Goal: Task Accomplishment & Management: Use online tool/utility

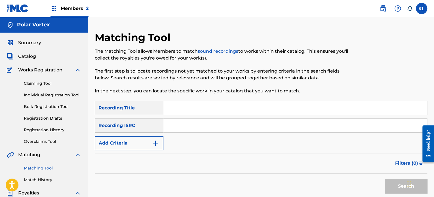
click at [183, 109] on input "Search Form" at bounding box center [294, 108] width 263 height 14
type input "fluid"
paste input "SE6YL2200330"
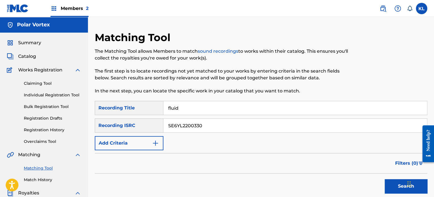
type input "SE6YL2200330"
click at [385, 179] on button "Search" at bounding box center [406, 186] width 43 height 14
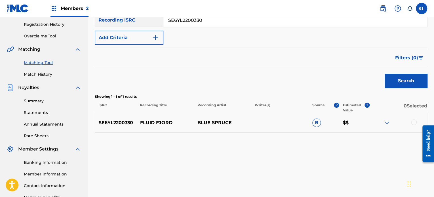
click at [415, 123] on div at bounding box center [414, 122] width 6 height 6
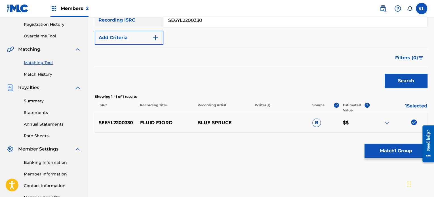
click at [400, 152] on button "Match 1 Group" at bounding box center [395, 151] width 63 height 14
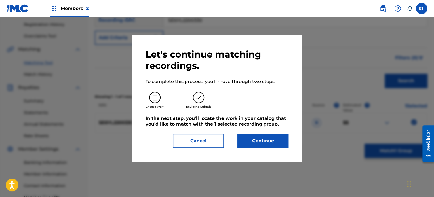
click at [254, 140] on button "Continue" at bounding box center [262, 141] width 51 height 14
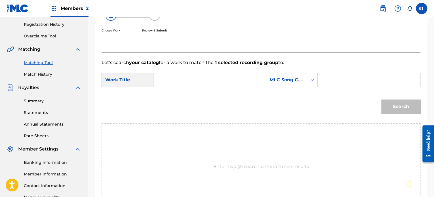
click at [186, 80] on input "Search Form" at bounding box center [204, 80] width 93 height 14
click at [186, 80] on input "f" at bounding box center [204, 80] width 93 height 14
type input "fluid"
paste input "FH9NAV"
type input "FH9NAV"
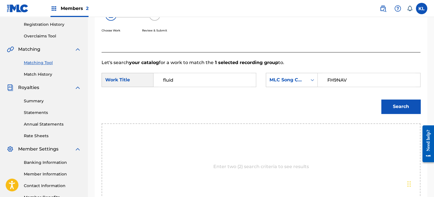
click at [381, 100] on button "Search" at bounding box center [400, 107] width 39 height 14
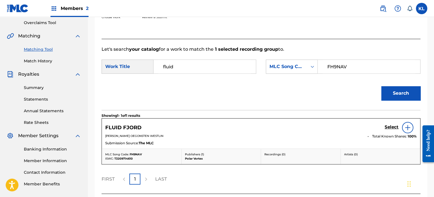
scroll to position [119, 0]
click at [390, 126] on h5 "Select" at bounding box center [392, 126] width 14 height 5
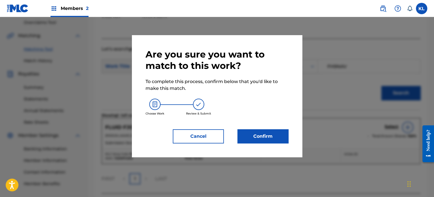
click at [258, 130] on button "Confirm" at bounding box center [262, 136] width 51 height 14
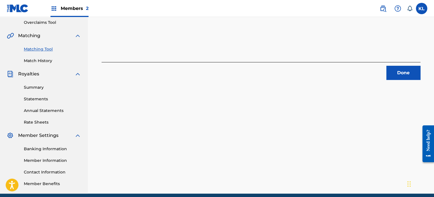
click at [392, 65] on div "Done" at bounding box center [261, 71] width 319 height 18
click at [394, 73] on button "Done" at bounding box center [403, 73] width 34 height 14
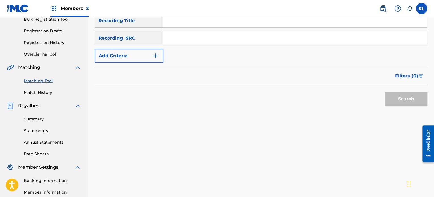
scroll to position [85, 0]
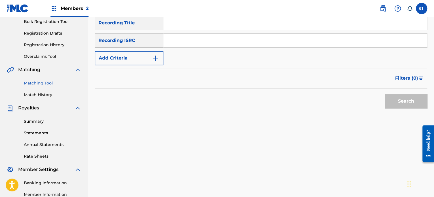
click at [175, 31] on div "SearchWithCriteria96c97808-33ec-4a4c-8952-56f281cb364c Recording Title SearchWi…" at bounding box center [261, 40] width 332 height 49
click at [181, 28] on input "Search Form" at bounding box center [294, 23] width 263 height 14
type input "follow"
paste input "SE6YL2402049"
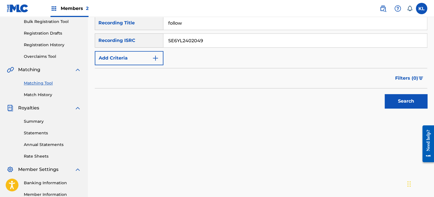
type input "SE6YL2402049"
click at [392, 100] on button "Search" at bounding box center [406, 101] width 43 height 14
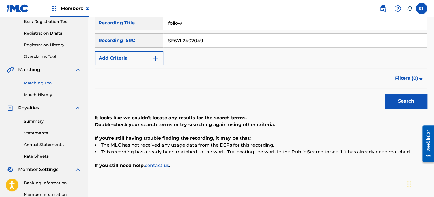
drag, startPoint x: 189, startPoint y: 21, endPoint x: 160, endPoint y: 24, distance: 29.6
click at [160, 24] on div "SearchWithCriteria96c97808-33ec-4a4c-8952-56f281cb364c Recording Title follow" at bounding box center [261, 23] width 332 height 14
type input "fortitude"
paste input "452"
type input "SE6YL2402452"
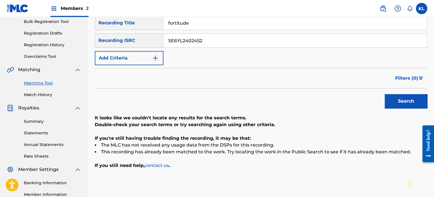
click at [385, 94] on button "Search" at bounding box center [406, 101] width 43 height 14
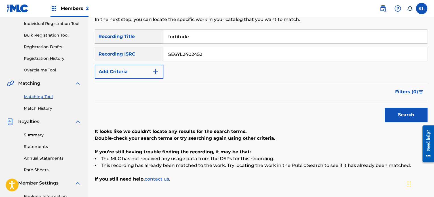
scroll to position [71, 0]
click at [203, 38] on input "fortitude" at bounding box center [294, 37] width 263 height 14
paste input "F"
click at [385, 108] on button "Search" at bounding box center [406, 115] width 43 height 14
type input "fountain"
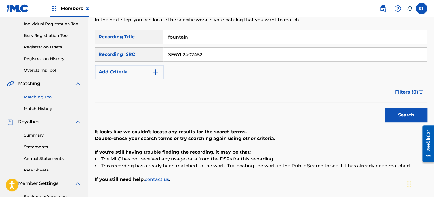
paste input "100105"
type input "SE6YL2100105"
click at [385, 108] on button "Search" at bounding box center [406, 115] width 43 height 14
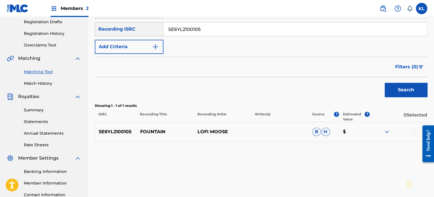
scroll to position [97, 0]
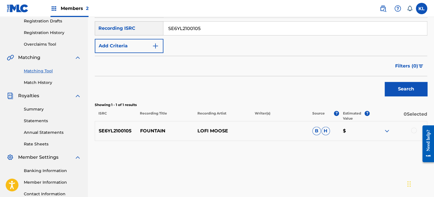
click at [411, 130] on div at bounding box center [414, 131] width 6 height 6
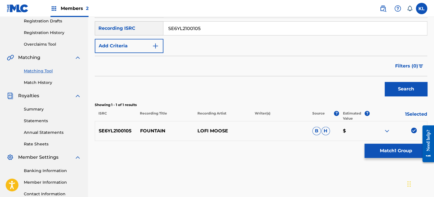
click at [403, 153] on button "Match 1 Group" at bounding box center [395, 151] width 63 height 14
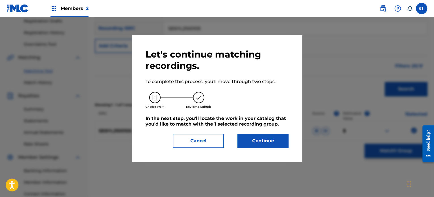
click at [252, 136] on button "Continue" at bounding box center [262, 141] width 51 height 14
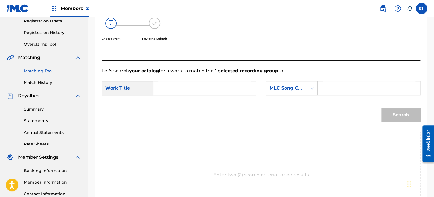
click at [164, 86] on input "Search Form" at bounding box center [204, 88] width 93 height 14
type input "fountain"
paste input "FH88GF"
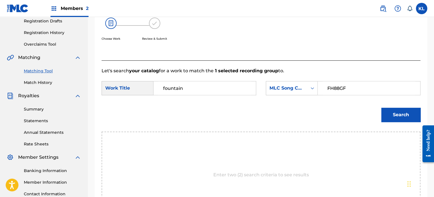
type input "FH88GF"
click at [381, 108] on button "Search" at bounding box center [400, 115] width 39 height 14
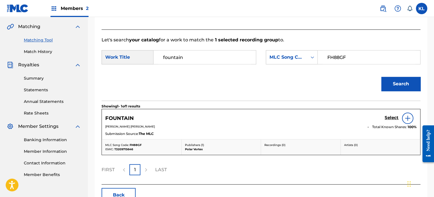
scroll to position [129, 0]
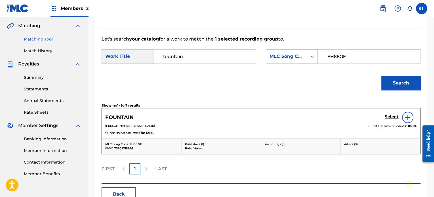
click at [390, 118] on h5 "Select" at bounding box center [392, 116] width 14 height 5
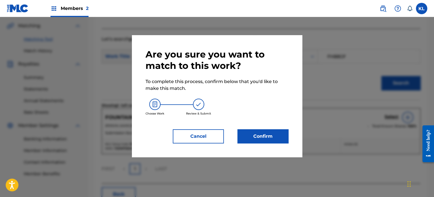
click at [262, 142] on button "Confirm" at bounding box center [262, 136] width 51 height 14
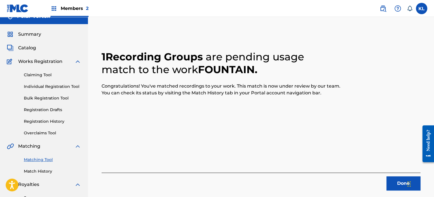
scroll to position [8, 0]
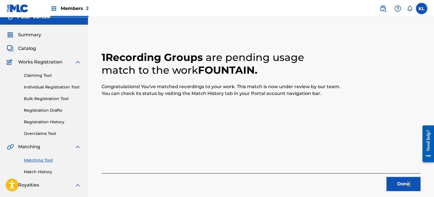
click at [392, 186] on button "Done" at bounding box center [403, 184] width 34 height 14
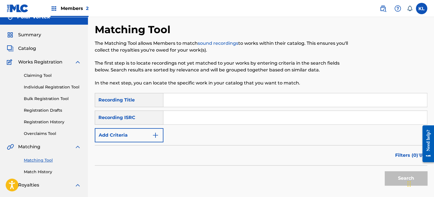
click at [203, 100] on input "Search Form" at bounding box center [294, 100] width 263 height 14
type input "fountain"
paste input "SE6YL2400191"
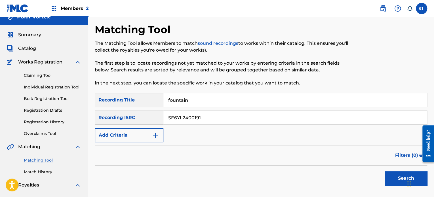
type input "SE6YL2400191"
click at [385, 171] on button "Search" at bounding box center [406, 178] width 43 height 14
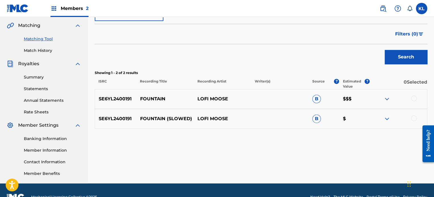
scroll to position [130, 0]
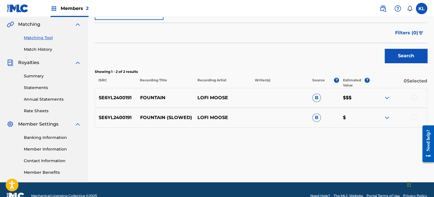
click at [412, 117] on div at bounding box center [414, 117] width 6 height 6
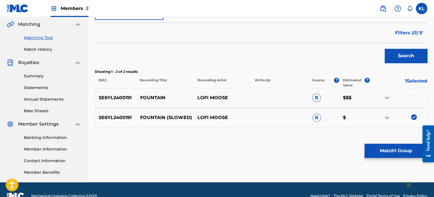
click at [398, 146] on button "Match 1 Group" at bounding box center [395, 151] width 63 height 14
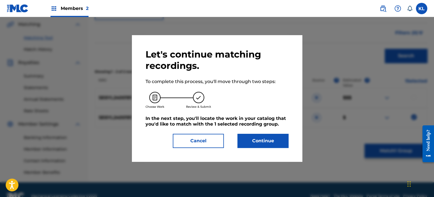
click at [249, 140] on button "Continue" at bounding box center [262, 141] width 51 height 14
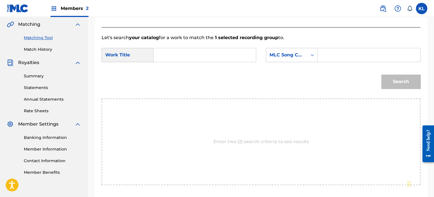
click at [191, 59] on input "Search Form" at bounding box center [204, 55] width 93 height 14
type input "fountain"
paste input "FB8WUI"
type input "FB8WUI"
click at [381, 75] on button "Search" at bounding box center [400, 82] width 39 height 14
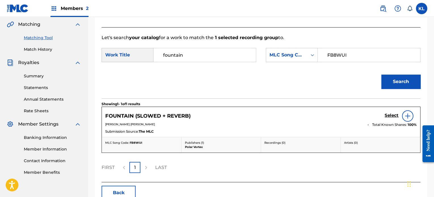
click at [393, 115] on h5 "Select" at bounding box center [392, 115] width 14 height 5
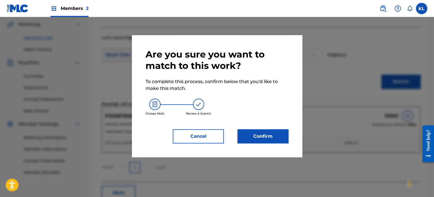
click at [263, 134] on button "Confirm" at bounding box center [262, 136] width 51 height 14
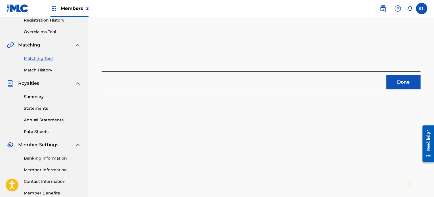
scroll to position [109, 0]
click at [389, 87] on button "Done" at bounding box center [403, 83] width 34 height 14
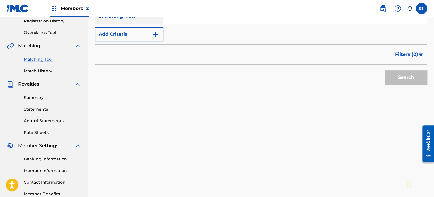
scroll to position [71, 0]
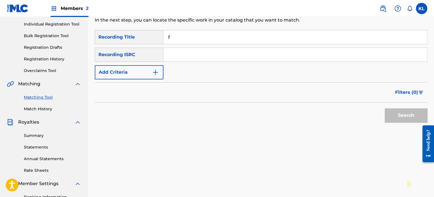
click at [180, 42] on input "f" at bounding box center [294, 37] width 263 height 14
type input "fraction"
paste input "SE6YL2400301"
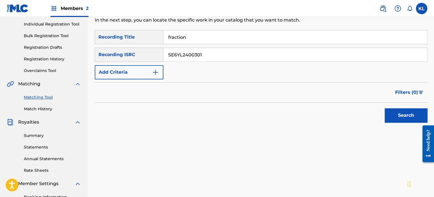
type input "SE6YL2400301"
click at [385, 108] on button "Search" at bounding box center [406, 115] width 43 height 14
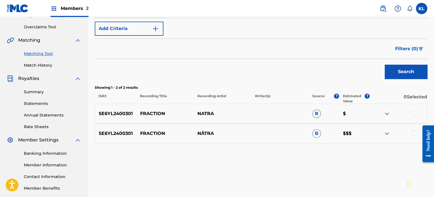
scroll to position [115, 0]
click at [414, 113] on div at bounding box center [414, 113] width 6 height 6
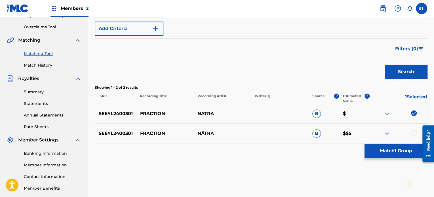
click at [411, 132] on div at bounding box center [414, 133] width 6 height 6
click at [406, 149] on button "Match 2 Groups" at bounding box center [395, 151] width 63 height 14
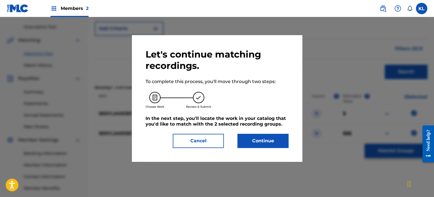
click at [267, 143] on button "Continue" at bounding box center [262, 141] width 51 height 14
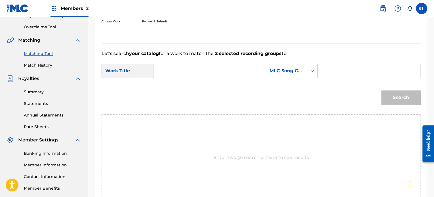
click at [165, 81] on div "SearchWithCriteria53be67ea-841f-48da-9c46-7cb67bb54a77 Work Title SearchWithCri…" at bounding box center [261, 73] width 319 height 18
click at [168, 75] on input "Search Form" at bounding box center [204, 71] width 93 height 14
type input "fraction"
paste input "Search Form"
paste input "FA74M1"
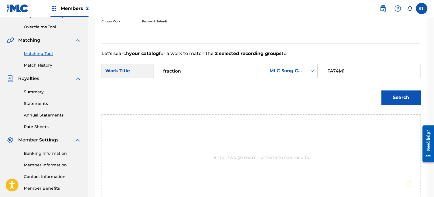
type input "FA74M1"
click at [381, 90] on button "Search" at bounding box center [400, 97] width 39 height 14
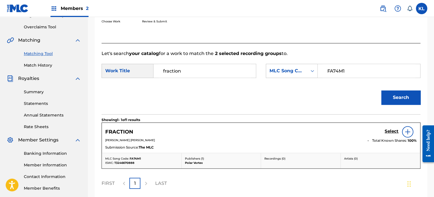
scroll to position [130, 0]
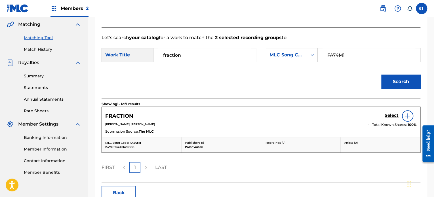
click at [391, 117] on h5 "Select" at bounding box center [392, 115] width 14 height 5
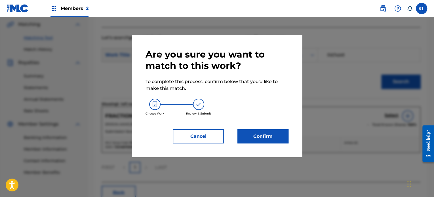
click at [270, 138] on button "Confirm" at bounding box center [262, 136] width 51 height 14
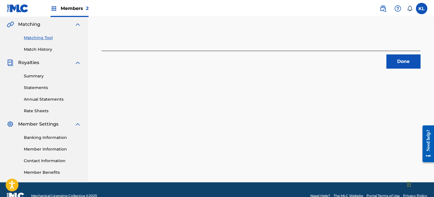
scroll to position [60, 0]
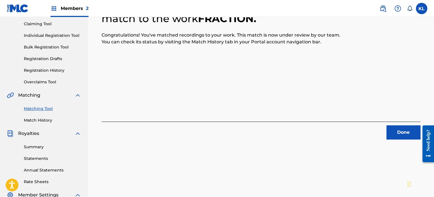
click at [408, 136] on button "Done" at bounding box center [403, 132] width 34 height 14
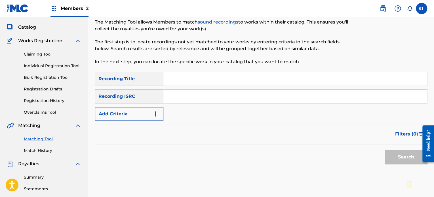
scroll to position [29, 0]
click at [175, 79] on input "Search Form" at bounding box center [294, 79] width 263 height 14
type input "fragile"
paste input "SE6YL2200585"
type input "SE6YL2200585"
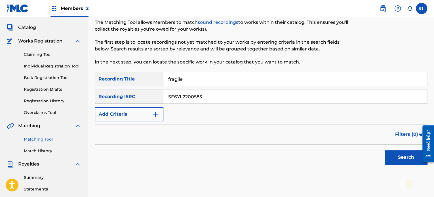
click at [385, 150] on button "Search" at bounding box center [406, 157] width 43 height 14
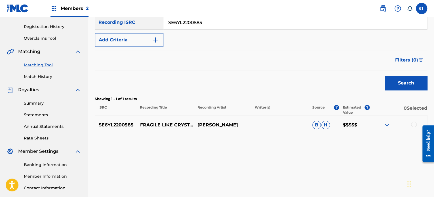
scroll to position [104, 0]
click at [407, 123] on div at bounding box center [398, 124] width 57 height 7
click at [411, 122] on div at bounding box center [414, 124] width 6 height 6
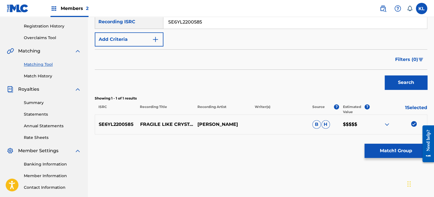
click at [396, 157] on button "Match 1 Group" at bounding box center [395, 151] width 63 height 14
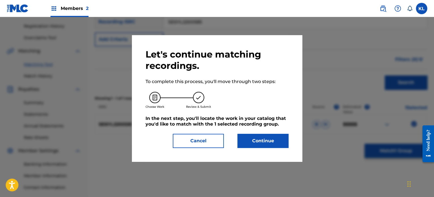
click at [260, 138] on button "Continue" at bounding box center [262, 141] width 51 height 14
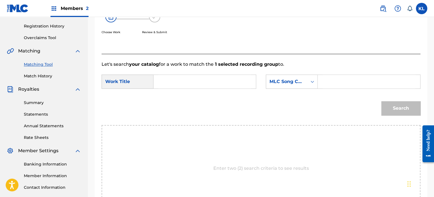
click at [181, 81] on input "Search Form" at bounding box center [204, 82] width 93 height 14
type input "fragile"
paste input "FJ0L6E"
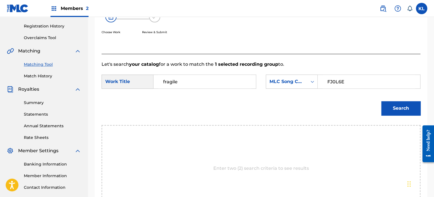
type input "FJ0L6E"
click at [417, 112] on button "Search" at bounding box center [400, 108] width 39 height 14
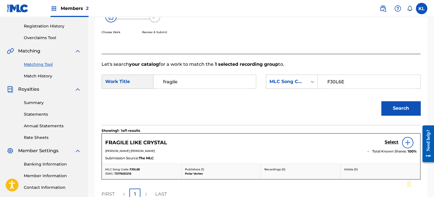
click at [387, 141] on h5 "Select" at bounding box center [392, 142] width 14 height 5
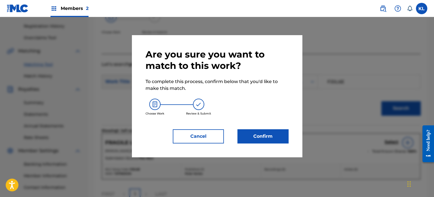
click at [256, 136] on button "Confirm" at bounding box center [262, 136] width 51 height 14
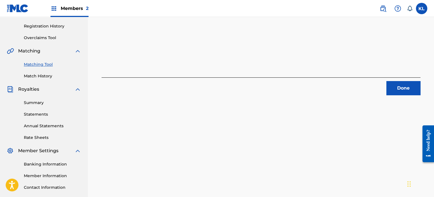
click at [400, 98] on div "1 Recording Groups are pending usage match to the work FRAGILE LIKE CRYSTAL . C…" at bounding box center [261, 68] width 346 height 282
click at [406, 89] on button "Done" at bounding box center [403, 88] width 34 height 14
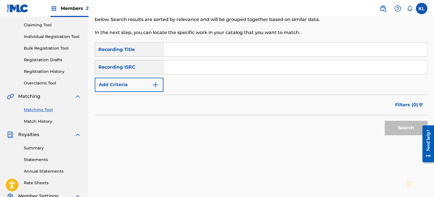
scroll to position [56, 0]
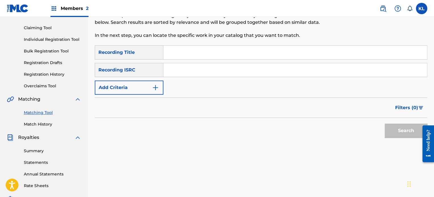
click at [168, 52] on input "Search Form" at bounding box center [294, 53] width 263 height 14
type input "fridge"
paste input "SE6YL2200471"
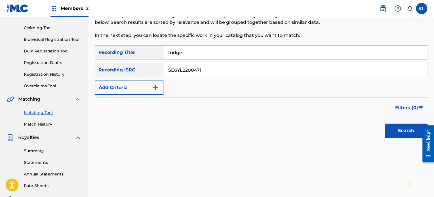
type input "SE6YL2200471"
click at [385, 124] on button "Search" at bounding box center [406, 131] width 43 height 14
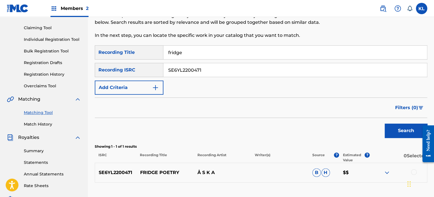
scroll to position [109, 0]
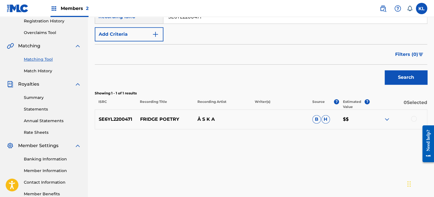
click at [413, 119] on div at bounding box center [414, 119] width 6 height 6
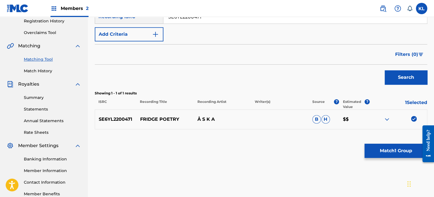
click at [384, 153] on button "Match 1 Group" at bounding box center [395, 151] width 63 height 14
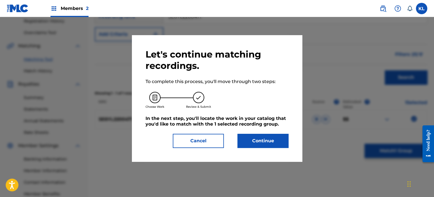
click at [256, 145] on button "Continue" at bounding box center [262, 141] width 51 height 14
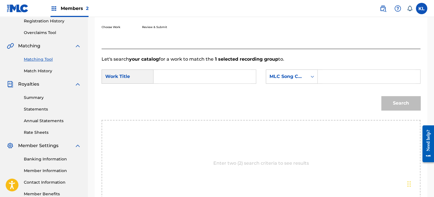
click at [168, 79] on input "Search Form" at bounding box center [204, 77] width 93 height 14
type input "fridge"
paste input "FJ0L16"
type input "FJ0L16"
click at [381, 96] on button "Search" at bounding box center [400, 103] width 39 height 14
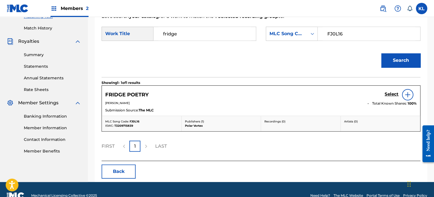
scroll to position [152, 0]
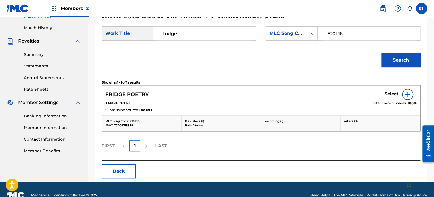
click at [394, 95] on h5 "Select" at bounding box center [392, 93] width 14 height 5
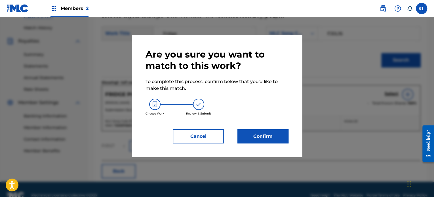
click at [252, 131] on button "Confirm" at bounding box center [262, 136] width 51 height 14
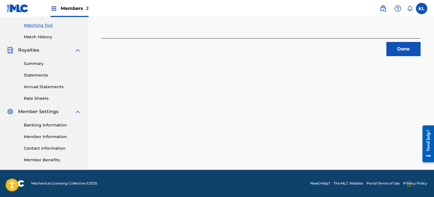
scroll to position [124, 0]
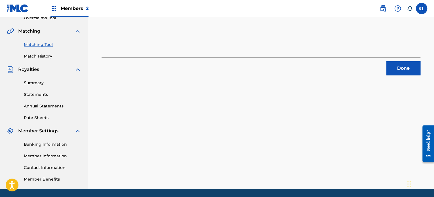
click at [388, 70] on button "Done" at bounding box center [403, 68] width 34 height 14
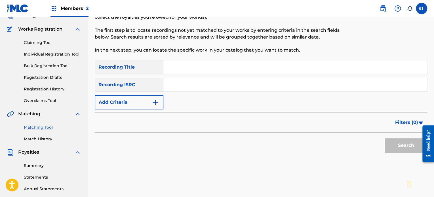
scroll to position [41, 0]
click at [203, 72] on input "Search Form" at bounding box center [294, 68] width 263 height 14
type input "frozen"
paste input "SE6YL2200234"
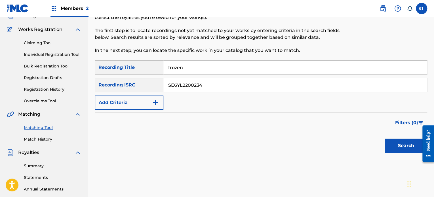
type input "SE6YL2200234"
click at [385, 139] on button "Search" at bounding box center [406, 146] width 43 height 14
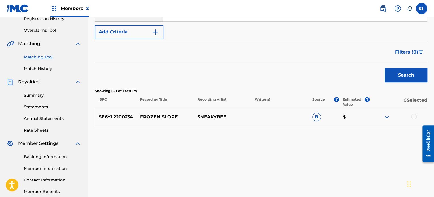
scroll to position [112, 0]
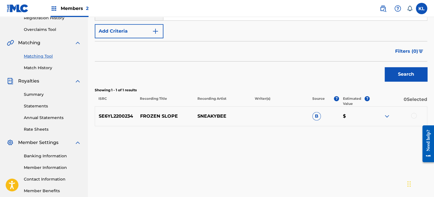
click at [412, 113] on div at bounding box center [414, 116] width 6 height 6
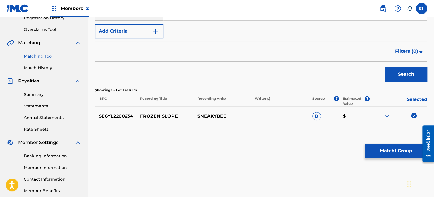
click at [400, 157] on button "Match 1 Group" at bounding box center [395, 151] width 63 height 14
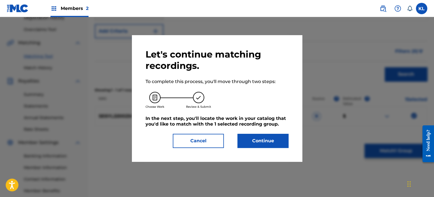
click at [253, 136] on button "Continue" at bounding box center [262, 141] width 51 height 14
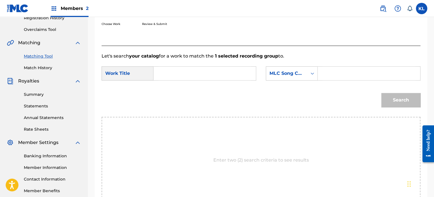
click at [203, 74] on input "Search Form" at bounding box center [204, 74] width 93 height 14
type input "frozen"
paste input "FJ0PUC"
type input "FJ0PUC"
click at [381, 93] on button "Search" at bounding box center [400, 100] width 39 height 14
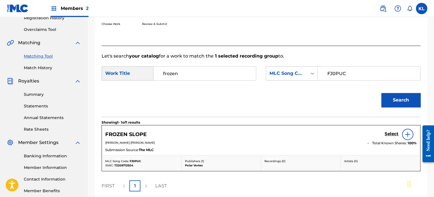
click at [390, 134] on h5 "Select" at bounding box center [392, 133] width 14 height 5
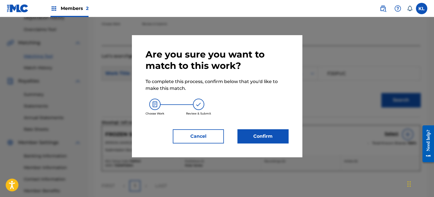
click at [265, 137] on button "Confirm" at bounding box center [262, 136] width 51 height 14
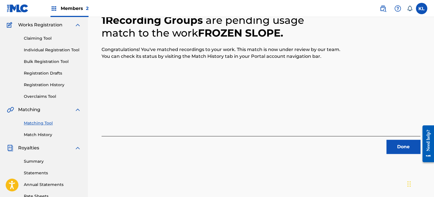
scroll to position [45, 0]
click at [400, 146] on button "Done" at bounding box center [403, 147] width 34 height 14
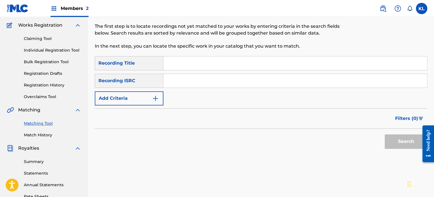
click at [184, 67] on input "Search Form" at bounding box center [294, 63] width 263 height 14
type input "garden"
paste input "SE6YL2300339"
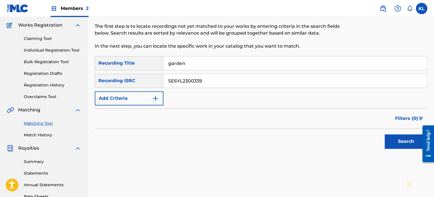
type input "SE6YL2300339"
click at [385, 134] on button "Search" at bounding box center [406, 141] width 43 height 14
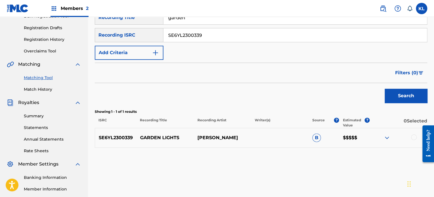
scroll to position [94, 0]
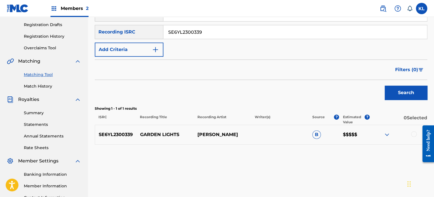
click at [408, 138] on div at bounding box center [398, 134] width 57 height 7
click at [411, 136] on div at bounding box center [414, 134] width 6 height 6
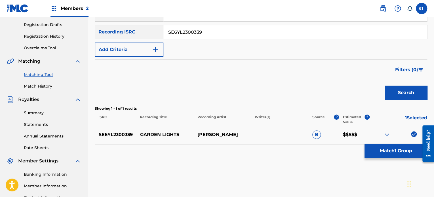
click at [396, 157] on button "Match 1 Group" at bounding box center [395, 151] width 63 height 14
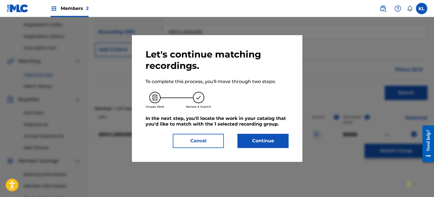
click at [256, 140] on button "Continue" at bounding box center [262, 141] width 51 height 14
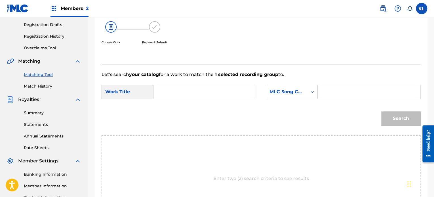
click at [181, 90] on input "Search Form" at bounding box center [204, 92] width 93 height 14
type input "garden"
paste input "GE4HL7"
type input "GE4HL7"
click at [390, 123] on button "Search" at bounding box center [400, 118] width 39 height 14
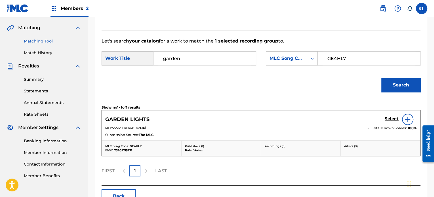
scroll to position [128, 0]
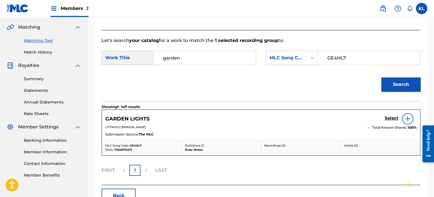
click at [390, 118] on h5 "Select" at bounding box center [392, 118] width 14 height 5
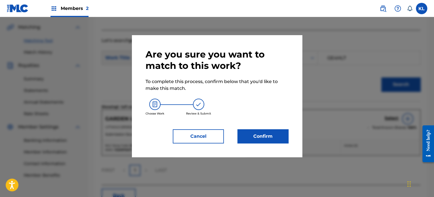
click at [261, 140] on button "Confirm" at bounding box center [262, 136] width 51 height 14
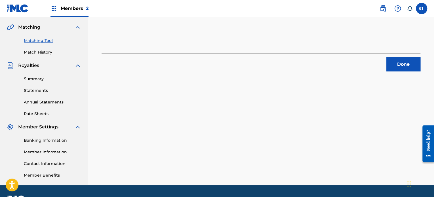
click at [410, 60] on button "Done" at bounding box center [403, 64] width 34 height 14
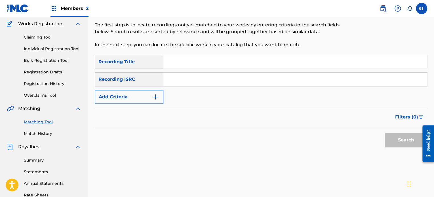
scroll to position [34, 0]
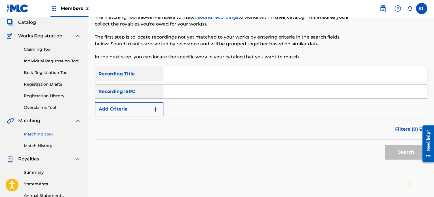
click at [178, 73] on input "Search Form" at bounding box center [294, 74] width 263 height 14
type input "gardens"
paste input "SE6YL2200337"
type input "SE6YL2200337"
click at [385, 145] on button "Search" at bounding box center [406, 152] width 43 height 14
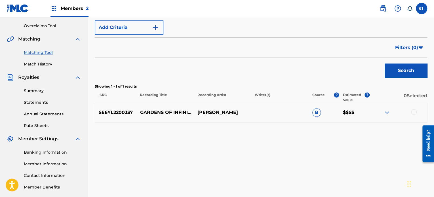
scroll to position [117, 0]
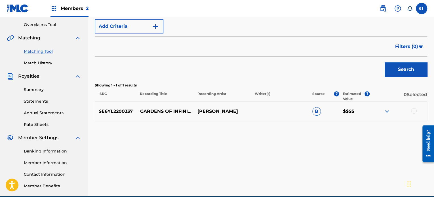
click at [414, 112] on div at bounding box center [414, 111] width 6 height 6
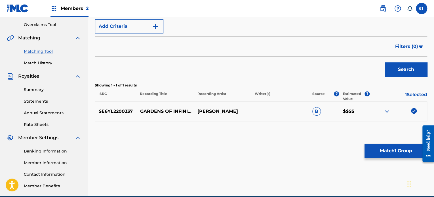
click at [395, 152] on button "Match 1 Group" at bounding box center [395, 151] width 63 height 14
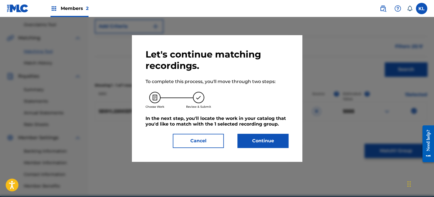
click at [272, 134] on button "Continue" at bounding box center [262, 141] width 51 height 14
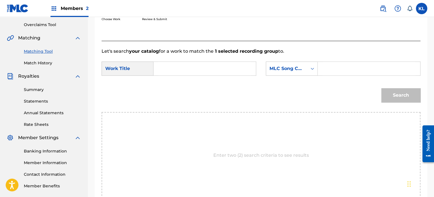
click at [178, 57] on form "SearchWithCriteria53be67ea-841f-48da-9c46-7cb67bb54a77 Work Title SearchWithCri…" at bounding box center [261, 83] width 319 height 57
click at [174, 67] on input "Search Form" at bounding box center [204, 69] width 93 height 14
type input "gardens"
paste input "GE2TYP"
type input "GE2TYP"
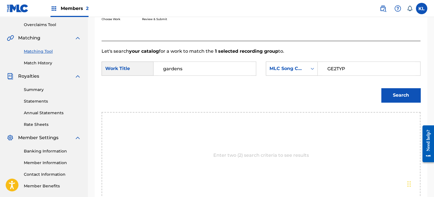
click at [381, 88] on button "Search" at bounding box center [400, 95] width 39 height 14
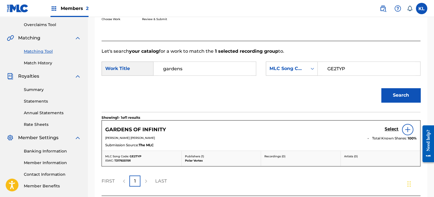
click at [396, 129] on h5 "Select" at bounding box center [392, 128] width 14 height 5
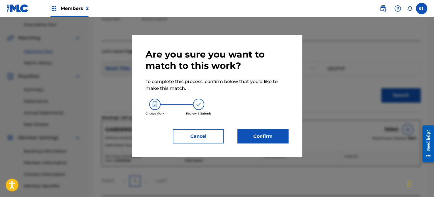
click at [281, 130] on button "Confirm" at bounding box center [262, 136] width 51 height 14
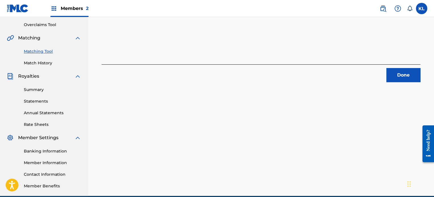
scroll to position [22, 0]
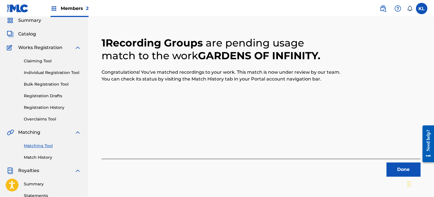
click at [395, 166] on button "Done" at bounding box center [403, 169] width 34 height 14
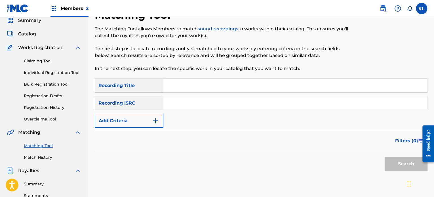
click at [184, 84] on input "Search Form" at bounding box center [294, 86] width 263 height 14
type input "get"
click at [193, 107] on input "Search Form" at bounding box center [294, 103] width 263 height 14
paste input "SE6YL2402365"
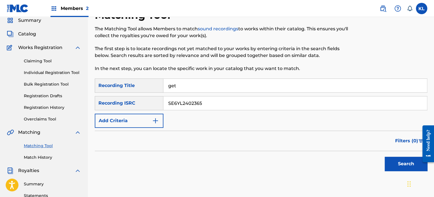
type input "SE6YL2402365"
click at [385, 157] on button "Search" at bounding box center [406, 164] width 43 height 14
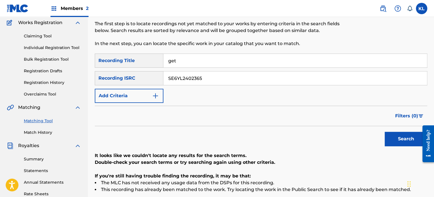
scroll to position [26, 0]
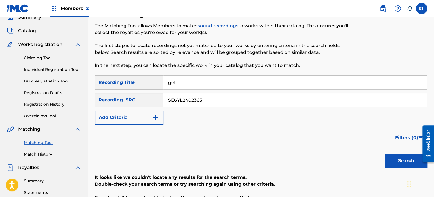
click at [194, 86] on input "get" at bounding box center [294, 83] width 263 height 14
click at [385, 154] on button "Search" at bounding box center [406, 161] width 43 height 14
click at [177, 83] on input "get burned" at bounding box center [294, 83] width 263 height 14
click at [385, 154] on button "Search" at bounding box center [406, 161] width 43 height 14
type input "get movin"
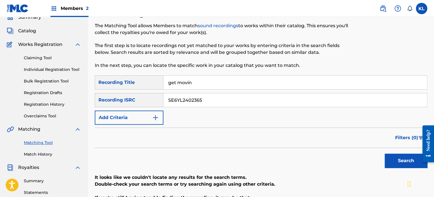
paste input "10013"
type input "SE6YL2100135"
click at [385, 154] on button "Search" at bounding box center [406, 161] width 43 height 14
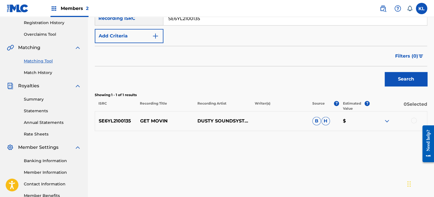
scroll to position [113, 0]
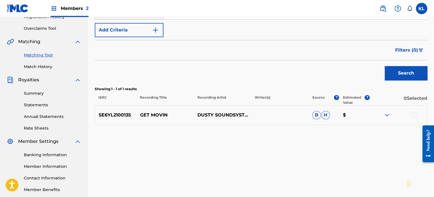
click at [408, 113] on div at bounding box center [398, 115] width 57 height 7
click at [411, 115] on div at bounding box center [414, 115] width 6 height 6
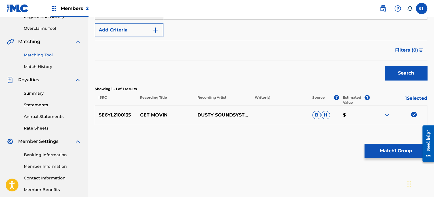
click at [396, 151] on button "Match 1 Group" at bounding box center [395, 151] width 63 height 14
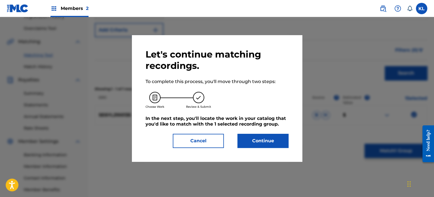
click at [237, 139] on button "Continue" at bounding box center [262, 141] width 51 height 14
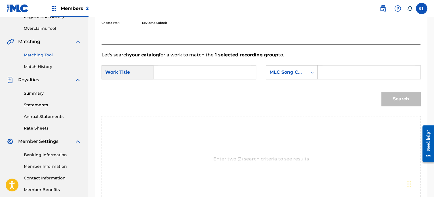
click at [187, 72] on input "Search Form" at bounding box center [204, 73] width 93 height 14
type input "get movin"
paste input "GE17KL"
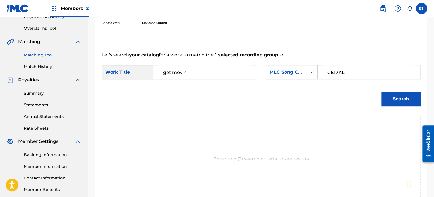
type input "GE17KL"
click at [381, 92] on button "Search" at bounding box center [400, 99] width 39 height 14
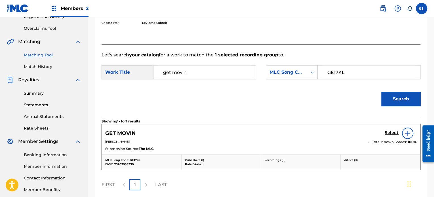
click at [393, 132] on h5 "Select" at bounding box center [392, 132] width 14 height 5
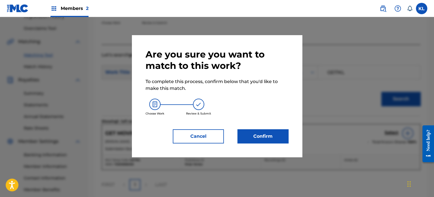
click at [256, 143] on button "Confirm" at bounding box center [262, 136] width 51 height 14
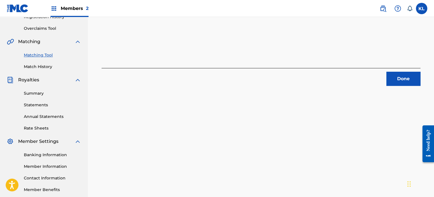
click at [397, 85] on button "Done" at bounding box center [403, 79] width 34 height 14
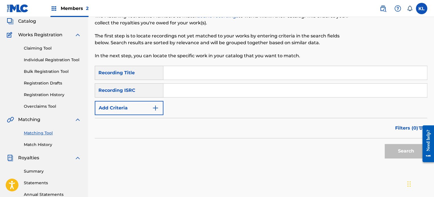
scroll to position [32, 0]
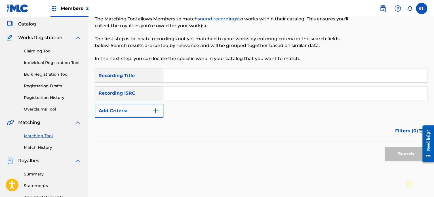
click at [185, 74] on input "Search Form" at bounding box center [294, 76] width 263 height 14
type input "good"
click at [182, 94] on input "Search Form" at bounding box center [294, 93] width 263 height 14
paste input "SE6YL2402165"
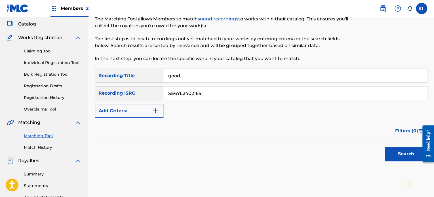
type input "SE6YL2402165"
click at [385, 147] on button "Search" at bounding box center [406, 154] width 43 height 14
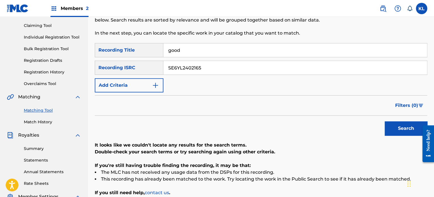
scroll to position [58, 0]
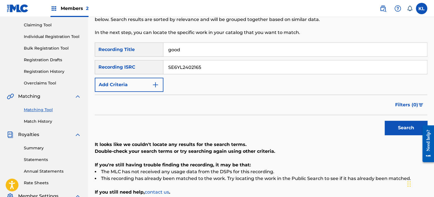
click at [206, 50] on input "good" at bounding box center [294, 50] width 263 height 14
paste input "Good Enough"
click at [385, 121] on button "Search" at bounding box center [406, 128] width 43 height 14
type input "Good"
paste input "20023"
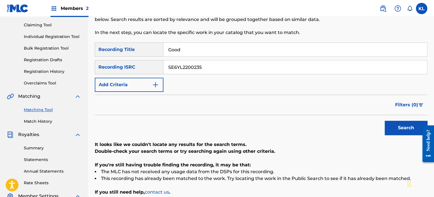
type input "SE6YL2200235"
click at [385, 121] on button "Search" at bounding box center [406, 128] width 43 height 14
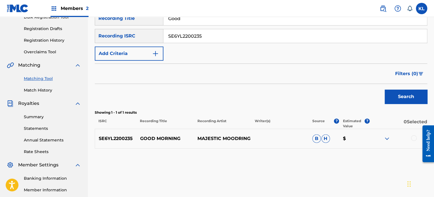
scroll to position [90, 0]
click at [410, 138] on div at bounding box center [398, 138] width 57 height 7
click at [412, 138] on div at bounding box center [414, 138] width 6 height 6
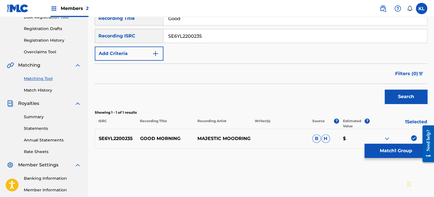
click at [404, 151] on button "Match 1 Group" at bounding box center [395, 151] width 63 height 14
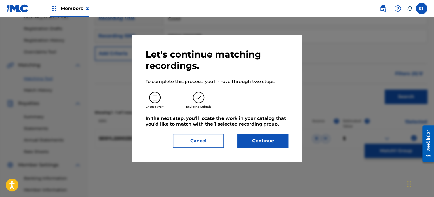
click at [260, 135] on button "Continue" at bounding box center [262, 141] width 51 height 14
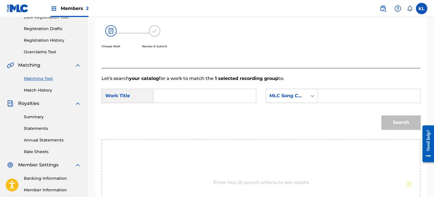
click at [168, 98] on input "Search Form" at bounding box center [204, 96] width 93 height 14
type input "good"
paste input "GE3VG8"
type input "GE3VG8"
click at [420, 123] on div at bounding box center [426, 144] width 16 height 46
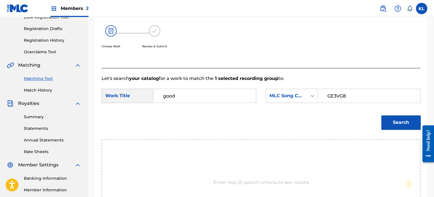
click at [398, 126] on button "Search" at bounding box center [400, 122] width 39 height 14
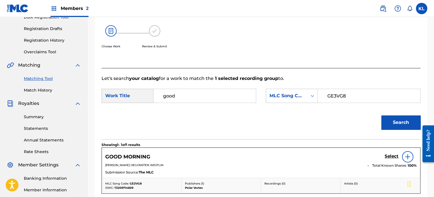
scroll to position [125, 0]
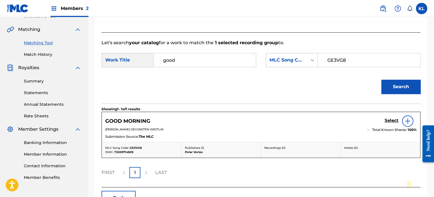
click at [395, 121] on h5 "Select" at bounding box center [392, 120] width 14 height 5
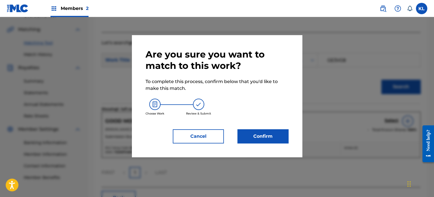
click at [273, 132] on button "Confirm" at bounding box center [262, 136] width 51 height 14
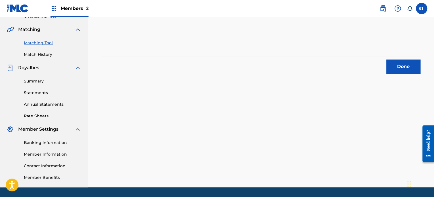
click at [401, 67] on button "Done" at bounding box center [403, 67] width 34 height 14
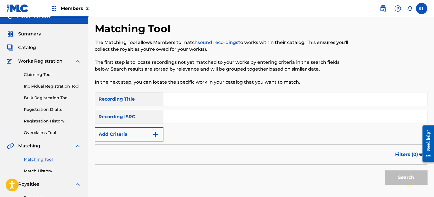
scroll to position [0, 0]
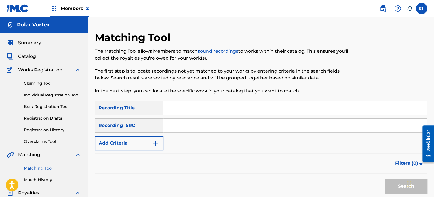
click at [216, 102] on input "Search Form" at bounding box center [294, 108] width 263 height 14
type input "gotta"
paste input "SE6YL2402752"
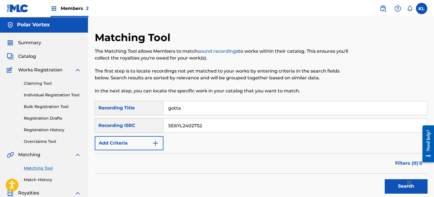
type input "SE6YL2402752"
click at [385, 179] on button "Search" at bounding box center [406, 186] width 43 height 14
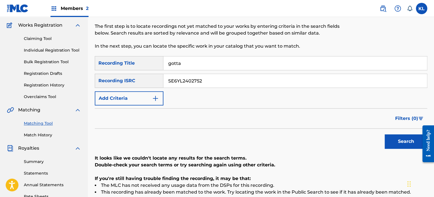
scroll to position [43, 0]
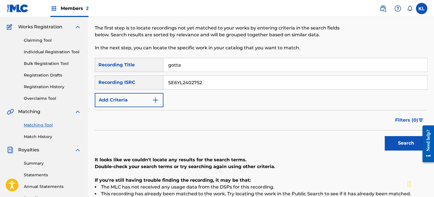
click at [196, 68] on input "gotta" at bounding box center [294, 65] width 263 height 14
click at [385, 136] on button "Search" at bounding box center [406, 143] width 43 height 14
type input "gotta"
paste input "1587"
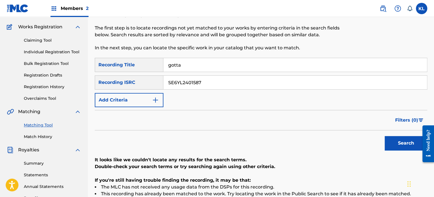
type input "SE6YL2401587"
click at [385, 136] on button "Search" at bounding box center [406, 143] width 43 height 14
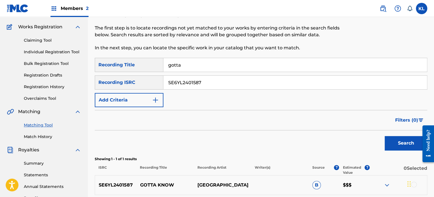
scroll to position [140, 0]
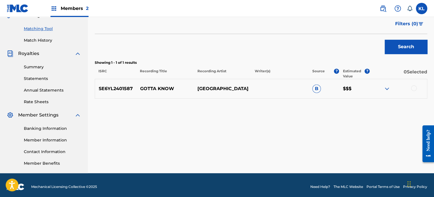
click at [414, 88] on div at bounding box center [414, 88] width 6 height 6
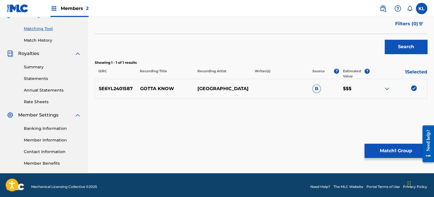
click at [377, 143] on div "Matching Tool The Matching Tool allows Members to match sound recordings to wor…" at bounding box center [261, 33] width 332 height 282
click at [377, 149] on button "Match 1 Group" at bounding box center [395, 151] width 63 height 14
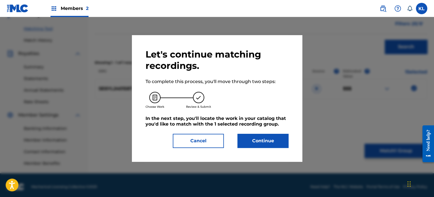
click at [277, 134] on button "Continue" at bounding box center [262, 141] width 51 height 14
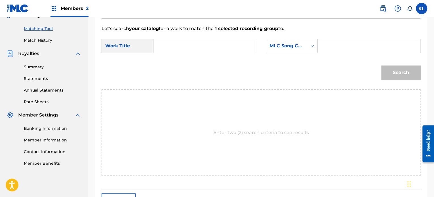
click at [176, 43] on input "Search Form" at bounding box center [204, 46] width 93 height 14
type input "gotta"
paste input "GB7YPP"
type input "GB7YPP"
click at [395, 71] on button "Search" at bounding box center [400, 73] width 39 height 14
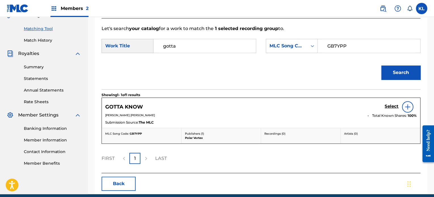
click at [392, 108] on h5 "Select" at bounding box center [392, 106] width 14 height 5
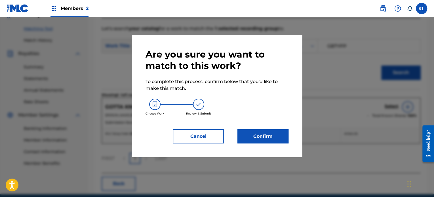
click at [278, 126] on div "Are you sure you want to match to this work? To complete this process, confirm …" at bounding box center [216, 96] width 143 height 95
click at [272, 135] on button "Confirm" at bounding box center [262, 136] width 51 height 14
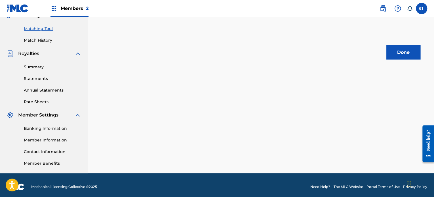
click at [398, 50] on button "Done" at bounding box center [403, 52] width 34 height 14
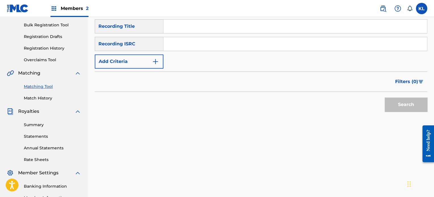
scroll to position [37, 0]
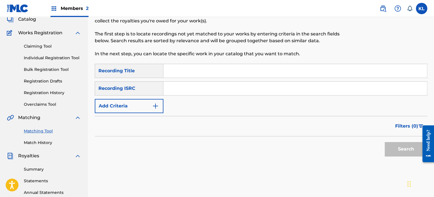
click at [197, 74] on input "Search Form" at bounding box center [294, 71] width 263 height 14
type input "gryning"
paste input "SE6YL2200127"
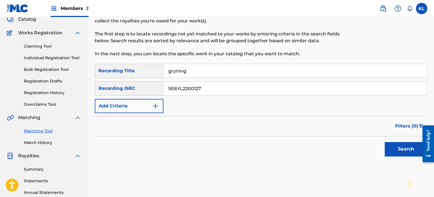
type input "SE6YL2200127"
click at [385, 142] on button "Search" at bounding box center [406, 149] width 43 height 14
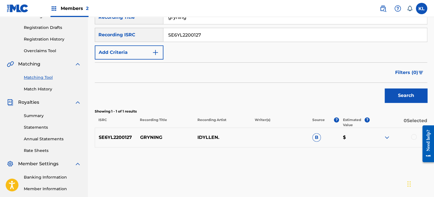
scroll to position [92, 0]
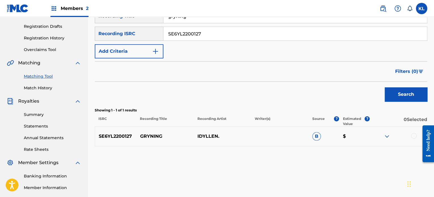
click at [413, 139] on div at bounding box center [398, 136] width 57 height 7
click at [411, 137] on div at bounding box center [414, 136] width 6 height 6
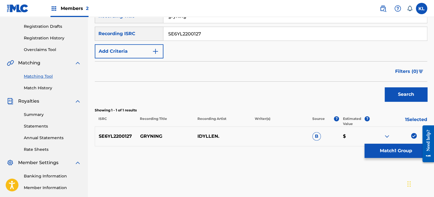
click at [402, 150] on button "Match 1 Group" at bounding box center [395, 151] width 63 height 14
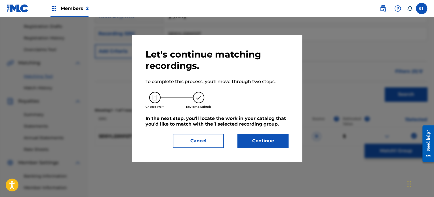
click at [246, 143] on button "Continue" at bounding box center [262, 141] width 51 height 14
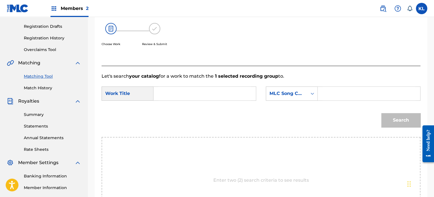
click at [191, 92] on input "Search Form" at bounding box center [204, 94] width 93 height 14
type input "gryning"
paste input "GE2T5L"
type input "GE2T5L"
click at [381, 113] on button "Search" at bounding box center [400, 120] width 39 height 14
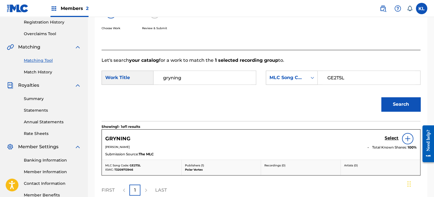
scroll to position [110, 0]
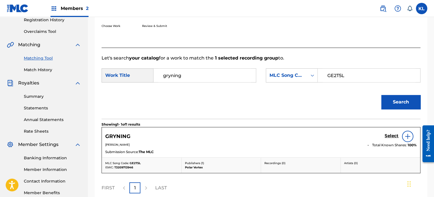
click at [388, 134] on h5 "Select" at bounding box center [392, 135] width 14 height 5
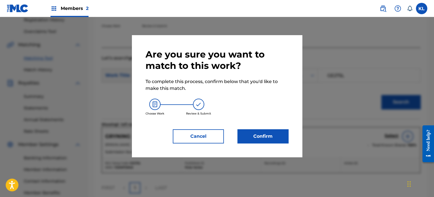
click at [279, 136] on button "Confirm" at bounding box center [262, 136] width 51 height 14
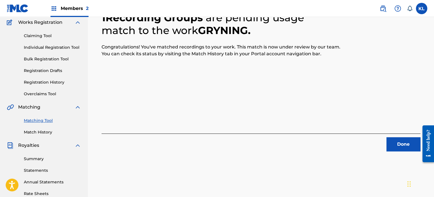
scroll to position [45, 0]
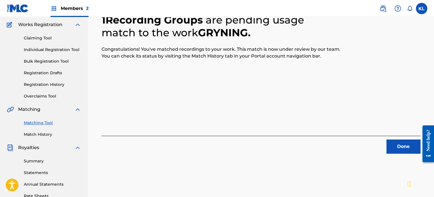
click at [396, 149] on button "Done" at bounding box center [403, 147] width 34 height 14
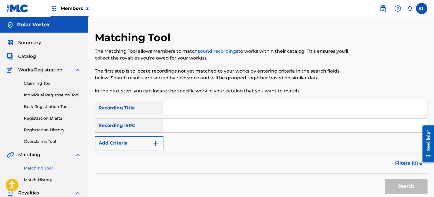
scroll to position [0, 0]
click at [38, 178] on link "Match History" at bounding box center [52, 180] width 57 height 6
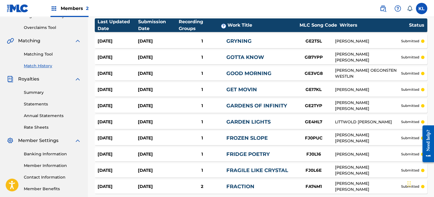
scroll to position [160, 0]
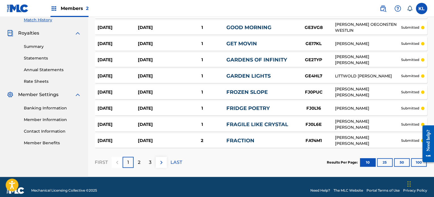
click at [416, 158] on button "100" at bounding box center [419, 162] width 16 height 9
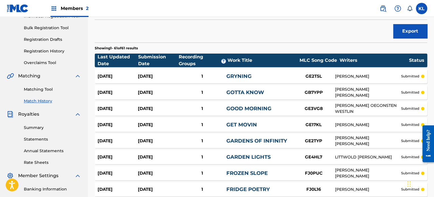
scroll to position [0, 0]
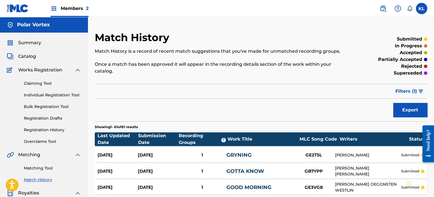
click at [41, 168] on link "Matching Tool" at bounding box center [52, 168] width 57 height 6
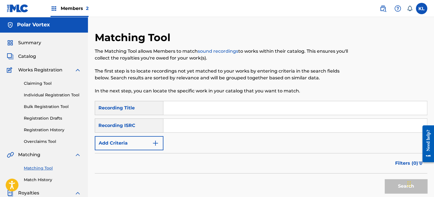
click at [175, 108] on input "Search Form" at bounding box center [294, 108] width 263 height 14
type input "j"
type input "hajk"
paste input "SE6YL2200226"
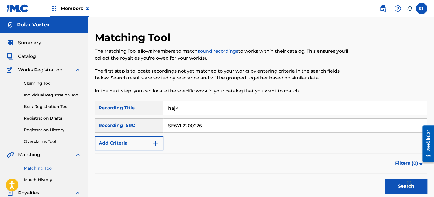
type input "SE6YL2200226"
click at [385, 179] on button "Search" at bounding box center [406, 186] width 43 height 14
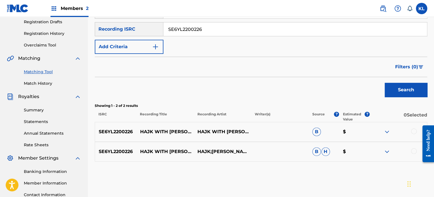
scroll to position [128, 0]
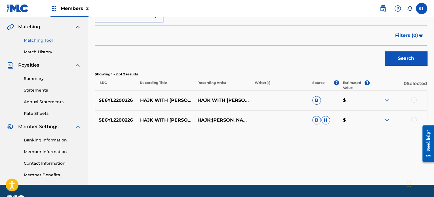
click at [415, 102] on div at bounding box center [414, 100] width 6 height 6
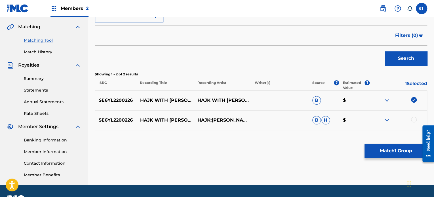
click at [412, 117] on div at bounding box center [414, 120] width 6 height 6
click at [392, 150] on button "Match 2 Groups" at bounding box center [395, 151] width 63 height 14
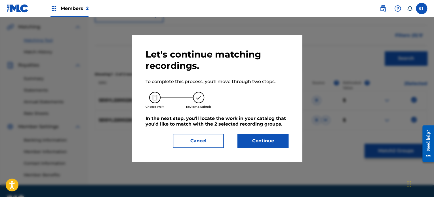
click at [255, 143] on button "Continue" at bounding box center [262, 141] width 51 height 14
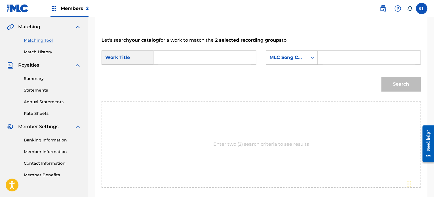
click at [173, 57] on input "Search Form" at bounding box center [204, 58] width 93 height 14
type input "hajk"
paste input "HH0JC6"
type input "HH0JC6"
click at [381, 77] on button "Search" at bounding box center [400, 84] width 39 height 14
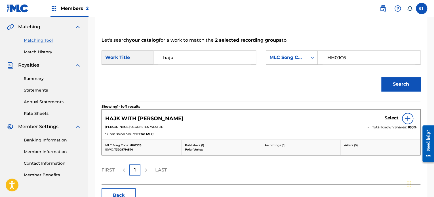
click at [388, 116] on h5 "Select" at bounding box center [392, 117] width 14 height 5
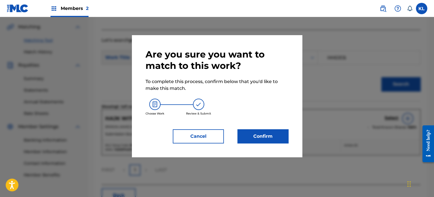
click at [256, 136] on button "Confirm" at bounding box center [262, 136] width 51 height 14
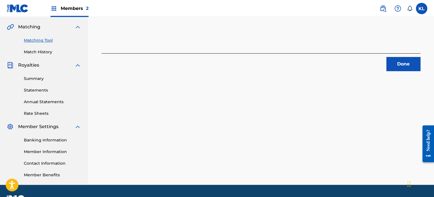
click at [402, 69] on button "Done" at bounding box center [403, 64] width 34 height 14
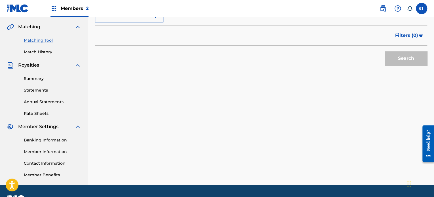
scroll to position [44, 0]
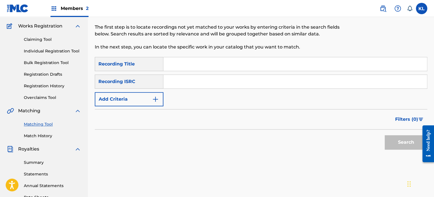
click at [170, 64] on input "Search Form" at bounding box center [294, 64] width 263 height 14
click at [178, 63] on input "heuart" at bounding box center [294, 64] width 263 height 14
type input "heart"
click at [181, 80] on input "Search Form" at bounding box center [294, 82] width 263 height 14
paste input "SE6YL2200447"
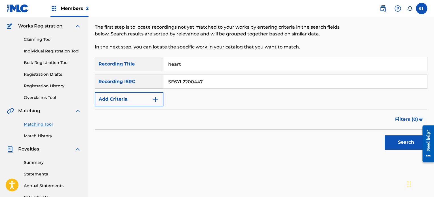
type input "SE6YL2200447"
click at [385, 135] on button "Search" at bounding box center [406, 142] width 43 height 14
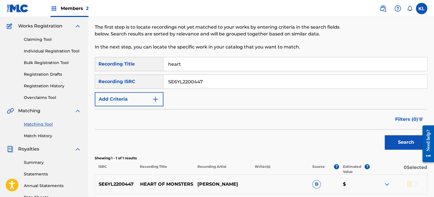
scroll to position [143, 0]
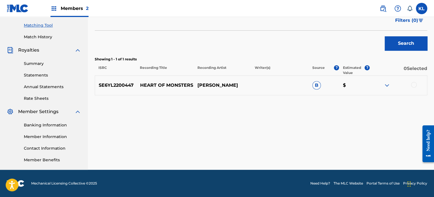
click at [411, 86] on div at bounding box center [414, 85] width 6 height 6
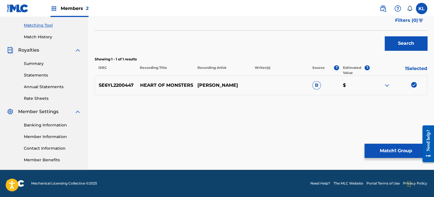
click at [388, 152] on button "Match 1 Group" at bounding box center [395, 151] width 63 height 14
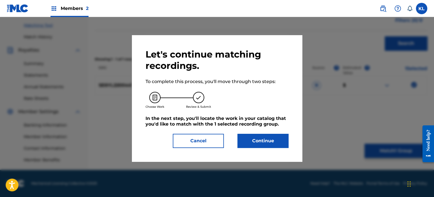
click at [252, 142] on button "Continue" at bounding box center [262, 141] width 51 height 14
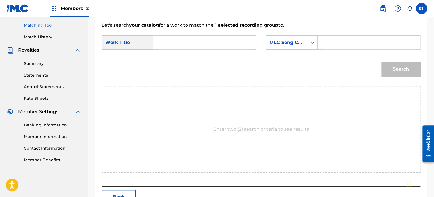
click at [171, 48] on input "Search Form" at bounding box center [204, 43] width 93 height 14
type input "heart"
paste input "HH0X6V"
type input "HH0X6V"
click at [381, 62] on button "Search" at bounding box center [400, 69] width 39 height 14
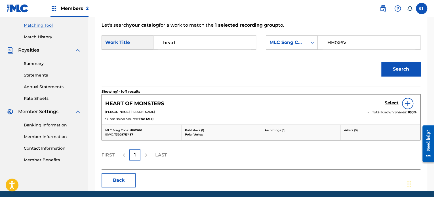
click at [389, 105] on h5 "Select" at bounding box center [392, 102] width 14 height 5
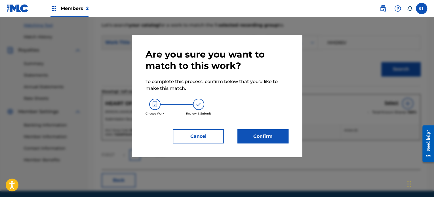
click at [276, 132] on button "Confirm" at bounding box center [262, 136] width 51 height 14
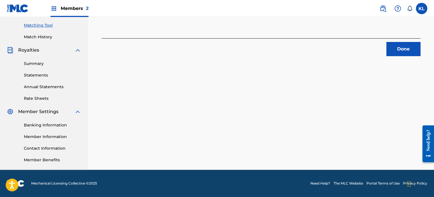
click at [411, 45] on button "Done" at bounding box center [403, 49] width 34 height 14
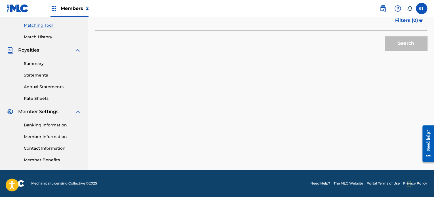
scroll to position [82, 0]
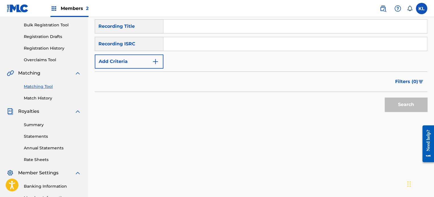
click at [197, 27] on input "Search Form" at bounding box center [294, 27] width 263 height 14
type input "hello"
paste input "SE6YL2200414"
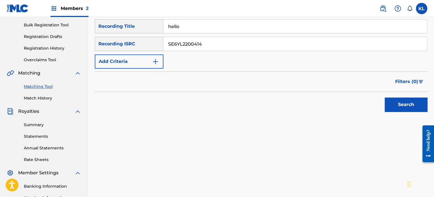
type input "SE6YL2200414"
click at [385, 98] on button "Search" at bounding box center [406, 105] width 43 height 14
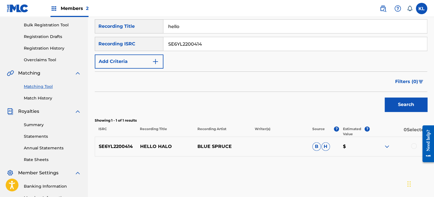
click at [415, 144] on div at bounding box center [414, 146] width 6 height 6
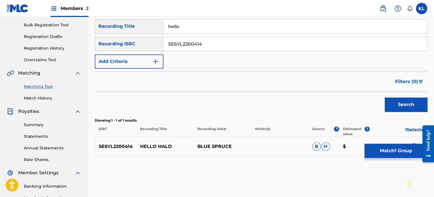
click at [385, 151] on button "Match 1 Group" at bounding box center [395, 151] width 63 height 14
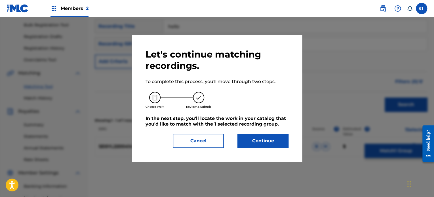
click at [261, 146] on button "Continue" at bounding box center [262, 141] width 51 height 14
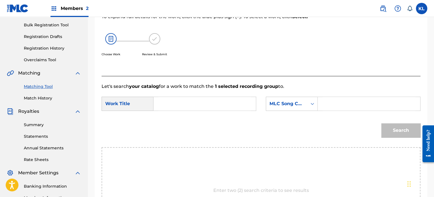
click at [184, 110] on input "Search Form" at bounding box center [204, 104] width 93 height 14
type input "hello"
paste input "Search Form"
paste input "HH0Q03"
type input "HH0Q03"
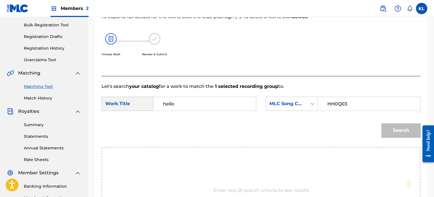
click at [381, 123] on button "Search" at bounding box center [400, 130] width 39 height 14
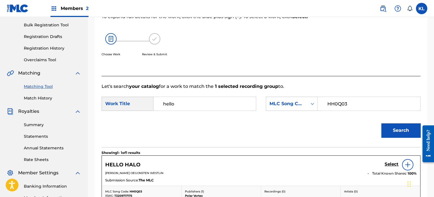
scroll to position [137, 0]
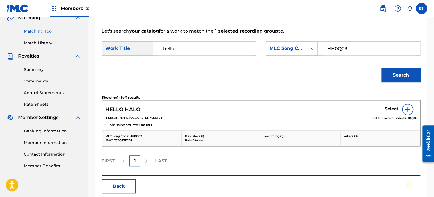
click at [390, 107] on h5 "Select" at bounding box center [392, 108] width 14 height 5
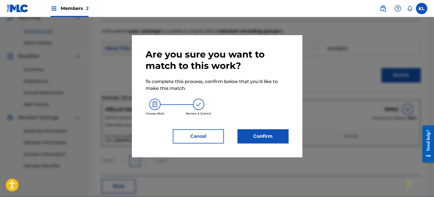
click at [275, 131] on button "Confirm" at bounding box center [262, 136] width 51 height 14
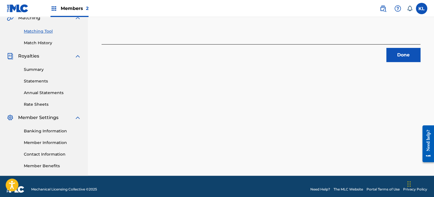
scroll to position [131, 0]
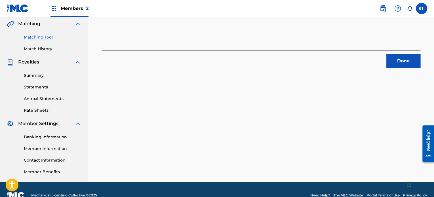
click at [394, 53] on div "Done" at bounding box center [261, 59] width 319 height 18
click at [395, 62] on button "Done" at bounding box center [403, 61] width 34 height 14
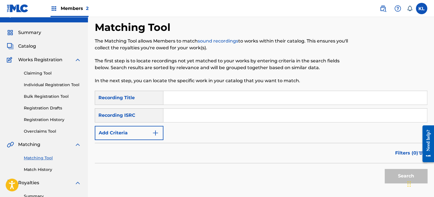
scroll to position [4, 0]
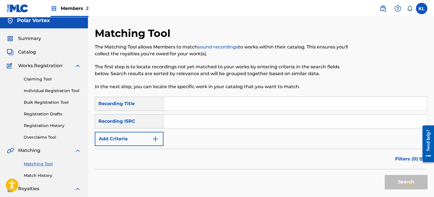
click at [200, 101] on input "Search Form" at bounding box center [294, 104] width 263 height 14
type input "heritage"
paste input "SE6YL2200691"
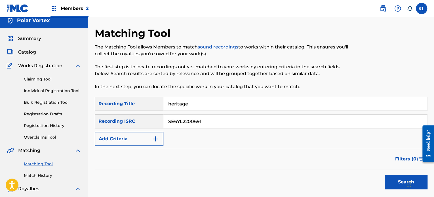
type input "SE6YL2200691"
click at [385, 175] on button "Search" at bounding box center [406, 182] width 43 height 14
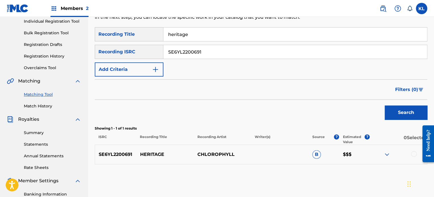
click at [411, 152] on div at bounding box center [398, 154] width 57 height 7
click at [413, 154] on div at bounding box center [414, 154] width 6 height 6
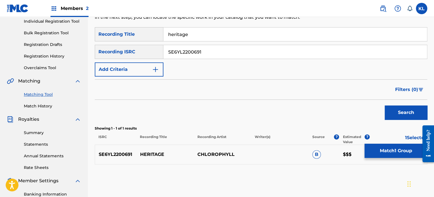
click at [396, 152] on button "Match 1 Group" at bounding box center [395, 151] width 63 height 14
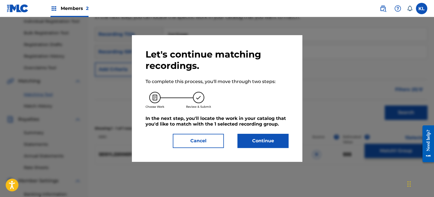
click at [270, 142] on button "Continue" at bounding box center [262, 141] width 51 height 14
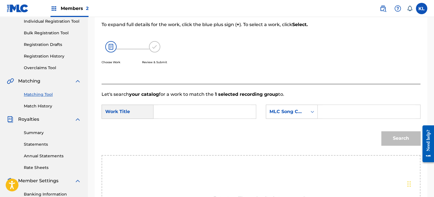
click at [173, 112] on input "Search Form" at bounding box center [204, 112] width 93 height 14
type input "heritage"
paste input "HH2L1B"
type input "HH2L1B"
click at [401, 134] on button "Search" at bounding box center [400, 138] width 39 height 14
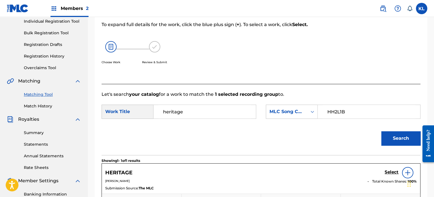
scroll to position [113, 0]
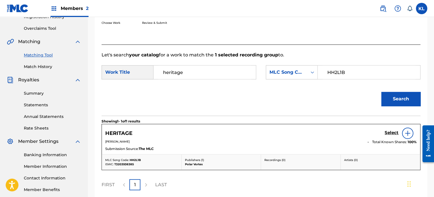
click at [395, 135] on link "Select" at bounding box center [392, 133] width 14 height 6
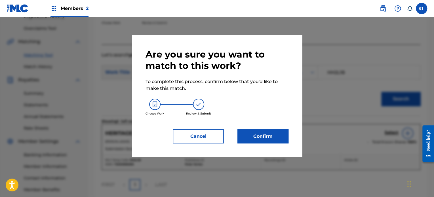
click at [276, 134] on button "Confirm" at bounding box center [262, 136] width 51 height 14
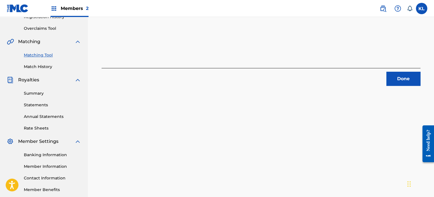
scroll to position [82, 0]
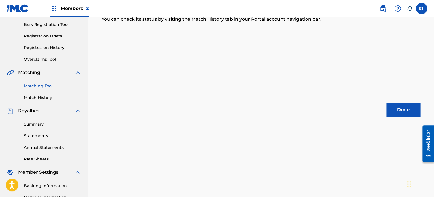
click at [403, 113] on button "Done" at bounding box center [403, 110] width 34 height 14
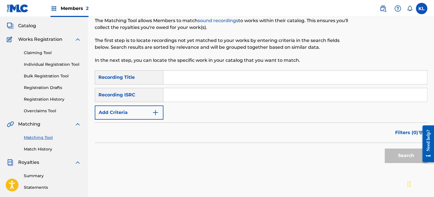
scroll to position [30, 0]
click at [179, 81] on input "Search Form" at bounding box center [294, 78] width 263 height 14
type input "hermoso"
paste input "SE6YL2402513"
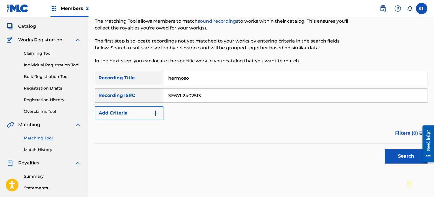
type input "SE6YL2402513"
click at [385, 149] on button "Search" at bounding box center [406, 156] width 43 height 14
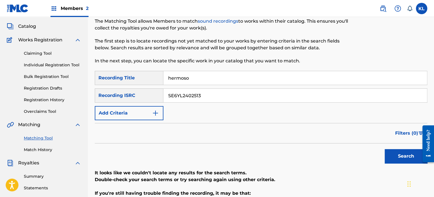
scroll to position [86, 0]
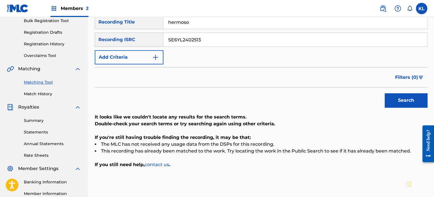
click at [212, 25] on input "hermoso" at bounding box center [294, 22] width 263 height 14
paste input "H"
click at [385, 93] on button "Search" at bounding box center [406, 100] width 43 height 14
click at [171, 38] on input "SE6YL2402513" at bounding box center [294, 40] width 263 height 14
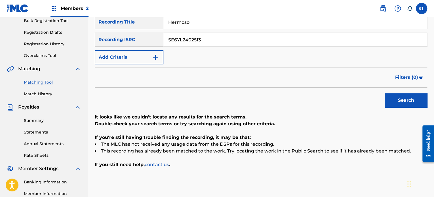
click at [197, 22] on input "Hermoso" at bounding box center [294, 22] width 263 height 14
type input "hey there"
paste input "0171"
type input "SE6YL2400171"
click at [385, 93] on button "Search" at bounding box center [406, 100] width 43 height 14
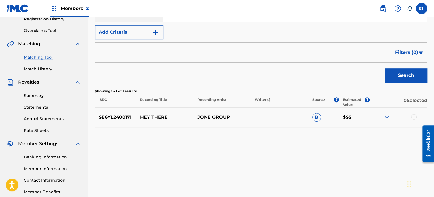
scroll to position [111, 0]
click at [405, 120] on div "SE6YL2400171 HEY THERE JONE GROUP B $$$" at bounding box center [261, 117] width 332 height 20
click at [412, 119] on div at bounding box center [414, 117] width 6 height 6
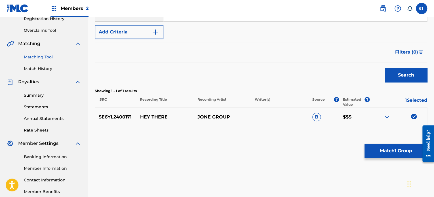
click at [398, 156] on button "Match 1 Group" at bounding box center [395, 151] width 63 height 14
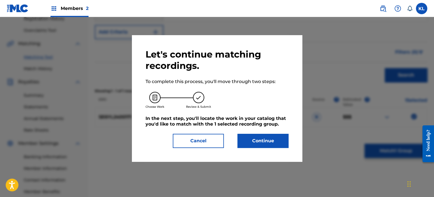
click at [245, 140] on button "Continue" at bounding box center [262, 141] width 51 height 14
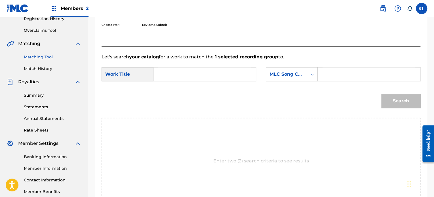
click at [168, 75] on input "Search Form" at bounding box center [204, 74] width 93 height 14
type input "hey"
paste input "HP6846"
type input "HP6846"
click at [381, 94] on button "Search" at bounding box center [400, 101] width 39 height 14
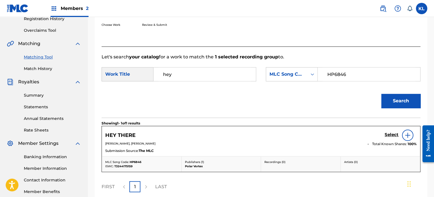
click at [398, 132] on h5 "Select" at bounding box center [392, 134] width 14 height 5
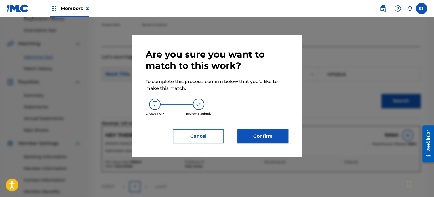
click at [270, 135] on button "Confirm" at bounding box center [262, 136] width 51 height 14
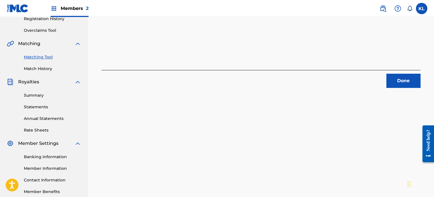
click at [407, 72] on div "Done" at bounding box center [261, 79] width 319 height 18
click at [405, 78] on button "Done" at bounding box center [403, 81] width 34 height 14
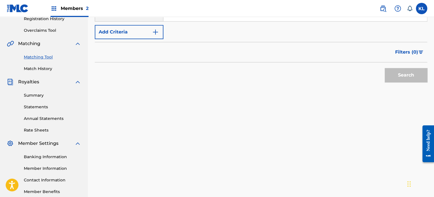
scroll to position [84, 0]
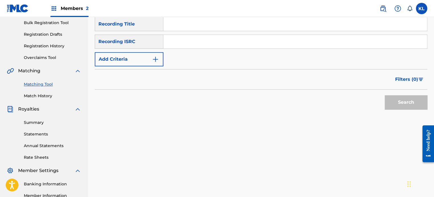
click at [205, 25] on input "Search Form" at bounding box center [294, 24] width 263 height 14
paste input "HILJAINEN"
type input "HILJAINEN"
paste input "SE6YL2200123"
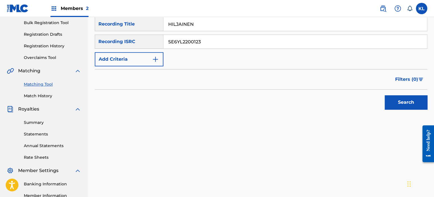
type input "SE6YL2200123"
click at [397, 103] on button "Search" at bounding box center [406, 102] width 43 height 14
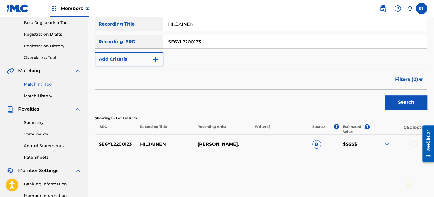
scroll to position [112, 0]
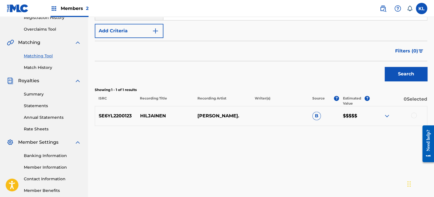
click at [408, 113] on div at bounding box center [398, 116] width 57 height 7
click at [413, 116] on div at bounding box center [414, 116] width 6 height 6
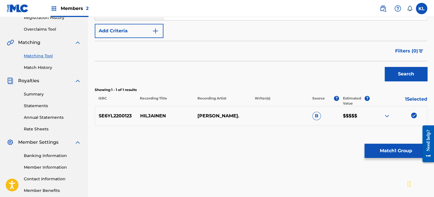
click at [390, 153] on button "Match 1 Group" at bounding box center [395, 151] width 63 height 14
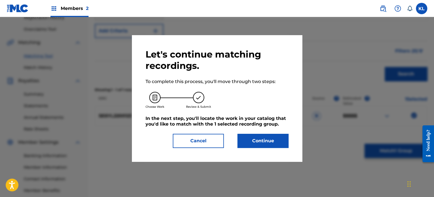
click at [256, 139] on button "Continue" at bounding box center [262, 141] width 51 height 14
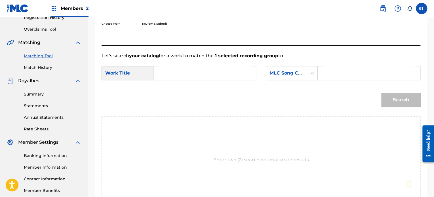
click at [180, 82] on div "SearchWithCriteria53be67ea-841f-48da-9c46-7cb67bb54a77 Work Title SearchWithCri…" at bounding box center [261, 75] width 319 height 18
click at [197, 70] on input "Search Form" at bounding box center [204, 73] width 93 height 14
paste input "HILJAINEN"
type input "HILJAINEN"
paste input "HH161U"
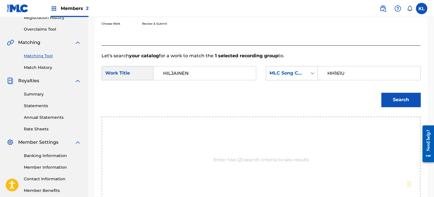
type input "HH161U"
click at [381, 93] on button "Search" at bounding box center [400, 100] width 39 height 14
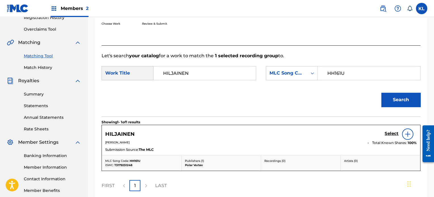
scroll to position [138, 0]
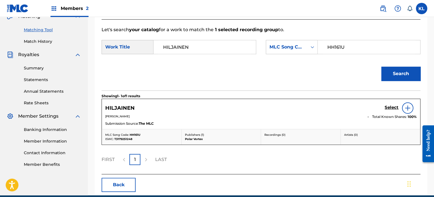
click at [385, 108] on h5 "Select" at bounding box center [392, 107] width 14 height 5
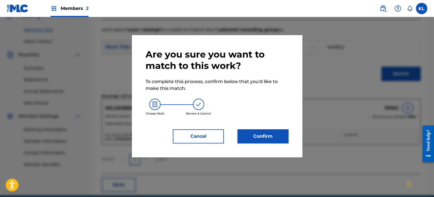
click at [265, 137] on button "Confirm" at bounding box center [262, 136] width 51 height 14
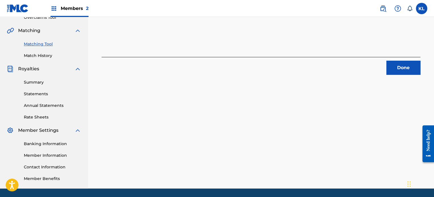
scroll to position [124, 0]
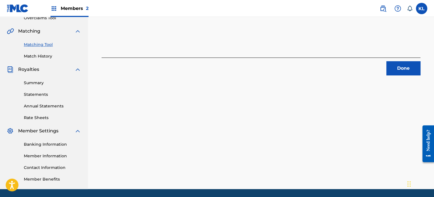
click at [410, 72] on button "Done" at bounding box center [403, 68] width 34 height 14
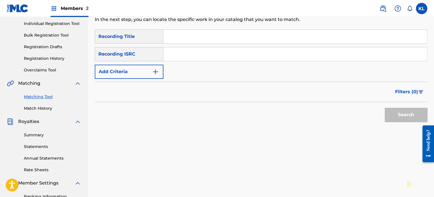
scroll to position [71, 0]
click at [187, 32] on input "Search Form" at bounding box center [294, 37] width 263 height 14
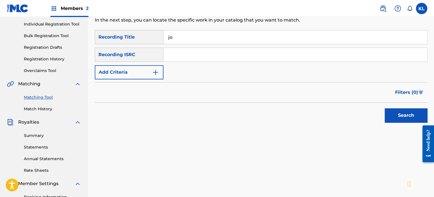
type input "j"
type input "hold on"
paste input "SE6YL2400298"
type input "SE6YL2400298"
click at [385, 108] on button "Search" at bounding box center [406, 115] width 43 height 14
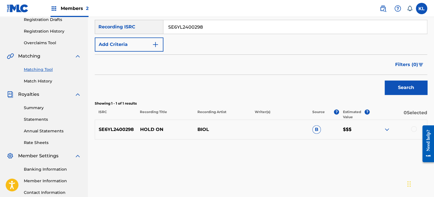
scroll to position [99, 0]
click at [410, 128] on div at bounding box center [398, 129] width 57 height 7
click at [413, 129] on div at bounding box center [414, 129] width 6 height 6
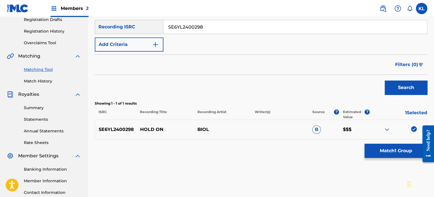
click at [400, 151] on button "Match 1 Group" at bounding box center [395, 151] width 63 height 14
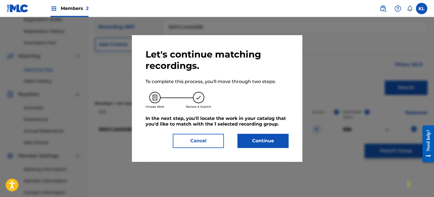
click at [255, 137] on button "Continue" at bounding box center [262, 141] width 51 height 14
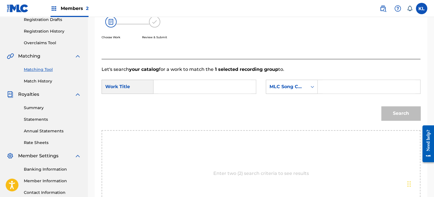
click at [167, 88] on input "Search Form" at bounding box center [204, 87] width 93 height 14
type input "hold on"
paste input "HQ23MY"
type input "HQ23MY"
click at [392, 112] on button "Search" at bounding box center [400, 113] width 39 height 14
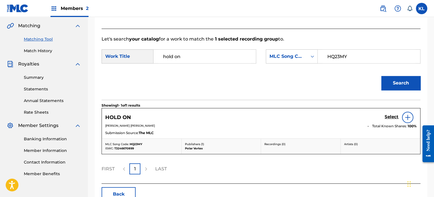
scroll to position [145, 0]
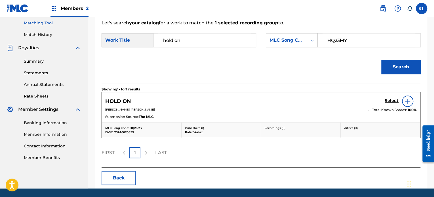
click at [393, 102] on h5 "Select" at bounding box center [392, 100] width 14 height 5
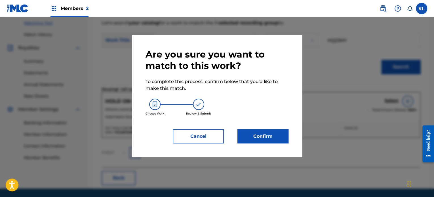
click at [259, 136] on button "Confirm" at bounding box center [262, 136] width 51 height 14
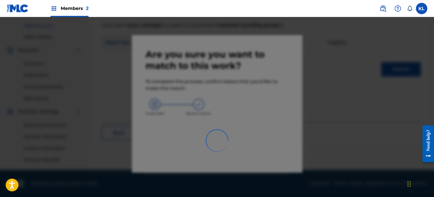
scroll to position [143, 0]
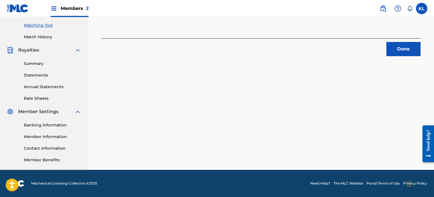
click at [407, 55] on button "Done" at bounding box center [403, 49] width 34 height 14
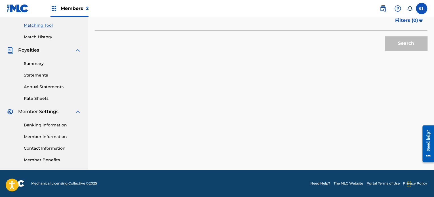
scroll to position [73, 0]
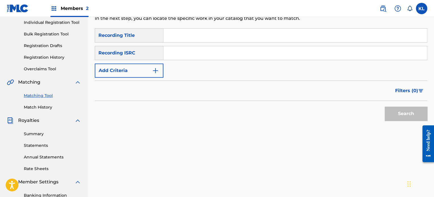
click at [196, 36] on input "Search Form" at bounding box center [294, 36] width 263 height 14
type input "hope"
paste input "SE6YL2200153"
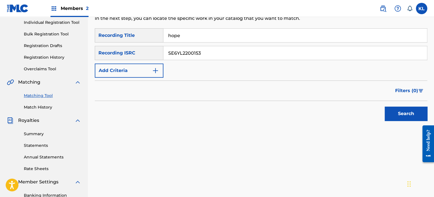
type input "SE6YL2200153"
click at [385, 107] on button "Search" at bounding box center [406, 114] width 43 height 14
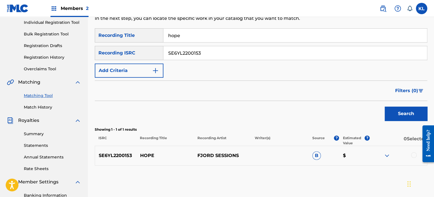
click at [407, 153] on div at bounding box center [398, 155] width 57 height 7
click at [411, 155] on div at bounding box center [414, 155] width 6 height 6
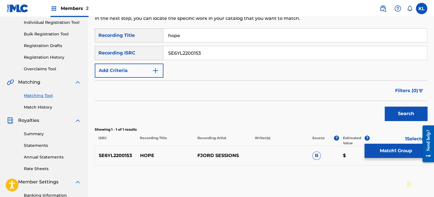
click at [391, 153] on button "Match 1 Group" at bounding box center [395, 151] width 63 height 14
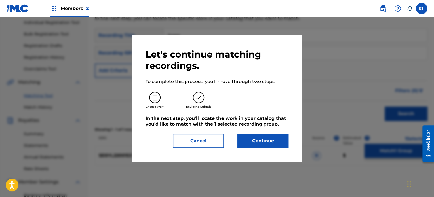
click at [289, 146] on div "Let's continue matching recordings. To complete this process, you'll move throu…" at bounding box center [217, 98] width 170 height 126
click at [261, 138] on button "Continue" at bounding box center [262, 141] width 51 height 14
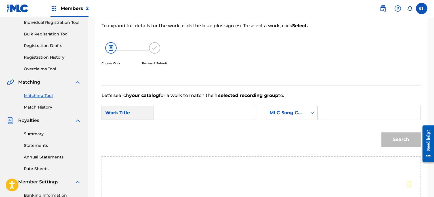
click at [191, 109] on input "Search Form" at bounding box center [204, 113] width 93 height 14
type input "hope"
paste input "HQ2SDX"
click at [381, 132] on button "Search" at bounding box center [400, 139] width 39 height 14
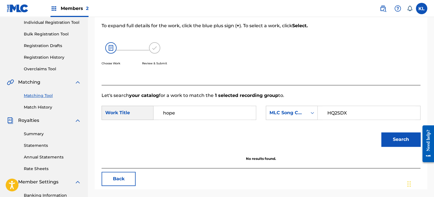
type input "HQ2SDX"
click at [381, 132] on button "Search" at bounding box center [400, 139] width 39 height 14
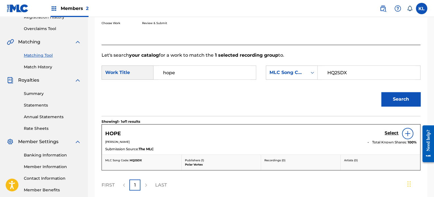
scroll to position [115, 0]
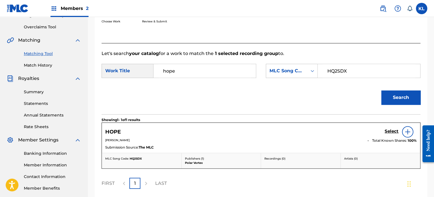
click at [390, 131] on h5 "Select" at bounding box center [392, 131] width 14 height 5
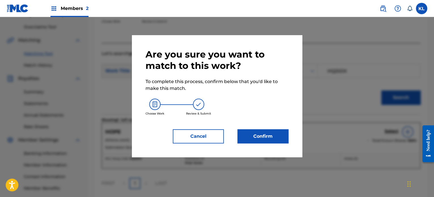
click at [274, 134] on button "Confirm" at bounding box center [262, 136] width 51 height 14
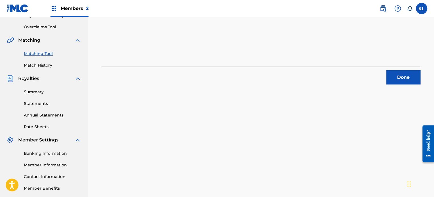
scroll to position [89, 0]
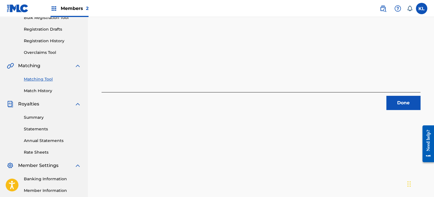
click at [391, 103] on button "Done" at bounding box center [403, 103] width 34 height 14
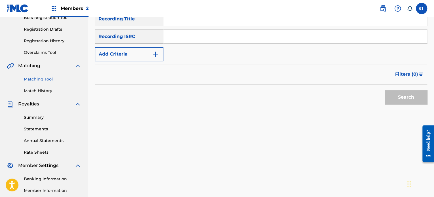
scroll to position [45, 0]
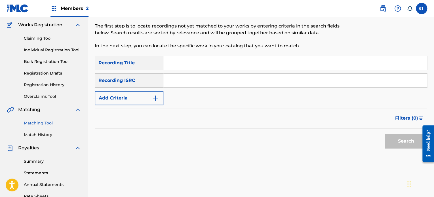
click at [183, 62] on input "Search Form" at bounding box center [294, 63] width 263 height 14
type input "hymn"
paste input "SE6YL2200238"
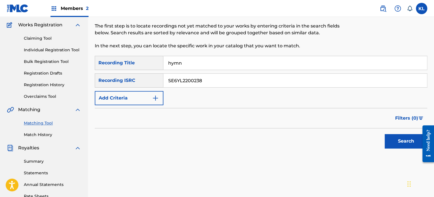
type input "SE6YL2200238"
click at [385, 134] on button "Search" at bounding box center [406, 141] width 43 height 14
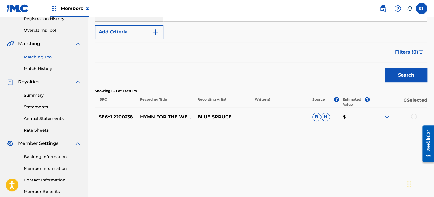
scroll to position [113, 0]
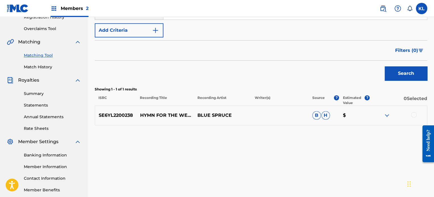
click at [411, 119] on div "SE6YL2200238 HYMN FOR THE WEEKEND BLUE SPRUCE B H $" at bounding box center [261, 115] width 332 height 20
click at [412, 113] on div at bounding box center [414, 115] width 6 height 6
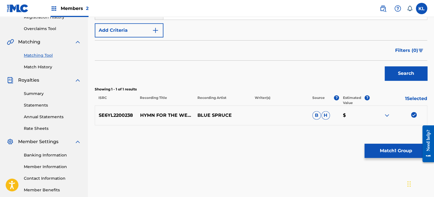
click at [394, 156] on button "Match 1 Group" at bounding box center [395, 151] width 63 height 14
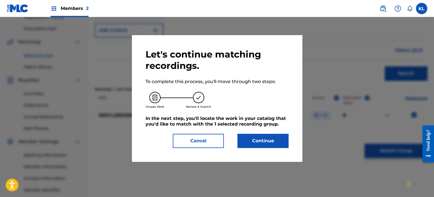
click at [265, 140] on button "Continue" at bounding box center [262, 141] width 51 height 14
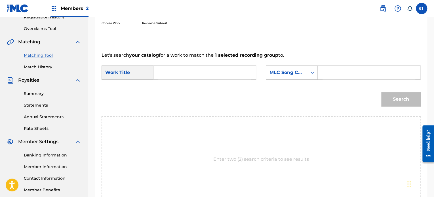
drag, startPoint x: 163, startPoint y: 63, endPoint x: 167, endPoint y: 75, distance: 12.5
click at [167, 75] on form "SearchWithCriteria53be67ea-841f-48da-9c46-7cb67bb54a77 Work Title SearchWithCri…" at bounding box center [261, 87] width 319 height 57
click at [167, 75] on input "Search Form" at bounding box center [204, 73] width 93 height 14
type input "hymn"
paste input "HH2EGB"
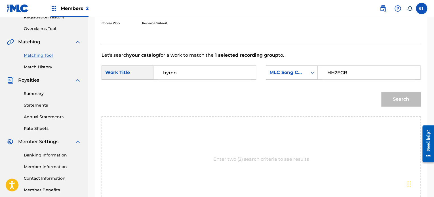
type input "HH2EGB"
click at [381, 92] on button "Search" at bounding box center [400, 99] width 39 height 14
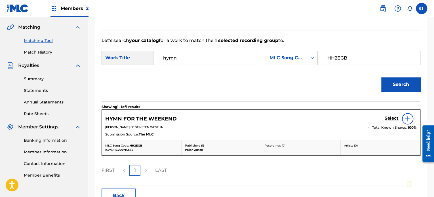
scroll to position [128, 0]
click at [386, 118] on h5 "Select" at bounding box center [392, 117] width 14 height 5
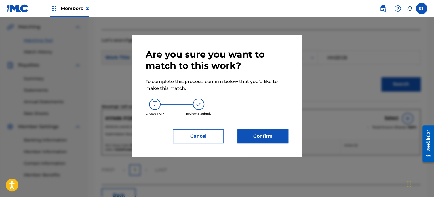
click at [263, 124] on div "Are you sure you want to match to this work? To complete this process, confirm …" at bounding box center [216, 96] width 143 height 95
click at [259, 135] on button "Confirm" at bounding box center [262, 136] width 51 height 14
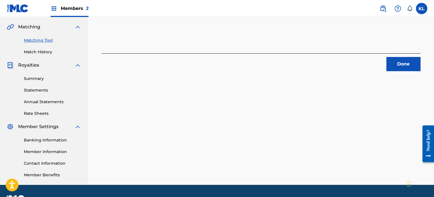
click at [402, 65] on button "Done" at bounding box center [403, 64] width 34 height 14
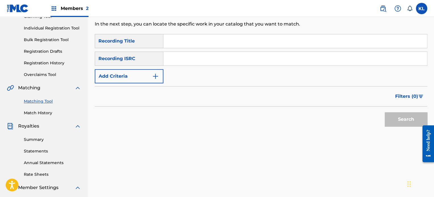
scroll to position [67, 0]
click at [208, 42] on input "Search Form" at bounding box center [294, 42] width 263 height 14
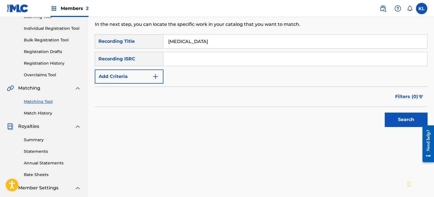
type input "hypnotic"
paste input "SE6YL2200253"
type input "SE6YL2200253"
click at [385, 113] on button "Search" at bounding box center [406, 120] width 43 height 14
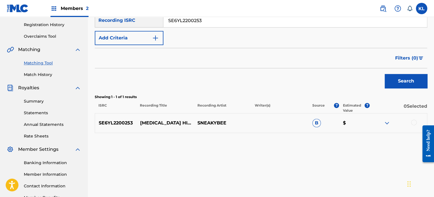
scroll to position [105, 0]
click at [410, 119] on div at bounding box center [398, 122] width 57 height 7
click at [418, 121] on div at bounding box center [426, 144] width 16 height 46
click at [405, 124] on div at bounding box center [398, 122] width 57 height 7
click at [413, 123] on div at bounding box center [414, 122] width 6 height 6
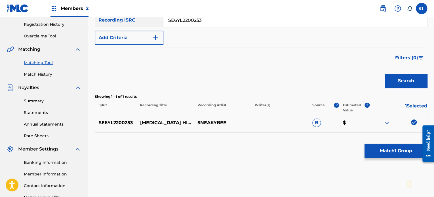
click at [383, 151] on button "Match 1 Group" at bounding box center [395, 151] width 63 height 14
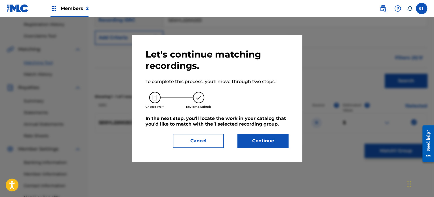
click at [271, 143] on button "Continue" at bounding box center [262, 141] width 51 height 14
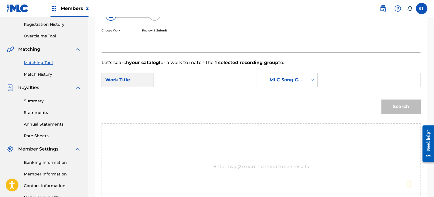
click at [169, 81] on input "Search Form" at bounding box center [204, 80] width 93 height 14
type input "hypnotic"
paste input "HH2TJV"
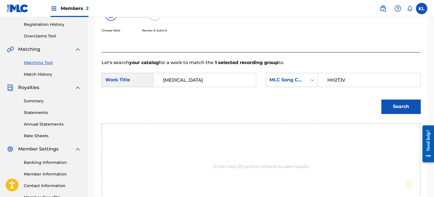
type input "HH2TJV"
click at [381, 100] on button "Search" at bounding box center [400, 107] width 39 height 14
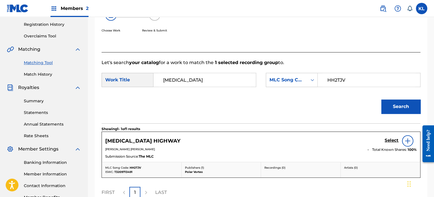
drag, startPoint x: 394, startPoint y: 135, endPoint x: 392, endPoint y: 137, distance: 3.2
click at [392, 137] on div "HYPNOTIC HIGHWAY Select CARL OLOF GOLDKUHL Total Known Shares: 100 % Submission…" at bounding box center [261, 147] width 318 height 30
click at [392, 137] on div "Select" at bounding box center [401, 140] width 32 height 11
click at [387, 139] on h5 "Select" at bounding box center [392, 140] width 14 height 5
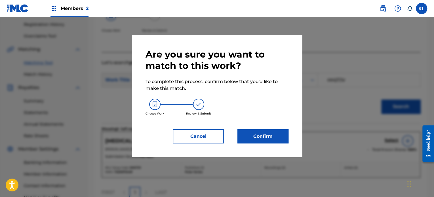
click at [256, 136] on button "Confirm" at bounding box center [262, 136] width 51 height 14
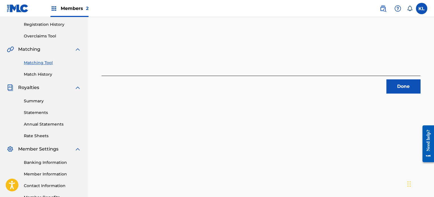
click at [402, 91] on button "Done" at bounding box center [403, 86] width 34 height 14
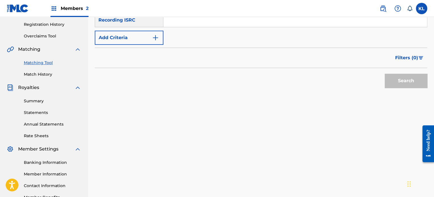
scroll to position [47, 0]
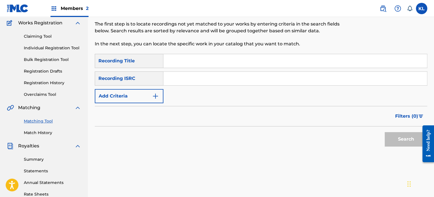
click at [184, 59] on input "Search Form" at bounding box center [294, 61] width 263 height 14
type input "idk"
paste input "SE6YL2200196"
type input "SE6YL2200196"
click at [385, 132] on button "Search" at bounding box center [406, 139] width 43 height 14
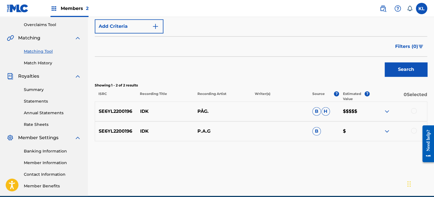
scroll to position [120, 0]
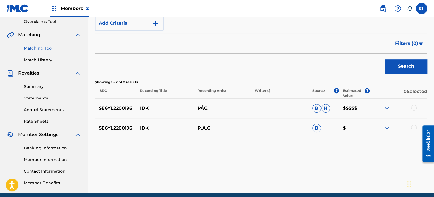
click at [412, 109] on div at bounding box center [414, 108] width 6 height 6
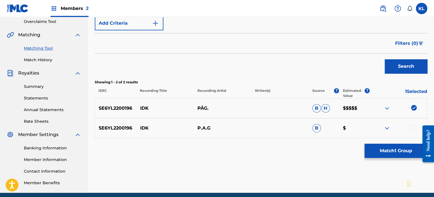
click at [412, 130] on div at bounding box center [414, 128] width 6 height 6
click at [399, 150] on button "Match 2 Groups" at bounding box center [395, 151] width 63 height 14
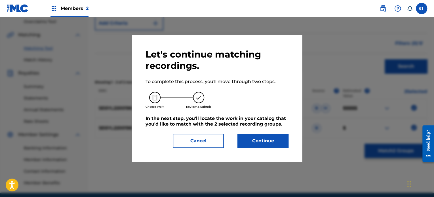
click at [262, 143] on button "Continue" at bounding box center [262, 141] width 51 height 14
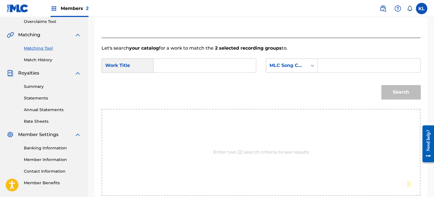
click at [192, 66] on input "Search Form" at bounding box center [204, 66] width 93 height 14
type input "idk"
paste input "IG7JWE"
type input "IG7JWE"
click at [381, 85] on button "Search" at bounding box center [400, 92] width 39 height 14
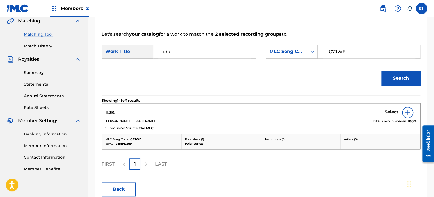
scroll to position [134, 0]
click at [392, 109] on h5 "Select" at bounding box center [392, 111] width 14 height 5
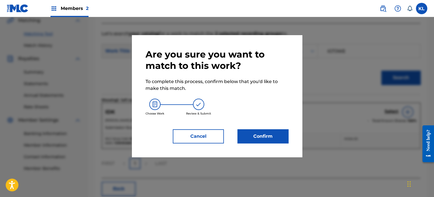
click at [257, 140] on button "Confirm" at bounding box center [262, 136] width 51 height 14
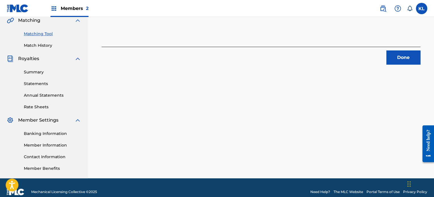
click at [417, 51] on button "Done" at bounding box center [403, 57] width 34 height 14
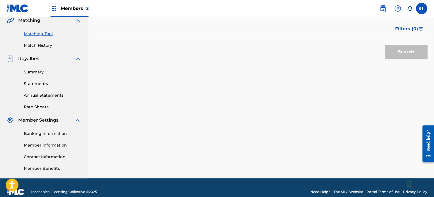
scroll to position [52, 0]
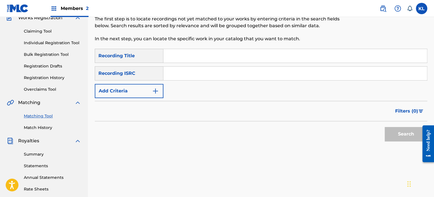
click at [178, 54] on input "Search Form" at bounding box center [294, 56] width 263 height 14
type input "i'd love to"
paste input "SE6YL2200650"
type input "SE6YL2200650"
click at [385, 127] on button "Search" at bounding box center [406, 134] width 43 height 14
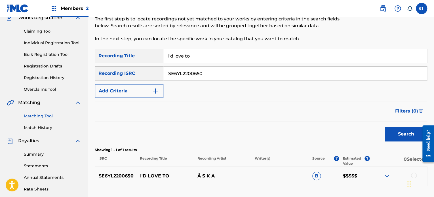
scroll to position [83, 0]
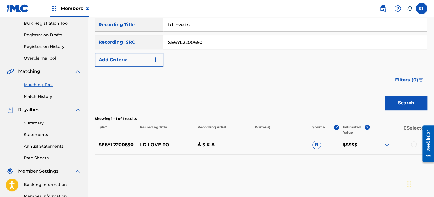
click at [408, 145] on div at bounding box center [398, 145] width 57 height 7
click at [415, 143] on div at bounding box center [414, 145] width 6 height 6
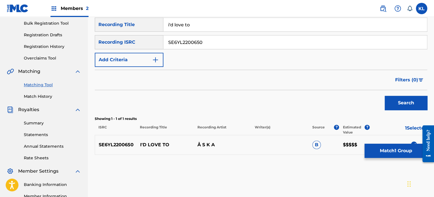
click at [407, 155] on button "Match 1 Group" at bounding box center [395, 151] width 63 height 14
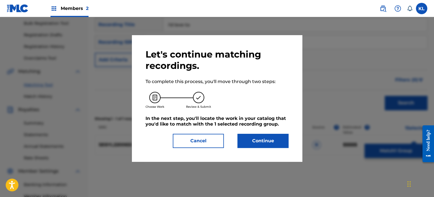
click at [268, 145] on button "Continue" at bounding box center [262, 141] width 51 height 14
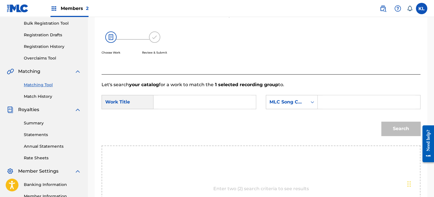
click at [177, 103] on input "Search Form" at bounding box center [204, 102] width 93 height 14
type input "i'd love to"
paste input "I36TBM"
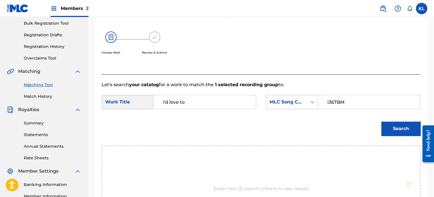
type input "I36TBM"
click at [396, 132] on button "Search" at bounding box center [400, 129] width 39 height 14
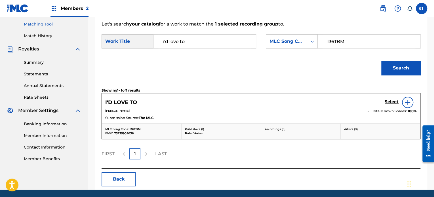
scroll to position [161, 0]
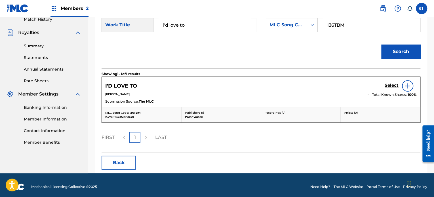
click at [388, 87] on h5 "Select" at bounding box center [392, 85] width 14 height 5
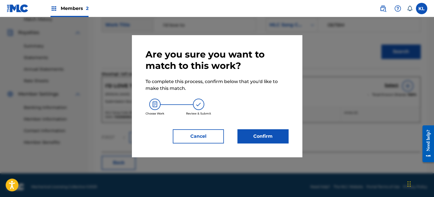
click at [252, 137] on button "Confirm" at bounding box center [262, 136] width 51 height 14
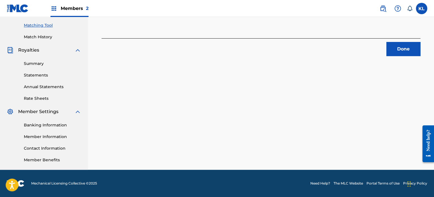
scroll to position [76, 0]
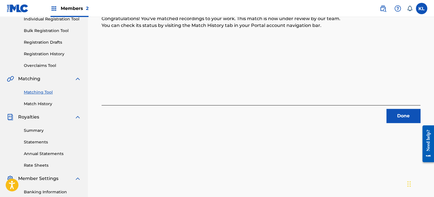
click at [399, 119] on button "Done" at bounding box center [403, 116] width 34 height 14
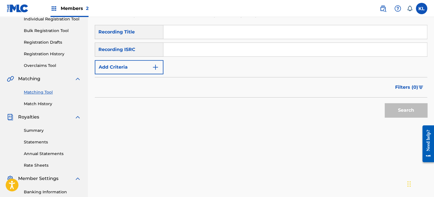
click at [225, 34] on input "Search Form" at bounding box center [294, 32] width 263 height 14
type input "i"
paste input "SE6YL2402903"
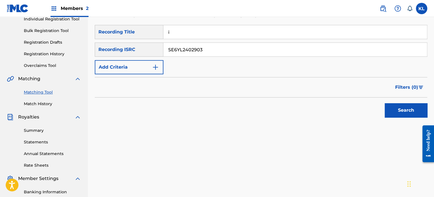
type input "SE6YL2402903"
click at [385, 103] on button "Search" at bounding box center [406, 110] width 43 height 14
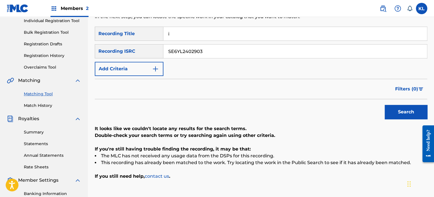
scroll to position [74, 0]
click at [205, 33] on input "i" at bounding box center [294, 35] width 263 height 14
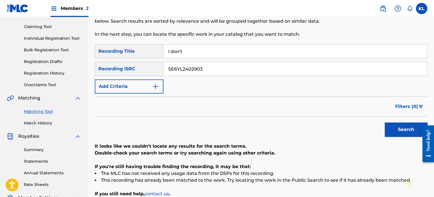
scroll to position [57, 0]
click at [385, 123] on button "Search" at bounding box center [406, 130] width 43 height 14
paste input "I Don't Care"
click at [385, 123] on button "Search" at bounding box center [406, 130] width 43 height 14
paste input "KNOW I WANT TO FLY ALONE"
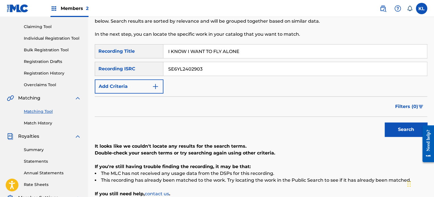
type input "I KNOW I WANT TO FLY ALONE"
paste input "200217"
type input "SE6YL2200217"
click at [385, 123] on button "Search" at bounding box center [406, 130] width 43 height 14
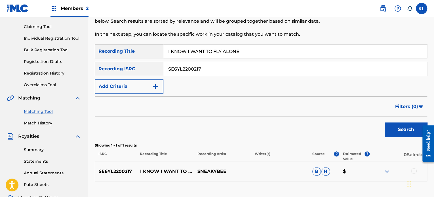
scroll to position [92, 0]
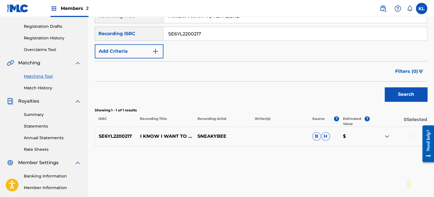
click at [410, 137] on div at bounding box center [398, 136] width 57 height 7
click at [413, 136] on div at bounding box center [414, 136] width 6 height 6
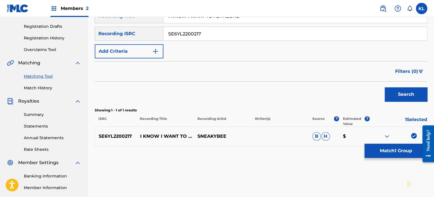
click at [412, 158] on div "Matching Tool The Matching Tool allows Members to match sound recordings to wor…" at bounding box center [261, 80] width 332 height 282
click at [392, 146] on button "Match 1 Group" at bounding box center [395, 151] width 63 height 14
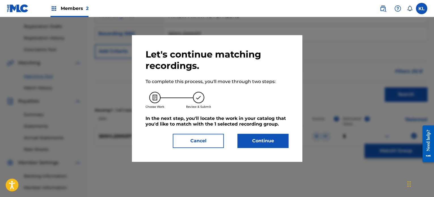
click at [264, 143] on button "Continue" at bounding box center [262, 141] width 51 height 14
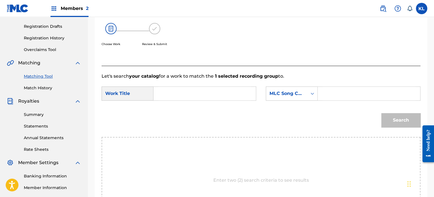
paste input "I KNOW I WANT TO FLY ALONE"
click at [185, 96] on input "I KNOW I WANT TO FLY ALONE" at bounding box center [204, 94] width 93 height 14
type input "I KNOW I WANT TO FLY ALONE"
paste input "IG5VY3"
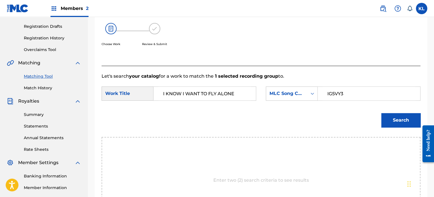
type input "IG5VY3"
click at [381, 113] on button "Search" at bounding box center [400, 120] width 39 height 14
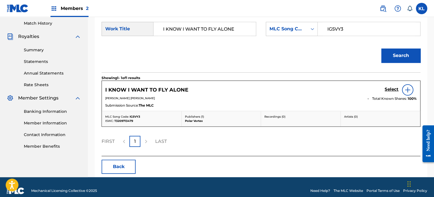
scroll to position [158, 0]
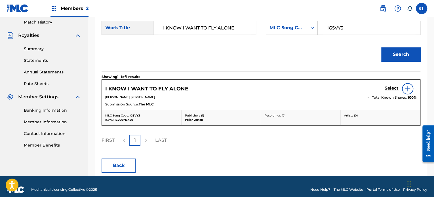
click at [389, 86] on h5 "Select" at bounding box center [392, 88] width 14 height 5
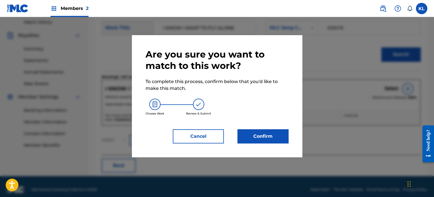
click at [278, 133] on button "Confirm" at bounding box center [262, 136] width 51 height 14
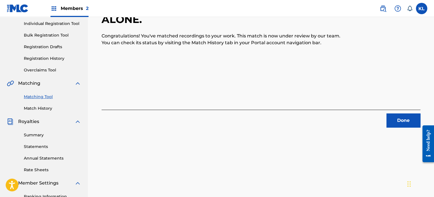
scroll to position [71, 0]
click at [385, 117] on div "Done" at bounding box center [261, 119] width 319 height 18
click at [390, 118] on button "Done" at bounding box center [403, 120] width 34 height 14
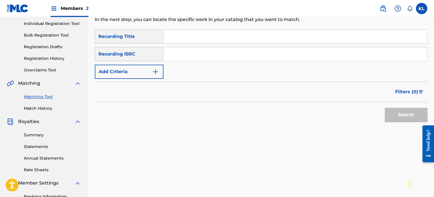
click at [196, 36] on input "Search Form" at bounding box center [294, 37] width 263 height 14
type input "indigo"
paste input "SE6YL2200248"
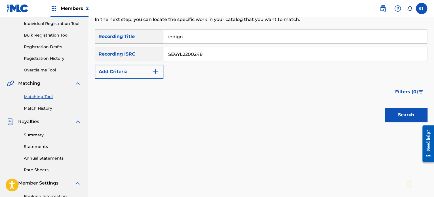
type input "SE6YL2200248"
click at [385, 108] on button "Search" at bounding box center [406, 115] width 43 height 14
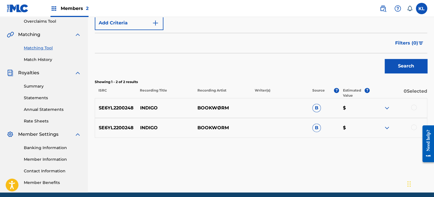
scroll to position [121, 0]
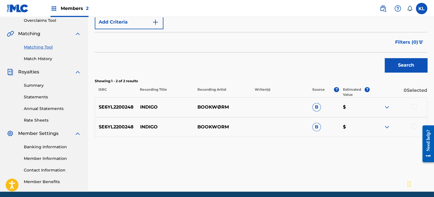
click at [406, 107] on div at bounding box center [398, 107] width 57 height 7
click at [413, 107] on div at bounding box center [414, 107] width 6 height 6
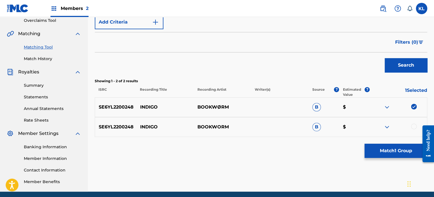
click at [413, 124] on div at bounding box center [414, 127] width 6 height 6
click at [403, 146] on button "Match 2 Groups" at bounding box center [395, 151] width 63 height 14
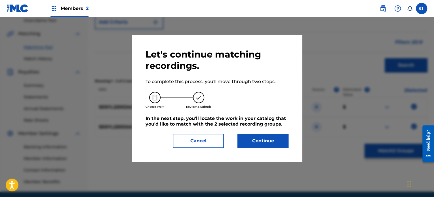
click at [257, 133] on div "Let's continue matching recordings. To complete this process, you'll move throu…" at bounding box center [216, 98] width 143 height 99
click at [257, 137] on button "Continue" at bounding box center [262, 141] width 51 height 14
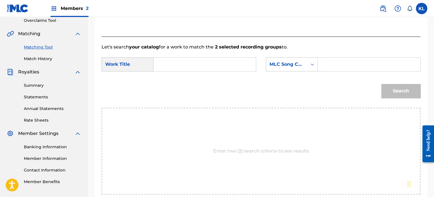
click at [174, 62] on input "Search Form" at bounding box center [204, 65] width 93 height 14
type input "indigo"
paste input "IG6XPX"
type input "IG6XPX"
click at [416, 92] on button "Search" at bounding box center [400, 91] width 39 height 14
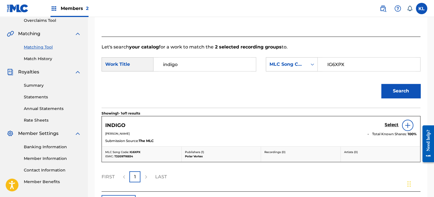
click at [392, 126] on h5 "Select" at bounding box center [392, 124] width 14 height 5
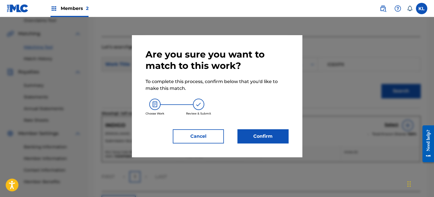
click at [270, 136] on button "Confirm" at bounding box center [262, 136] width 51 height 14
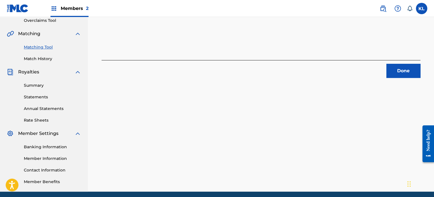
click at [413, 63] on div "Done" at bounding box center [261, 69] width 319 height 18
click at [397, 73] on button "Done" at bounding box center [403, 71] width 34 height 14
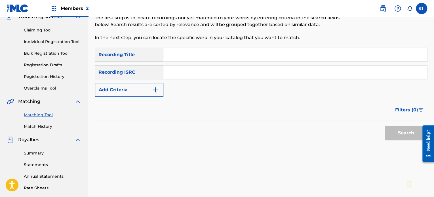
scroll to position [52, 0]
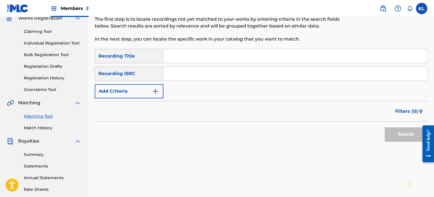
click at [200, 59] on input "Search Form" at bounding box center [294, 56] width 263 height 14
type input "i"
paste input "SE6YL2402359"
type input "SE6YL2402359"
click at [385, 127] on button "Search" at bounding box center [406, 134] width 43 height 14
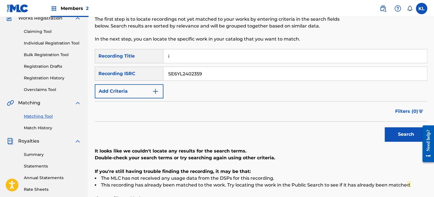
click at [195, 56] on input "i" at bounding box center [294, 56] width 263 height 14
click at [385, 127] on button "Search" at bounding box center [406, 134] width 43 height 14
paste input "IN EXISTENCE"
type input "IN EXISTENCE"
paste input "200436"
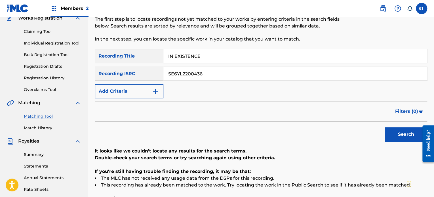
type input "SE6YL2200436"
click at [385, 127] on button "Search" at bounding box center [406, 134] width 43 height 14
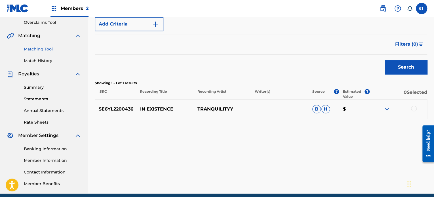
scroll to position [130, 0]
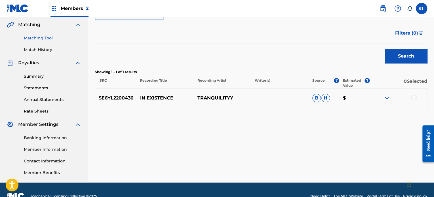
click at [411, 100] on div at bounding box center [398, 98] width 57 height 7
click at [412, 98] on div at bounding box center [414, 98] width 6 height 6
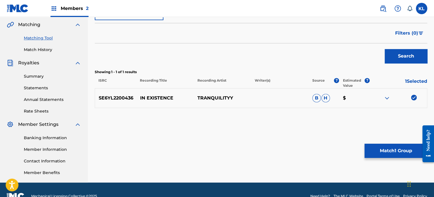
click at [388, 148] on button "Match 1 Group" at bounding box center [395, 151] width 63 height 14
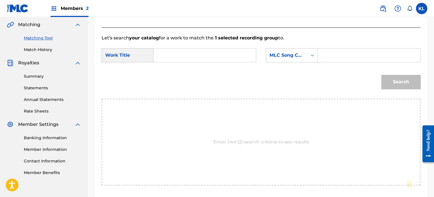
click at [181, 54] on input "Search Form" at bounding box center [204, 55] width 93 height 14
paste input "In Existence"
type input "In Existence"
paste input "IG6XL1"
type input "IG6XL1"
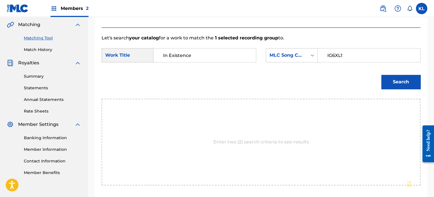
click at [381, 75] on button "Search" at bounding box center [400, 82] width 39 height 14
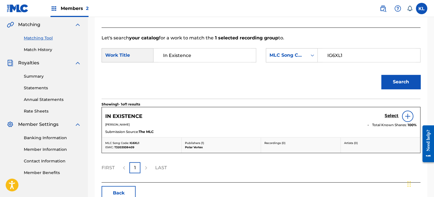
click at [392, 118] on h5 "Select" at bounding box center [392, 115] width 14 height 5
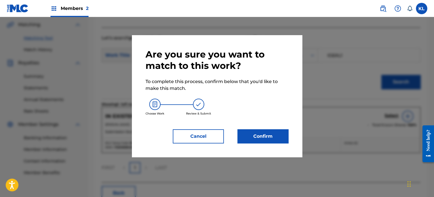
click at [284, 131] on button "Confirm" at bounding box center [262, 136] width 51 height 14
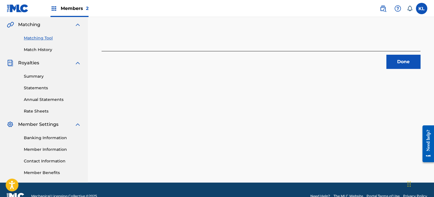
click at [398, 54] on div "Done" at bounding box center [261, 60] width 319 height 18
click at [399, 61] on button "Done" at bounding box center [403, 62] width 34 height 14
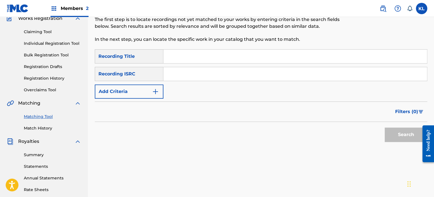
scroll to position [51, 0]
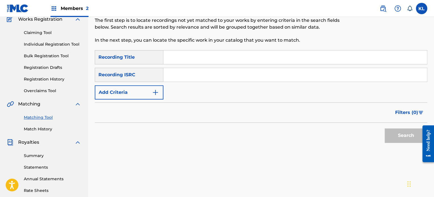
click at [173, 56] on input "Search Form" at bounding box center [294, 57] width 263 height 14
type input "in"
paste input "SE6YL2402631"
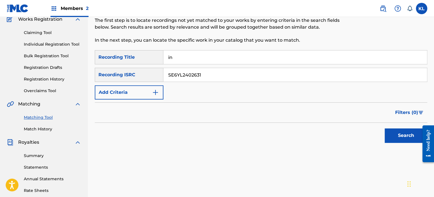
type input "SE6YL2402631"
click at [385, 128] on button "Search" at bounding box center [406, 135] width 43 height 14
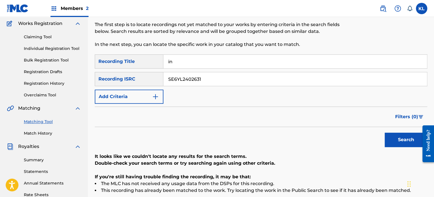
scroll to position [36, 0]
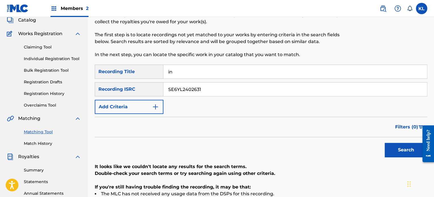
click at [190, 75] on input "in" at bounding box center [294, 72] width 263 height 14
click at [385, 143] on button "Search" at bounding box center [406, 150] width 43 height 14
type input "in"
paste input "212"
type input "SE6YL2402212"
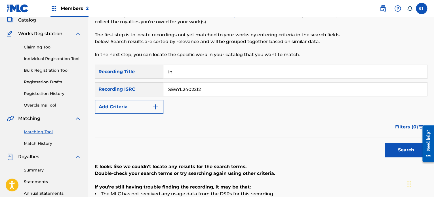
click at [385, 143] on button "Search" at bounding box center [406, 150] width 43 height 14
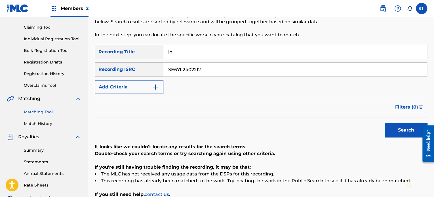
scroll to position [56, 0]
click at [207, 55] on input "in" at bounding box center [294, 53] width 263 height 14
click at [385, 124] on button "Search" at bounding box center [406, 131] width 43 height 14
type input "i will"
paste input "200263"
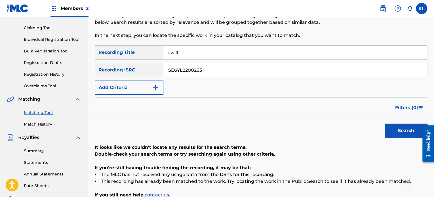
type input "SE6YL2200263"
click at [385, 124] on button "Search" at bounding box center [406, 131] width 43 height 14
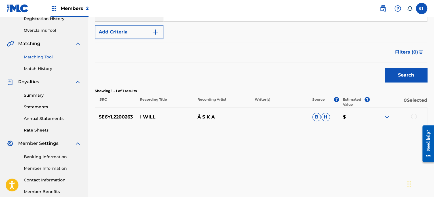
scroll to position [112, 0]
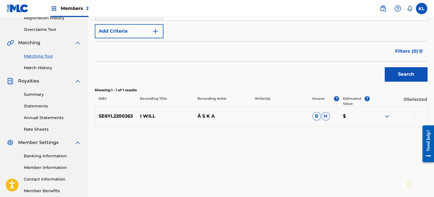
click at [408, 118] on div at bounding box center [398, 116] width 57 height 7
click at [413, 115] on div at bounding box center [414, 116] width 6 height 6
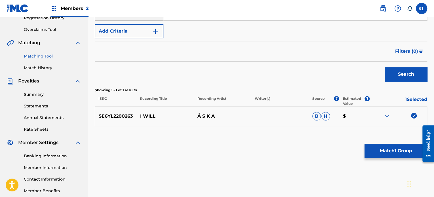
click at [393, 149] on button "Match 1 Group" at bounding box center [395, 151] width 63 height 14
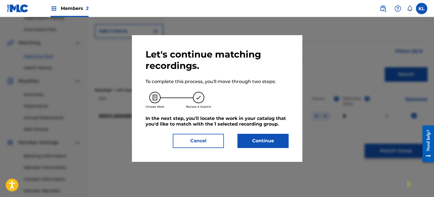
click at [258, 144] on button "Continue" at bounding box center [262, 141] width 51 height 14
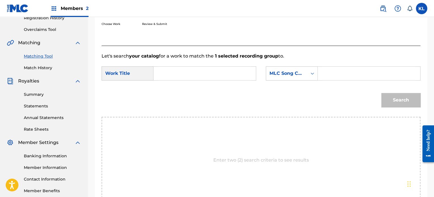
click at [217, 73] on input "Search Form" at bounding box center [204, 74] width 93 height 14
type input "i will"
paste input "IG6A69"
type input "IG6A69"
click at [381, 93] on button "Search" at bounding box center [400, 100] width 39 height 14
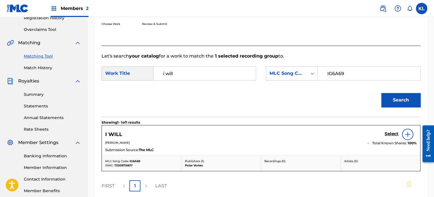
click at [393, 133] on h5 "Select" at bounding box center [392, 133] width 14 height 5
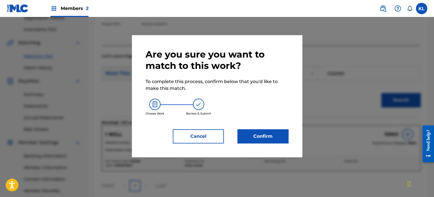
click at [278, 132] on button "Confirm" at bounding box center [262, 136] width 51 height 14
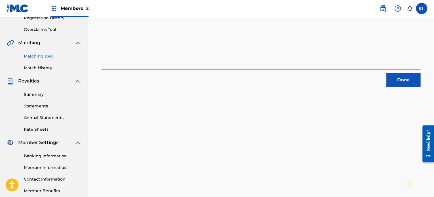
click at [406, 77] on button "Done" at bounding box center [403, 80] width 34 height 14
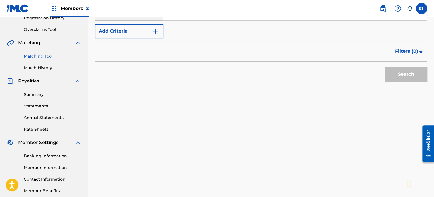
scroll to position [27, 0]
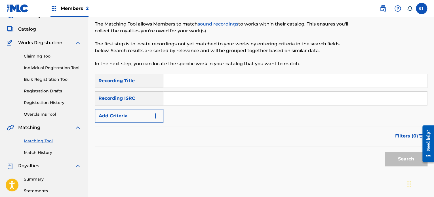
click at [180, 87] on input "Search Form" at bounding box center [294, 81] width 263 height 14
type input "jiro"
type input "w"
click at [196, 86] on input "jiro" at bounding box center [294, 81] width 263 height 14
paste input "KALIMBA"
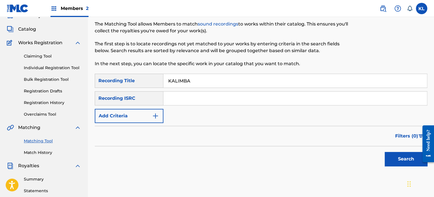
type input "KALIMBA"
paste input "SE6YL2200270"
type input "SE6YL2200270"
click at [385, 152] on button "Search" at bounding box center [406, 159] width 43 height 14
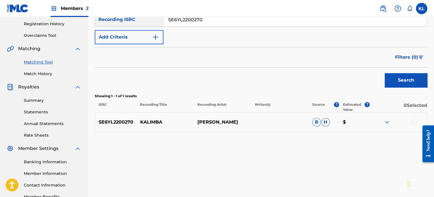
scroll to position [107, 0]
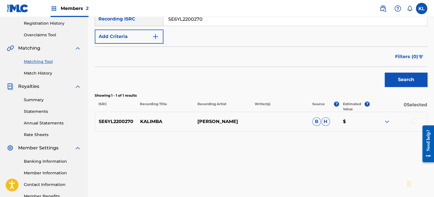
click at [414, 120] on div at bounding box center [414, 121] width 6 height 6
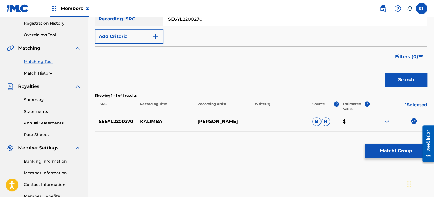
click at [393, 155] on button "Match 1 Group" at bounding box center [395, 151] width 63 height 14
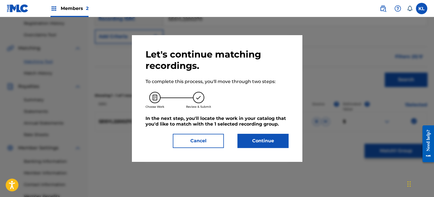
click at [245, 136] on button "Continue" at bounding box center [262, 141] width 51 height 14
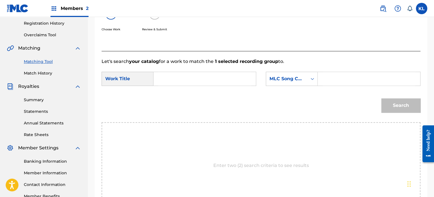
click at [211, 75] on input "Search Form" at bounding box center [204, 79] width 93 height 14
paste input "KALIMBA"
type input "KALIMBA"
paste input "KI3UDM"
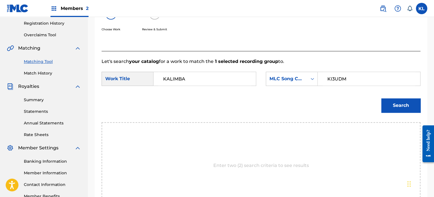
type input "KI3UDM"
click at [381, 98] on button "Search" at bounding box center [400, 105] width 39 height 14
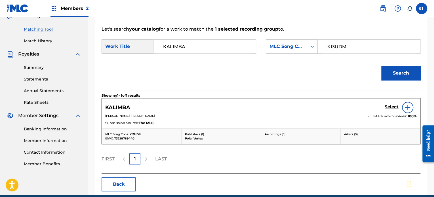
scroll to position [157, 0]
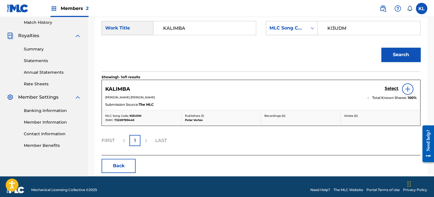
click at [389, 86] on h5 "Select" at bounding box center [392, 88] width 14 height 5
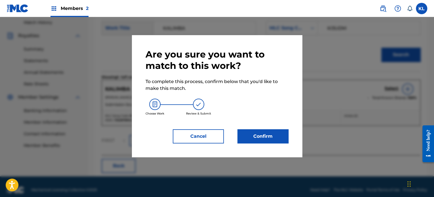
click at [264, 136] on button "Confirm" at bounding box center [262, 136] width 51 height 14
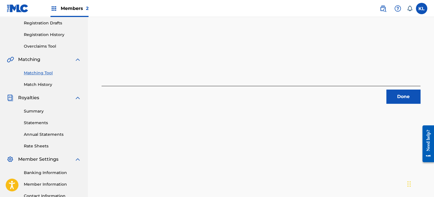
scroll to position [95, 0]
click at [406, 93] on button "Done" at bounding box center [403, 97] width 34 height 14
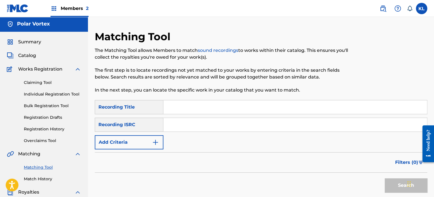
scroll to position [1, 0]
click at [178, 111] on input "Search Form" at bounding box center [294, 107] width 263 height 14
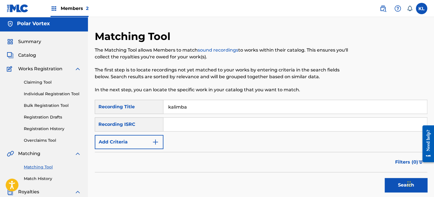
type input "kalimba"
paste input "SE6YL2200270"
type input "SE6YL2200270"
click at [385, 178] on button "Search" at bounding box center [406, 185] width 43 height 14
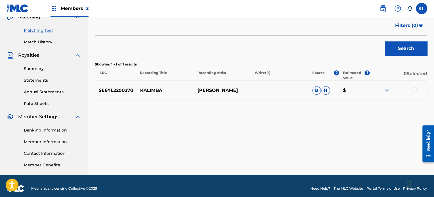
scroll to position [137, 0]
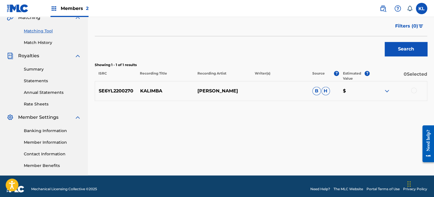
click at [410, 90] on div at bounding box center [398, 91] width 57 height 7
click at [412, 92] on div at bounding box center [414, 91] width 6 height 6
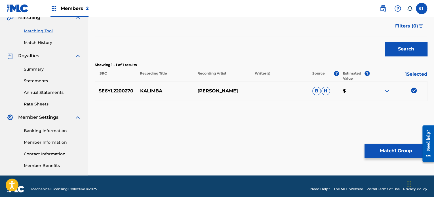
click at [392, 156] on button "Match 1 Group" at bounding box center [395, 151] width 63 height 14
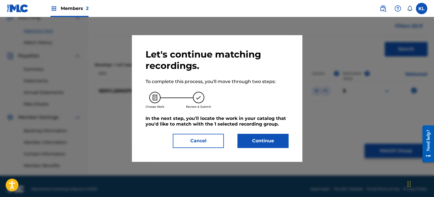
click at [238, 139] on button "Continue" at bounding box center [262, 141] width 51 height 14
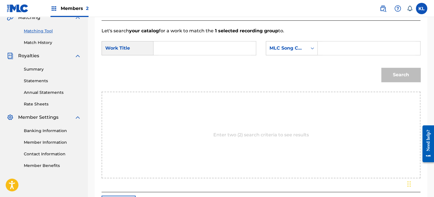
click at [165, 44] on input "Search Form" at bounding box center [204, 48] width 93 height 14
type input "kalimba"
paste input "KI3UDM"
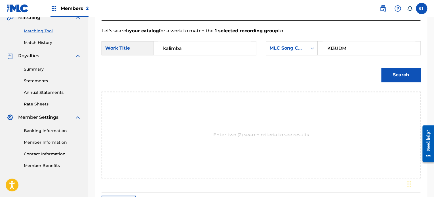
type input "KI3UDM"
click at [381, 68] on button "Search" at bounding box center [400, 75] width 39 height 14
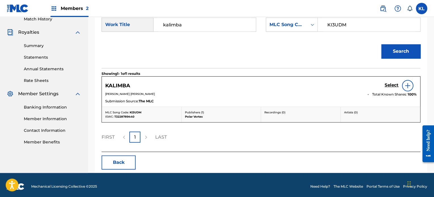
scroll to position [162, 0]
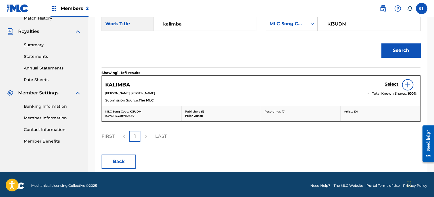
click at [390, 84] on h5 "Select" at bounding box center [392, 84] width 14 height 5
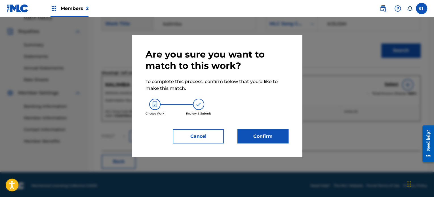
click at [271, 151] on div "Are you sure you want to match to this work? To complete this process, confirm …" at bounding box center [217, 96] width 170 height 122
click at [275, 144] on div "Are you sure you want to match to this work? To complete this process, confirm …" at bounding box center [217, 96] width 170 height 122
click at [262, 135] on button "Confirm" at bounding box center [262, 136] width 51 height 14
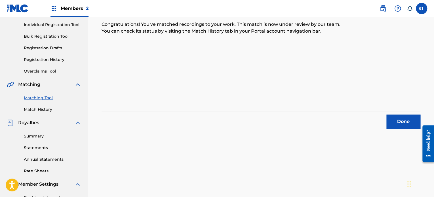
scroll to position [70, 0]
click at [405, 117] on button "Done" at bounding box center [403, 122] width 34 height 14
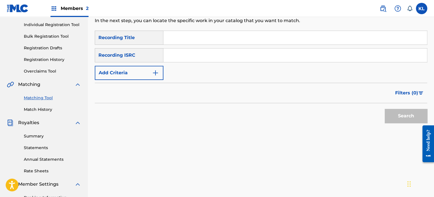
click at [179, 34] on input "Search Form" at bounding box center [294, 38] width 263 height 14
paste input "KAUAI MODE"
type input "KAUAI MODE"
paste input "SE6YL2402899"
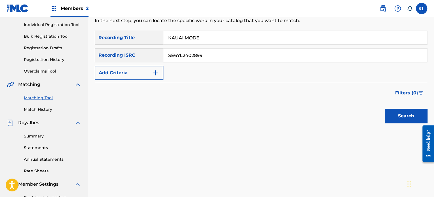
type input "SE6YL2402899"
click at [385, 109] on button "Search" at bounding box center [406, 116] width 43 height 14
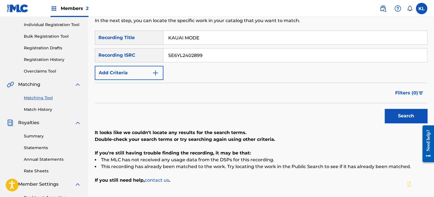
click at [204, 38] on input "KAUAI MODE" at bounding box center [294, 38] width 263 height 14
paste input "STINEN"
type input "KAUSTINEN"
paste input "200121"
type input "SE6YL2200121"
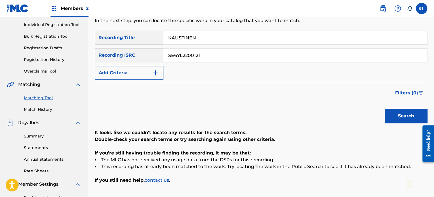
click at [385, 109] on button "Search" at bounding box center [406, 116] width 43 height 14
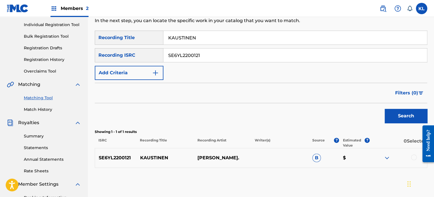
scroll to position [83, 0]
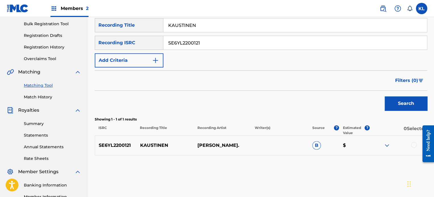
click at [413, 147] on div at bounding box center [414, 145] width 6 height 6
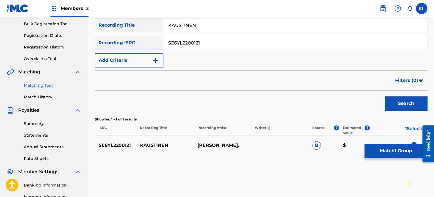
click at [388, 154] on button "Match 1 Group" at bounding box center [395, 151] width 63 height 14
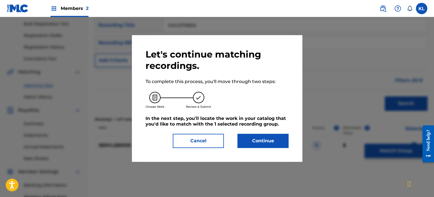
click at [259, 143] on button "Continue" at bounding box center [262, 141] width 51 height 14
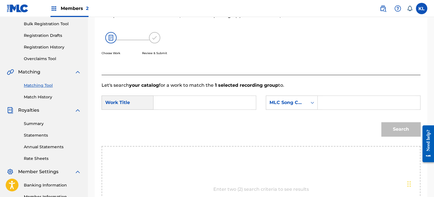
click at [173, 107] on input "Search Form" at bounding box center [204, 103] width 93 height 14
paste input "KAUSTINEN"
type input "KAUSTINEN"
paste input "KE7A9I"
type input "KE7A9I"
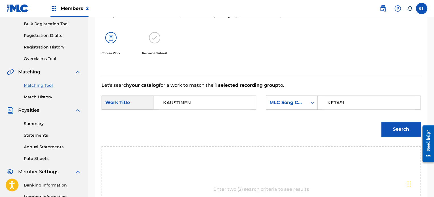
click at [398, 126] on button "Search" at bounding box center [400, 129] width 39 height 14
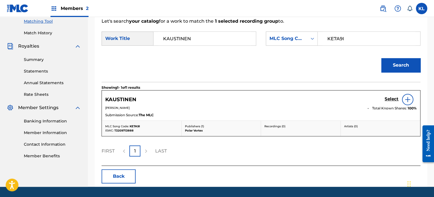
scroll to position [163, 0]
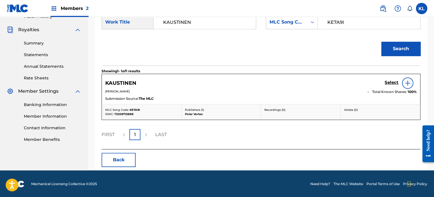
click at [396, 82] on h5 "Select" at bounding box center [392, 82] width 14 height 5
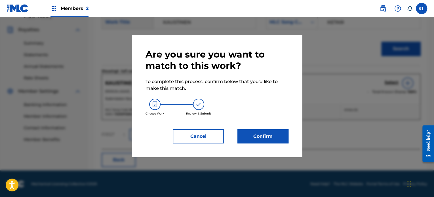
click at [253, 135] on button "Confirm" at bounding box center [262, 136] width 51 height 14
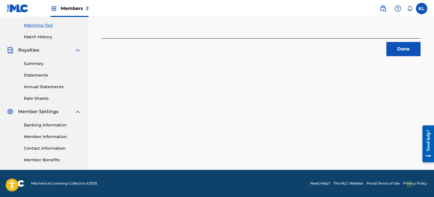
scroll to position [59, 0]
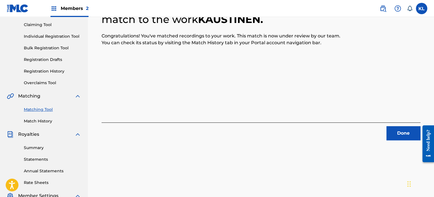
click at [405, 133] on button "Done" at bounding box center [403, 133] width 34 height 14
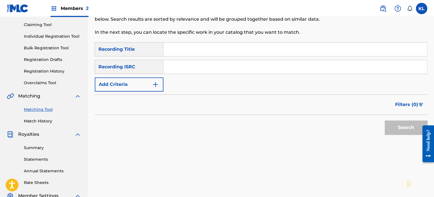
scroll to position [25, 0]
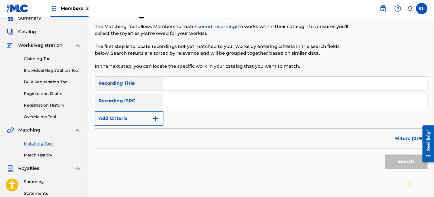
click at [197, 81] on input "Search Form" at bounding box center [294, 84] width 263 height 14
type input "knight"
paste input "SE6YL2100104"
type input "SE6YL2100104"
click at [385, 155] on button "Search" at bounding box center [406, 162] width 43 height 14
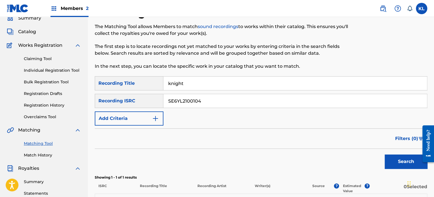
scroll to position [136, 0]
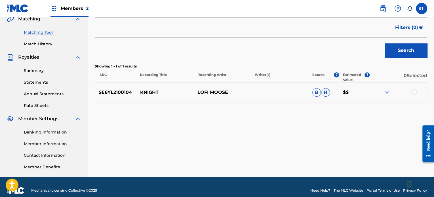
click at [413, 94] on div at bounding box center [414, 92] width 6 height 6
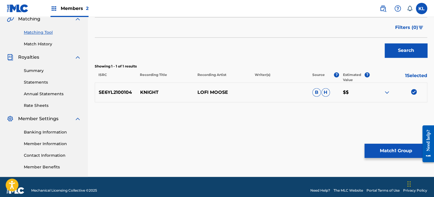
click at [390, 136] on div "Matching Tool The Matching Tool allows Members to match sound recordings to wor…" at bounding box center [261, 36] width 332 height 282
click at [387, 154] on button "Match 1 Group" at bounding box center [395, 151] width 63 height 14
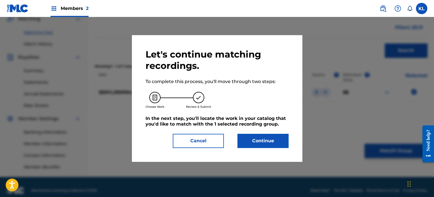
click at [257, 140] on button "Continue" at bounding box center [262, 141] width 51 height 14
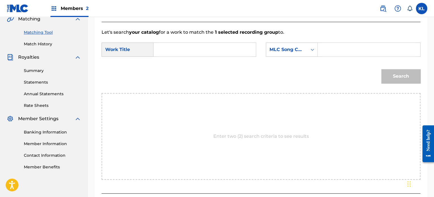
click at [181, 56] on input "Search Form" at bounding box center [204, 50] width 93 height 14
type input "knight"
paste input "KE7XTH"
type input "KE7XTH"
click at [381, 69] on button "Search" at bounding box center [400, 76] width 39 height 14
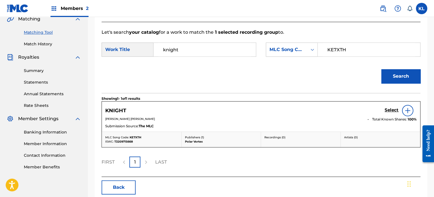
click at [392, 108] on h5 "Select" at bounding box center [392, 109] width 14 height 5
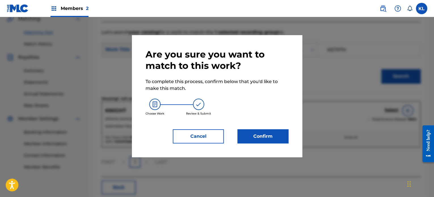
click at [261, 137] on button "Confirm" at bounding box center [262, 136] width 51 height 14
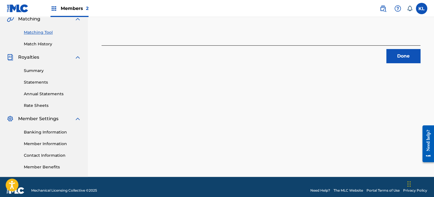
click at [399, 64] on div "1 Recording Groups are pending usage match to the work KNIGHT . Congratulations…" at bounding box center [261, 36] width 346 height 282
click at [386, 58] on div "Done" at bounding box center [261, 54] width 319 height 18
click at [392, 57] on button "Done" at bounding box center [403, 56] width 34 height 14
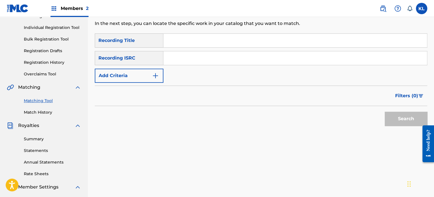
scroll to position [67, 0]
click at [176, 46] on input "Search Form" at bounding box center [294, 41] width 263 height 14
paste input "KOLTRAST"
type input "KOLTRAST"
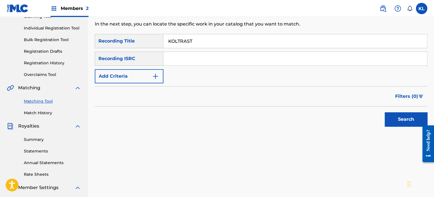
paste input "SE6YL2200130"
type input "SE6YL2200130"
click at [385, 112] on button "Search" at bounding box center [406, 119] width 43 height 14
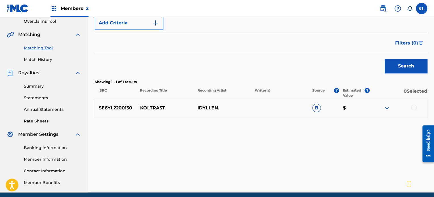
scroll to position [121, 0]
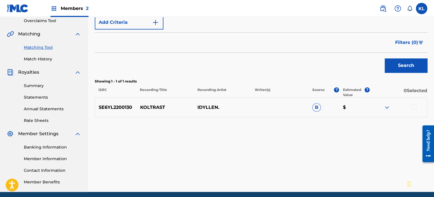
click at [410, 106] on div at bounding box center [398, 107] width 57 height 7
click at [414, 108] on div at bounding box center [414, 107] width 6 height 6
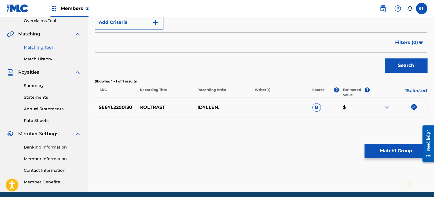
click at [377, 151] on button "Match 1 Group" at bounding box center [395, 151] width 63 height 14
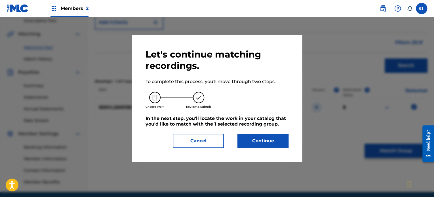
click at [255, 138] on button "Continue" at bounding box center [262, 141] width 51 height 14
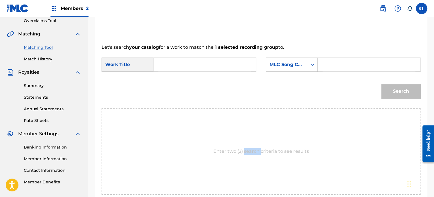
click at [255, 138] on div "Enter two (2) search criteria to see results" at bounding box center [261, 151] width 319 height 87
click at [164, 63] on input "Search Form" at bounding box center [204, 65] width 93 height 14
paste input "KOLTRAST"
type input "KOLTRAST"
paste input "KE7QD2"
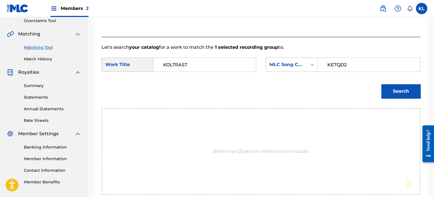
type input "KE7QD2"
click at [408, 88] on button "Search" at bounding box center [400, 91] width 39 height 14
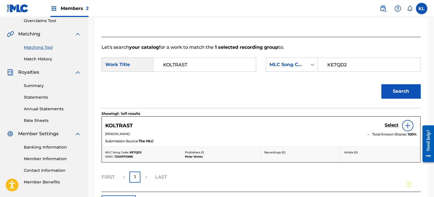
scroll to position [147, 0]
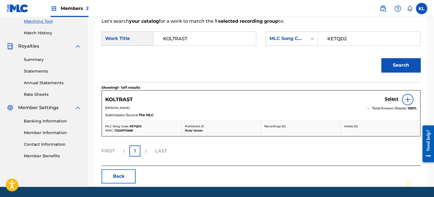
click at [391, 97] on h5 "Select" at bounding box center [392, 98] width 14 height 5
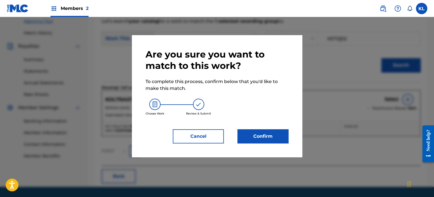
click at [252, 148] on div "Are you sure you want to match to this work? To complete this process, confirm …" at bounding box center [217, 96] width 170 height 122
click at [264, 137] on button "Confirm" at bounding box center [262, 136] width 51 height 14
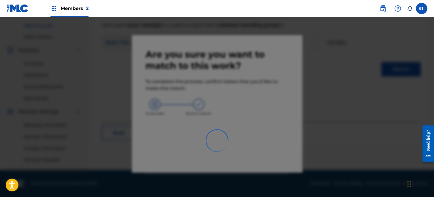
scroll to position [143, 0]
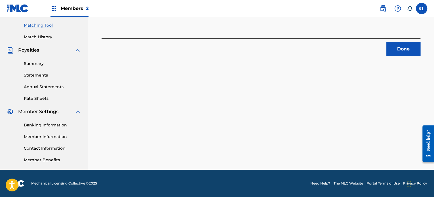
click at [405, 49] on button "Done" at bounding box center [403, 49] width 34 height 14
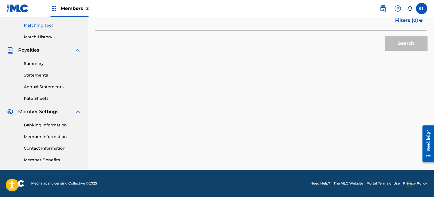
scroll to position [35, 0]
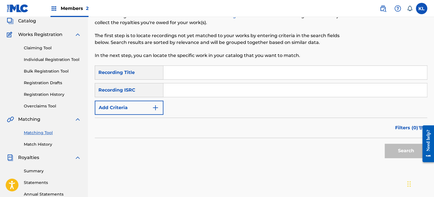
click at [206, 66] on input "Search Form" at bounding box center [294, 73] width 263 height 14
type input "kum"
paste input "SE6YL2402090"
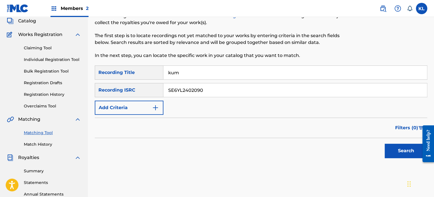
type input "SE6YL2402090"
click at [385, 144] on button "Search" at bounding box center [406, 151] width 43 height 14
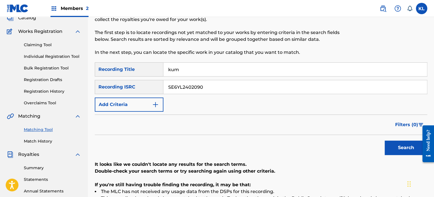
scroll to position [36, 0]
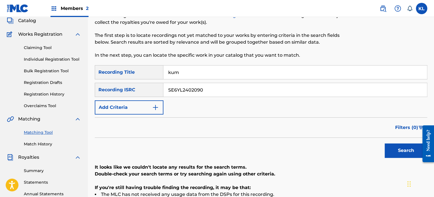
click at [208, 79] on input "kum" at bounding box center [294, 73] width 263 height 14
click at [385, 143] on button "Search" at bounding box center [406, 150] width 43 height 14
type input "la playa"
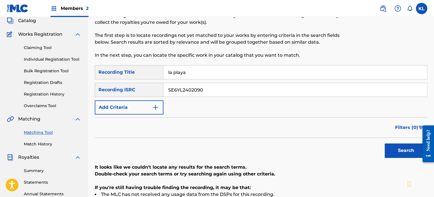
paste input "0635"
type input "SE6YL2400635"
click at [385, 143] on button "Search" at bounding box center [406, 150] width 43 height 14
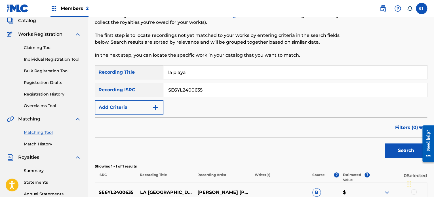
scroll to position [124, 0]
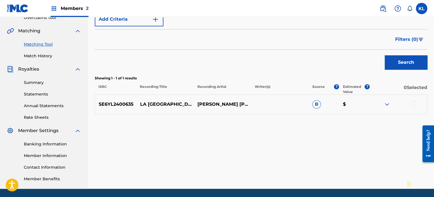
click at [414, 104] on div at bounding box center [414, 104] width 6 height 6
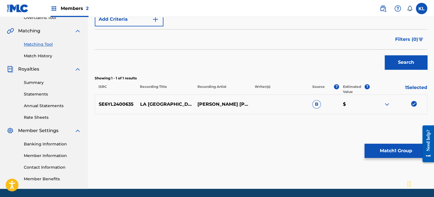
click at [377, 152] on button "Match 1 Group" at bounding box center [395, 151] width 63 height 14
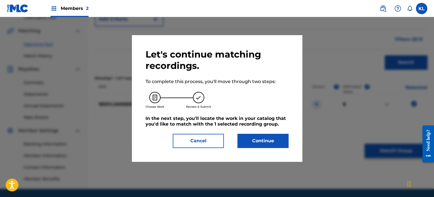
click at [269, 144] on button "Continue" at bounding box center [262, 141] width 51 height 14
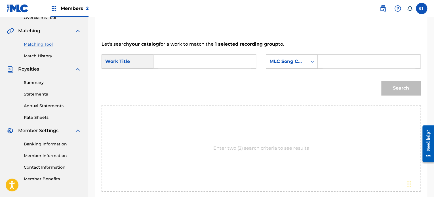
click at [153, 60] on div "Search Form" at bounding box center [204, 61] width 103 height 14
click at [161, 63] on input "Search Form" at bounding box center [204, 62] width 93 height 14
type input "la playa"
paste
type input "LS51IG"
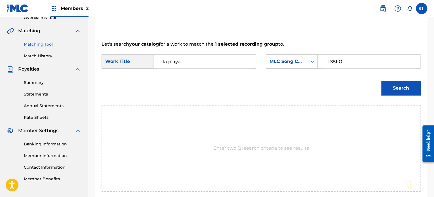
click at [381, 81] on button "Search" at bounding box center [400, 88] width 39 height 14
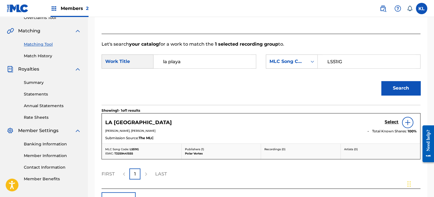
scroll to position [158, 0]
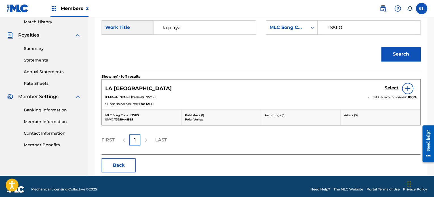
click at [389, 88] on h5 "Select" at bounding box center [392, 87] width 14 height 5
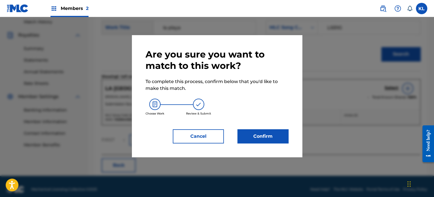
click at [269, 136] on button "Confirm" at bounding box center [262, 136] width 51 height 14
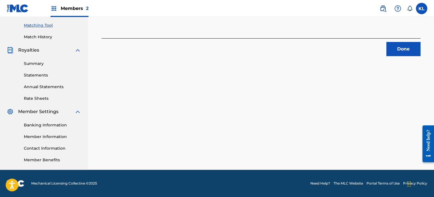
click at [417, 45] on button "Done" at bounding box center [403, 49] width 34 height 14
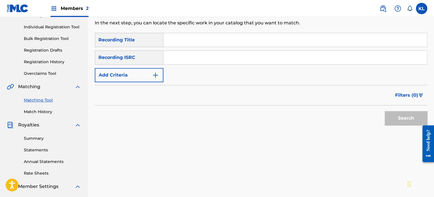
scroll to position [67, 0]
click at [183, 40] on input "Search Form" at bounding box center [294, 41] width 263 height 14
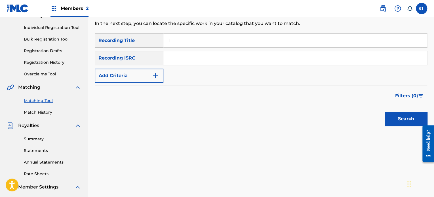
type input "."
type input "learning"
type input "SE6YL2200625"
click at [385, 112] on button "Search" at bounding box center [406, 119] width 43 height 14
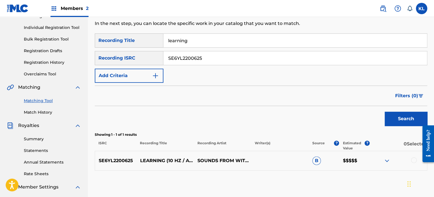
scroll to position [92, 0]
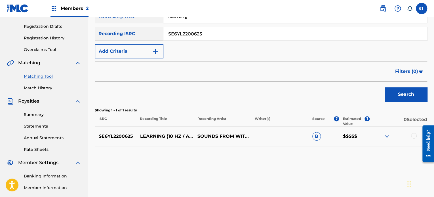
click at [409, 136] on div at bounding box center [398, 136] width 57 height 7
click at [414, 138] on div at bounding box center [414, 136] width 6 height 6
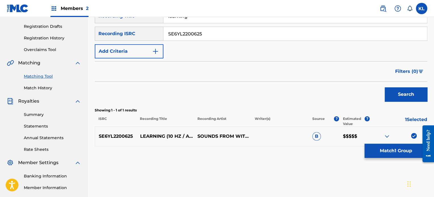
click at [384, 146] on button "Match 1 Group" at bounding box center [395, 151] width 63 height 14
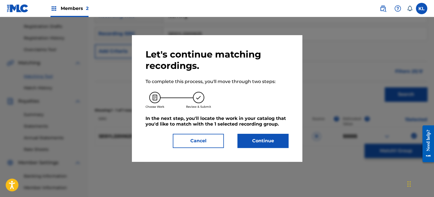
click at [278, 142] on button "Continue" at bounding box center [262, 141] width 51 height 14
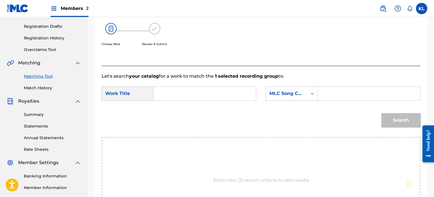
click at [185, 94] on input "Search Form" at bounding box center [204, 94] width 93 height 14
type input "learning"
type input "LG4E6C"
click at [381, 113] on button "Search" at bounding box center [400, 120] width 39 height 14
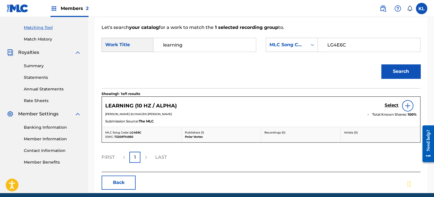
scroll to position [141, 0]
click at [390, 108] on link "Select" at bounding box center [392, 106] width 14 height 6
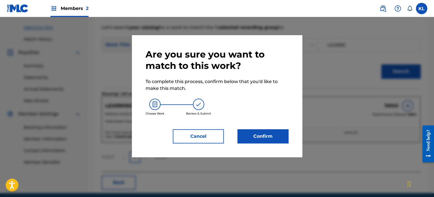
click at [275, 132] on button "Confirm" at bounding box center [262, 136] width 51 height 14
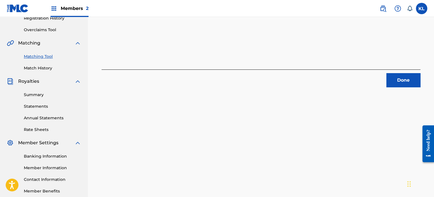
scroll to position [111, 0]
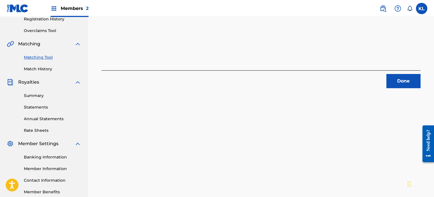
click at [380, 76] on div "Done" at bounding box center [261, 79] width 319 height 18
click at [387, 79] on button "Done" at bounding box center [403, 81] width 34 height 14
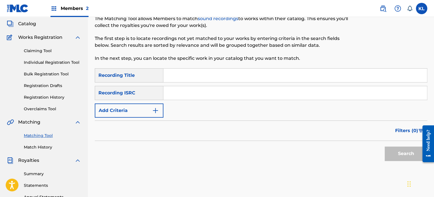
scroll to position [32, 0]
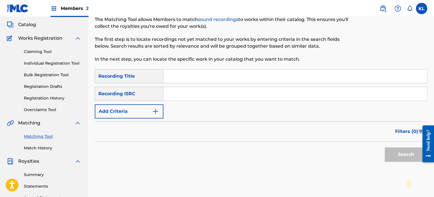
click at [198, 74] on input "Search Form" at bounding box center [294, 76] width 263 height 14
type input "less"
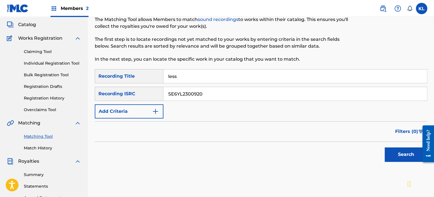
type input "SE6YL2300920"
click at [385, 147] on button "Search" at bounding box center [406, 154] width 43 height 14
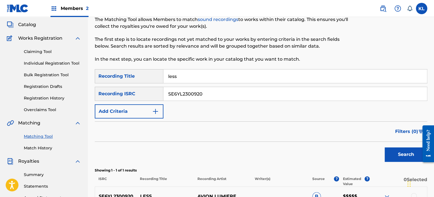
scroll to position [126, 0]
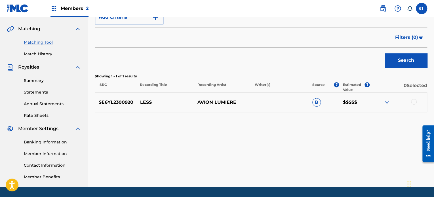
click at [410, 105] on div at bounding box center [398, 102] width 57 height 7
click at [415, 101] on div at bounding box center [414, 102] width 6 height 6
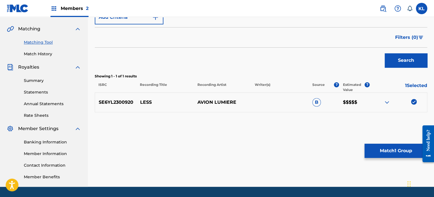
click at [376, 150] on button "Match 1 Group" at bounding box center [395, 151] width 63 height 14
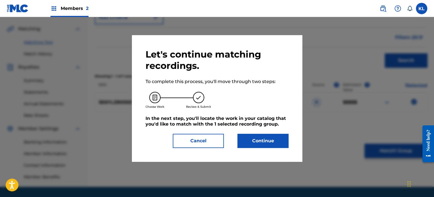
click at [263, 136] on button "Continue" at bounding box center [262, 141] width 51 height 14
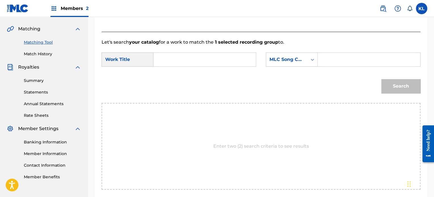
click at [191, 61] on input "Search Form" at bounding box center [204, 60] width 93 height 14
type input "less"
type input "v"
type input "LR9TQG"
click at [381, 79] on button "Search" at bounding box center [400, 86] width 39 height 14
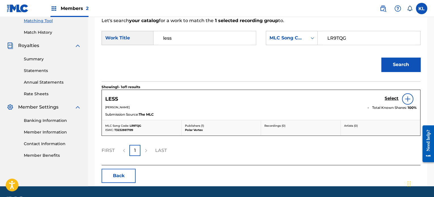
scroll to position [148, 0]
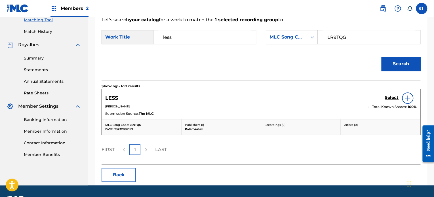
click at [391, 96] on h5 "Select" at bounding box center [392, 97] width 14 height 5
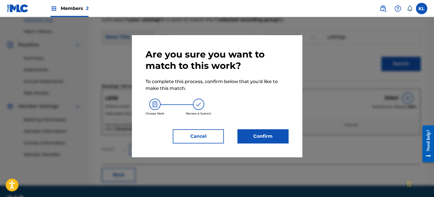
click at [267, 132] on button "Confirm" at bounding box center [262, 136] width 51 height 14
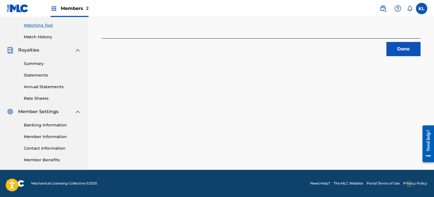
click at [398, 46] on button "Done" at bounding box center [403, 49] width 34 height 14
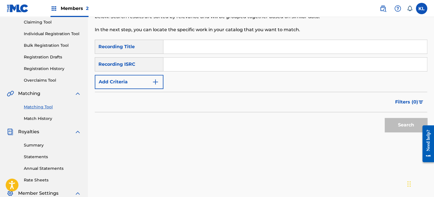
scroll to position [61, 0]
click at [183, 47] on input "Search Form" at bounding box center [294, 47] width 263 height 14
type input "let it down"
type input "SE6YL2100103"
click at [385, 118] on button "Search" at bounding box center [406, 125] width 43 height 14
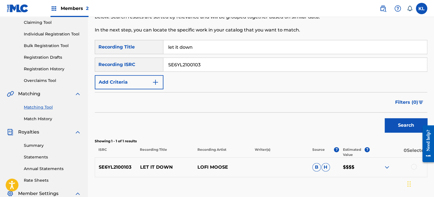
scroll to position [104, 0]
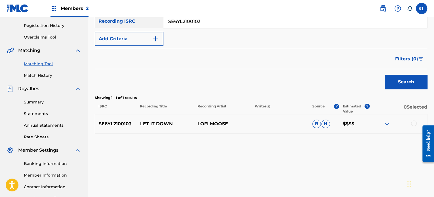
click at [412, 129] on div "SE6YL2100103 LET IT DOWN LOFI MOOSE B H $$$$" at bounding box center [261, 124] width 332 height 20
click at [414, 123] on div at bounding box center [414, 124] width 6 height 6
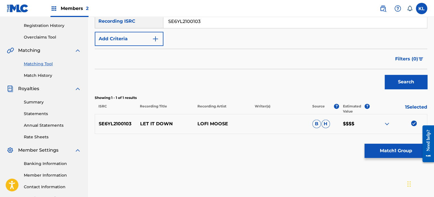
click at [393, 148] on button "Match 1 Group" at bounding box center [395, 151] width 63 height 14
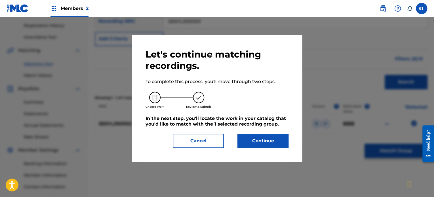
click at [260, 141] on button "Continue" at bounding box center [262, 141] width 51 height 14
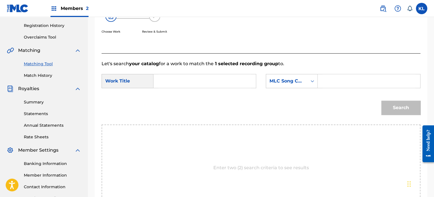
click at [180, 83] on input "Search Form" at bounding box center [204, 81] width 93 height 14
type input "let it down"
type input "LF3M0X"
click at [381, 101] on button "Search" at bounding box center [400, 108] width 39 height 14
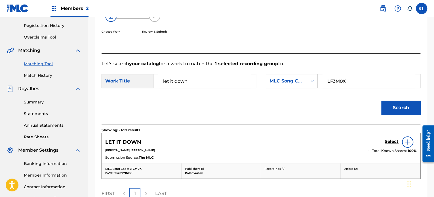
scroll to position [151, 0]
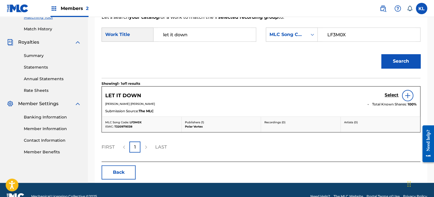
click at [388, 94] on h5 "Select" at bounding box center [392, 94] width 14 height 5
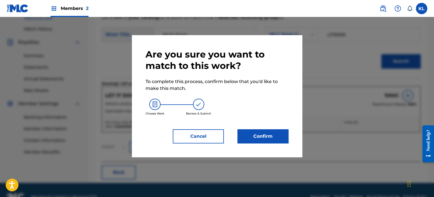
click at [267, 133] on button "Confirm" at bounding box center [262, 136] width 51 height 14
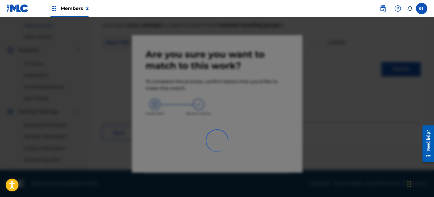
scroll to position [143, 0]
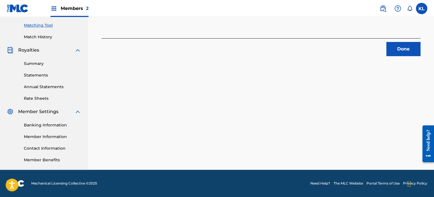
click at [407, 52] on button "Done" at bounding box center [403, 49] width 34 height 14
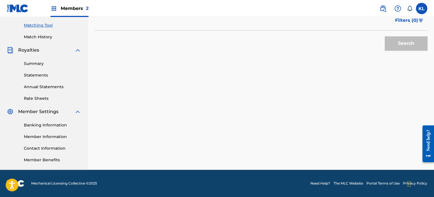
scroll to position [67, 0]
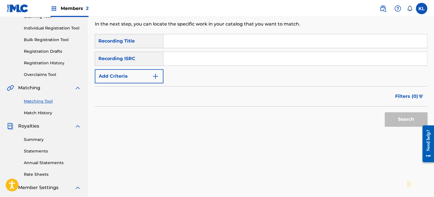
click at [177, 38] on input "Search Form" at bounding box center [294, 41] width 263 height 14
type input "let you go"
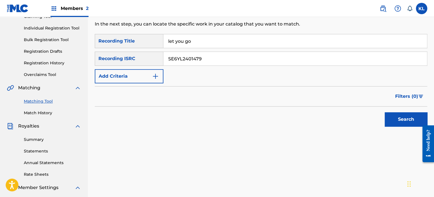
type input "SE6YL2401479"
click at [385, 112] on button "Search" at bounding box center [406, 119] width 43 height 14
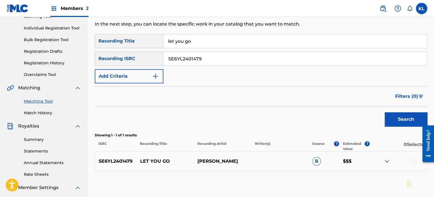
scroll to position [109, 0]
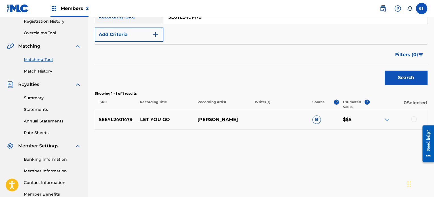
click at [415, 120] on div at bounding box center [414, 119] width 6 height 6
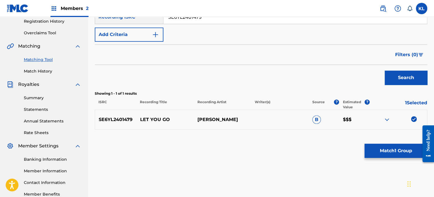
click at [394, 146] on button "Match 1 Group" at bounding box center [395, 151] width 63 height 14
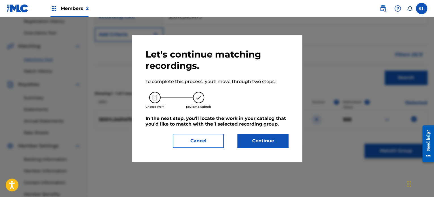
click at [259, 135] on button "Continue" at bounding box center [262, 141] width 51 height 14
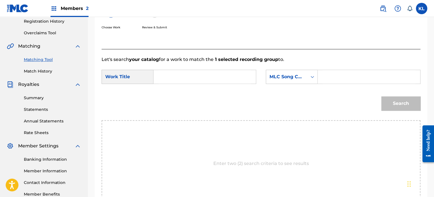
click at [182, 79] on input "Search Form" at bounding box center [204, 77] width 93 height 14
type input "let you go"
type input "LS7NJX"
click at [381, 96] on button "Search" at bounding box center [400, 103] width 39 height 14
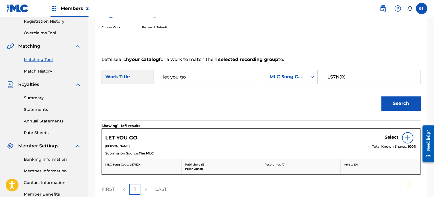
scroll to position [163, 0]
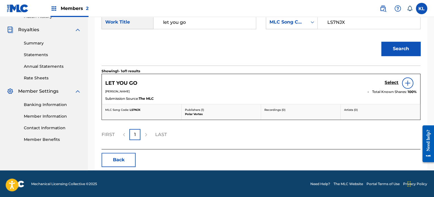
click at [396, 83] on h5 "Select" at bounding box center [392, 82] width 14 height 5
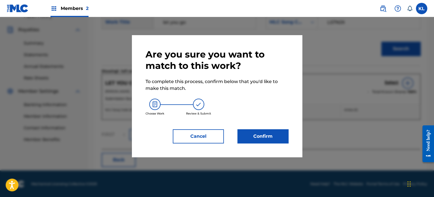
click at [261, 140] on button "Confirm" at bounding box center [262, 136] width 51 height 14
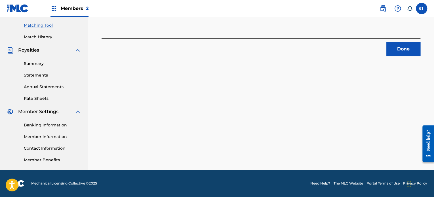
click at [397, 46] on button "Done" at bounding box center [403, 49] width 34 height 14
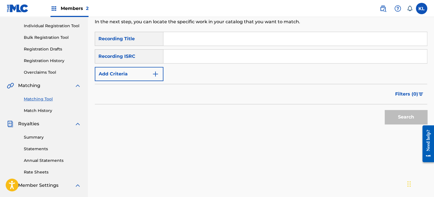
scroll to position [60, 0]
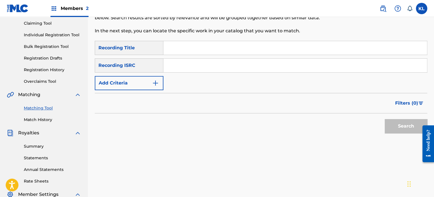
click at [181, 46] on input "Search Form" at bounding box center [294, 48] width 263 height 14
type input "life lessons"
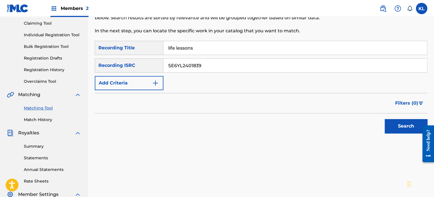
type input "SE6YL2401839"
click at [385, 119] on button "Search" at bounding box center [406, 126] width 43 height 14
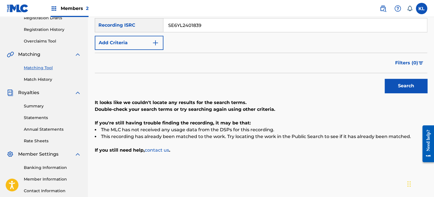
scroll to position [29, 0]
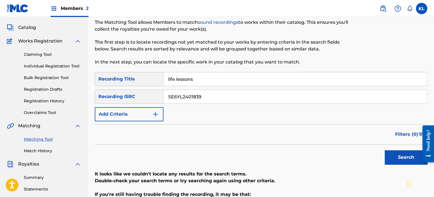
click at [210, 78] on input "life lessons" at bounding box center [294, 79] width 263 height 14
type input "life"
type input "SE6YL2200324"
click at [385, 150] on button "Search" at bounding box center [406, 157] width 43 height 14
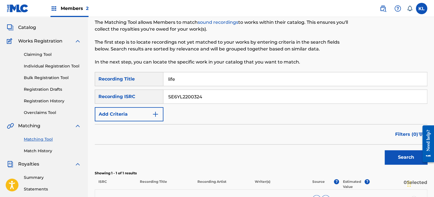
scroll to position [119, 0]
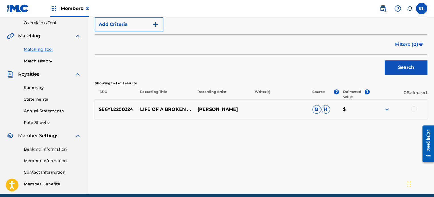
click at [410, 110] on div at bounding box center [398, 109] width 57 height 7
click at [413, 108] on div at bounding box center [414, 109] width 6 height 6
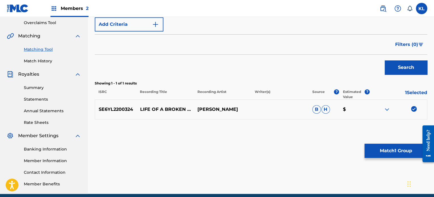
click at [396, 151] on button "Match 1 Group" at bounding box center [395, 151] width 63 height 14
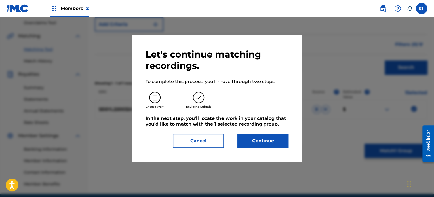
click at [273, 142] on button "Continue" at bounding box center [262, 141] width 51 height 14
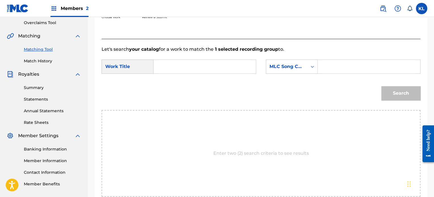
click at [177, 67] on input "Search Form" at bounding box center [204, 67] width 93 height 14
type input "life"
type input "LG4E7P"
click at [381, 86] on button "Search" at bounding box center [400, 93] width 39 height 14
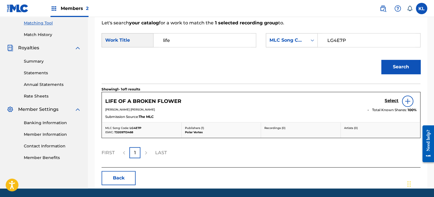
scroll to position [148, 0]
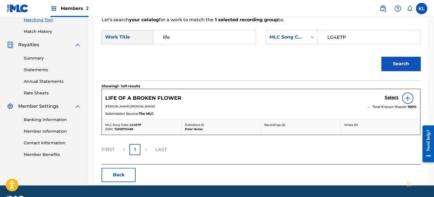
click at [390, 97] on h5 "Select" at bounding box center [392, 97] width 14 height 5
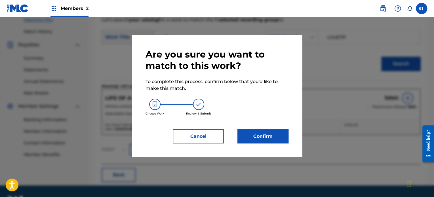
click at [280, 137] on button "Confirm" at bounding box center [262, 136] width 51 height 14
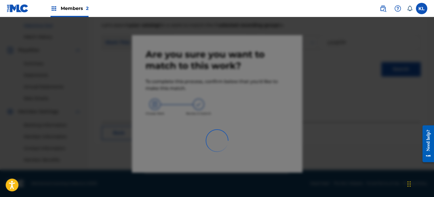
scroll to position [143, 0]
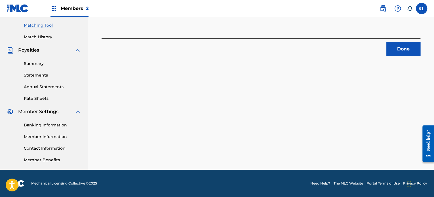
click at [406, 55] on button "Done" at bounding box center [403, 49] width 34 height 14
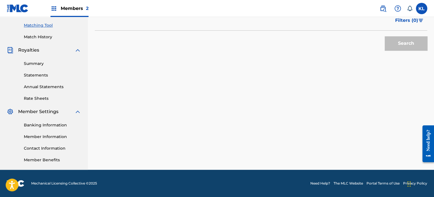
scroll to position [46, 0]
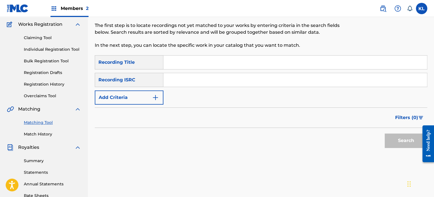
click at [224, 60] on input "Search Form" at bounding box center [294, 63] width 263 height 14
type input "lugnet"
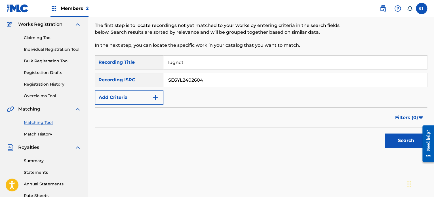
click at [385, 134] on button "Search" at bounding box center [406, 141] width 43 height 14
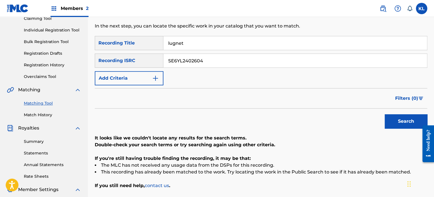
scroll to position [64, 0]
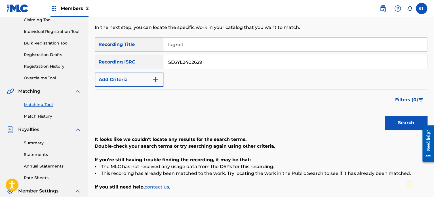
type input "SE6YL2402629"
drag, startPoint x: 196, startPoint y: 42, endPoint x: 132, endPoint y: 42, distance: 64.7
click at [132, 42] on div "SearchWithCriteria96c97808-33ec-4a4c-8952-56f281cb364c Recording Title lugnet" at bounding box center [261, 44] width 332 height 14
click at [385, 116] on button "Search" at bounding box center [406, 123] width 43 height 14
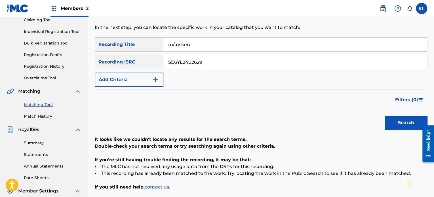
click at [176, 44] on input "månsken" at bounding box center [294, 45] width 263 height 14
click at [385, 116] on button "Search" at bounding box center [406, 123] width 43 height 14
drag, startPoint x: 204, startPoint y: 43, endPoint x: 154, endPoint y: 43, distance: 49.9
click at [154, 43] on div "SearchWithCriteria96c97808-33ec-4a4c-8952-56f281cb364c Recording Title maensken" at bounding box center [261, 44] width 332 height 14
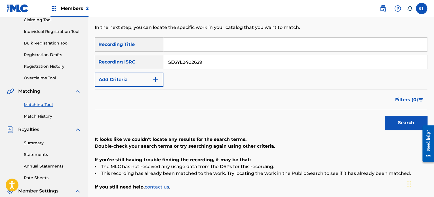
click at [385, 116] on button "Search" at bounding box center [406, 123] width 43 height 14
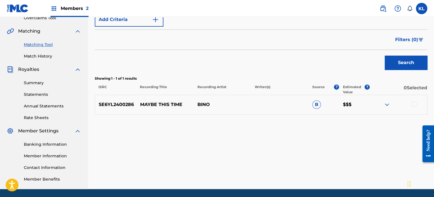
scroll to position [124, 0]
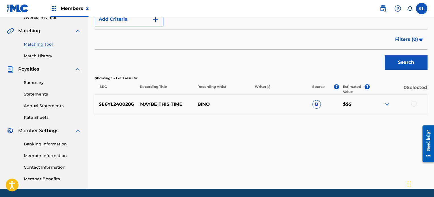
click at [411, 104] on div at bounding box center [414, 104] width 6 height 6
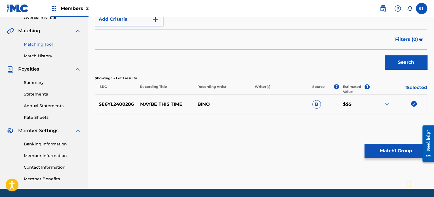
click at [398, 147] on button "Match 1 Group" at bounding box center [395, 151] width 63 height 14
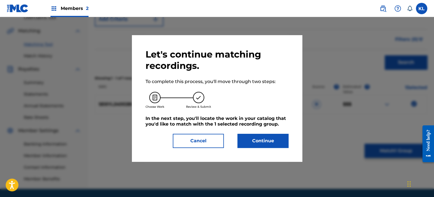
click at [284, 145] on button "Continue" at bounding box center [262, 141] width 51 height 14
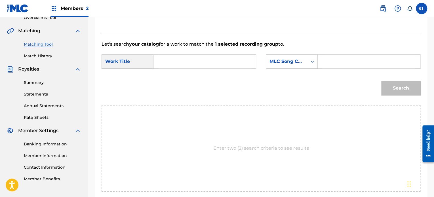
click at [198, 61] on input "Search Form" at bounding box center [204, 62] width 93 height 14
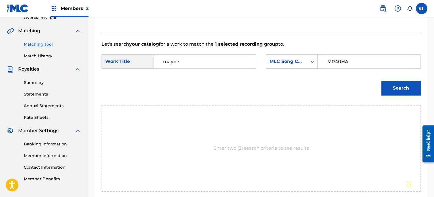
click at [381, 81] on button "Search" at bounding box center [400, 88] width 39 height 14
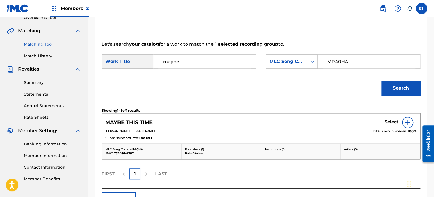
scroll to position [163, 0]
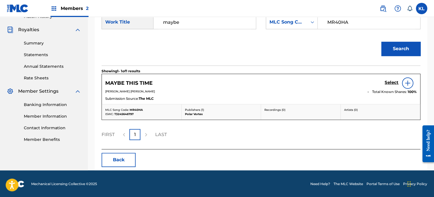
click at [392, 82] on h5 "Select" at bounding box center [392, 82] width 14 height 5
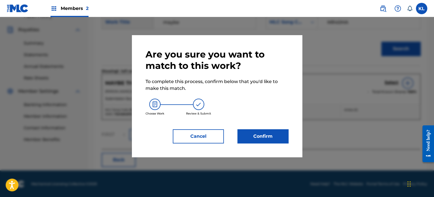
click at [262, 127] on div "Are you sure you want to match to this work? To complete this process, confirm …" at bounding box center [216, 96] width 143 height 95
click at [262, 131] on button "Confirm" at bounding box center [262, 136] width 51 height 14
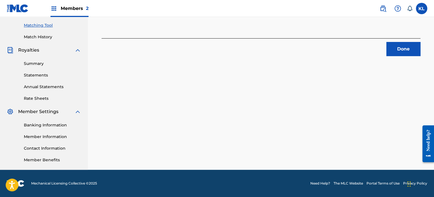
click at [411, 39] on div "Done" at bounding box center [261, 47] width 319 height 18
click at [411, 42] on div "Done" at bounding box center [261, 47] width 319 height 18
click at [403, 50] on button "Done" at bounding box center [403, 49] width 34 height 14
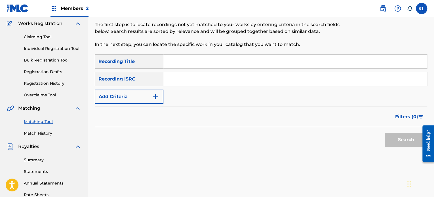
scroll to position [45, 0]
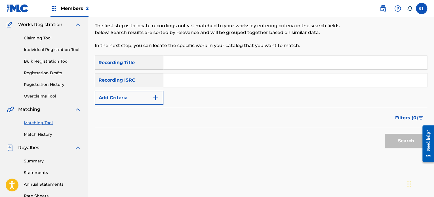
click at [171, 66] on input "Search Form" at bounding box center [294, 63] width 263 height 14
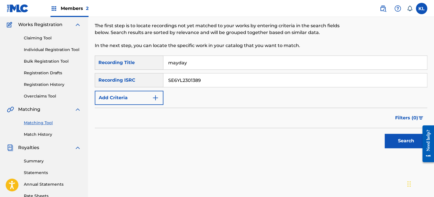
click at [385, 134] on button "Search" at bounding box center [406, 141] width 43 height 14
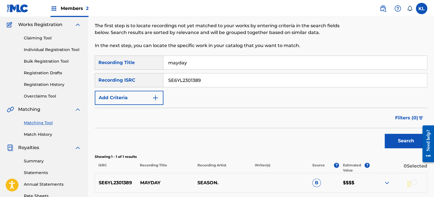
scroll to position [101, 0]
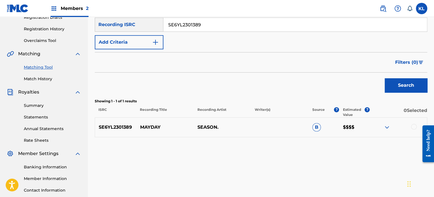
click at [408, 122] on div "SE6YL2301389 MAYDAY SEASON. B $$$$" at bounding box center [261, 127] width 332 height 20
click at [410, 124] on div at bounding box center [398, 127] width 57 height 7
click at [412, 127] on div at bounding box center [414, 127] width 6 height 6
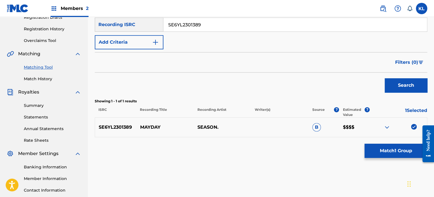
click at [391, 154] on button "Match 1 Group" at bounding box center [395, 151] width 63 height 14
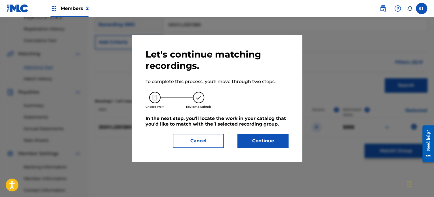
click at [270, 141] on button "Continue" at bounding box center [262, 141] width 51 height 14
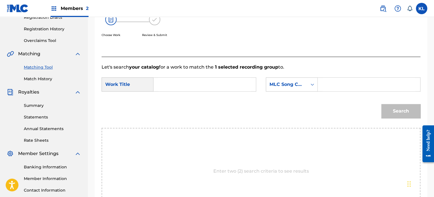
click at [196, 82] on input "Search Form" at bounding box center [204, 85] width 93 height 14
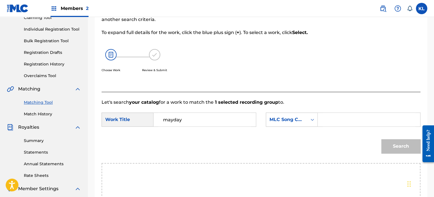
scroll to position [66, 0]
click at [343, 121] on input "Search Form" at bounding box center [368, 120] width 93 height 14
click at [381, 139] on button "Search" at bounding box center [400, 146] width 39 height 14
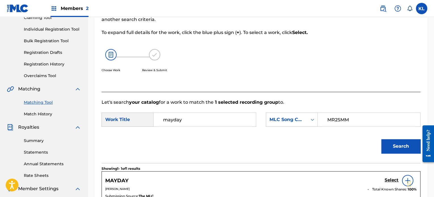
scroll to position [163, 0]
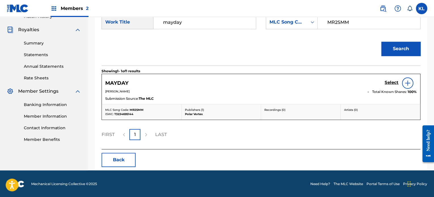
click at [388, 83] on h5 "Select" at bounding box center [392, 82] width 14 height 5
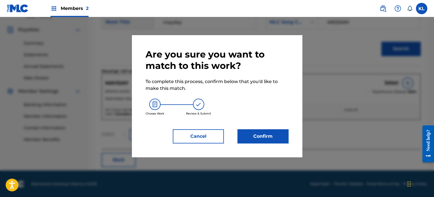
click at [255, 135] on button "Confirm" at bounding box center [262, 136] width 51 height 14
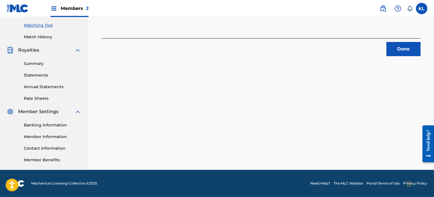
click at [405, 50] on button "Done" at bounding box center [403, 49] width 34 height 14
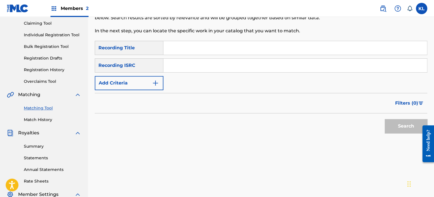
scroll to position [60, 0]
click at [167, 39] on div "Matching Tool The Matching Tool allows Members to match sound recordings to wor…" at bounding box center [223, 7] width 256 height 70
click at [175, 47] on input "Search Form" at bounding box center [294, 49] width 263 height 14
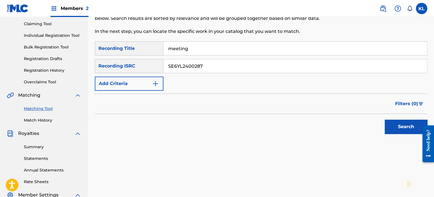
click at [385, 120] on button "Search" at bounding box center [406, 127] width 43 height 14
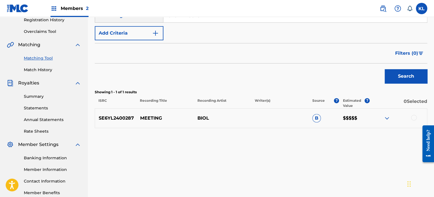
scroll to position [111, 0]
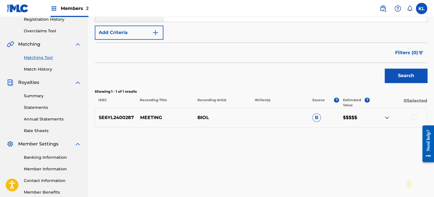
click at [410, 116] on div at bounding box center [398, 117] width 57 height 7
click at [414, 118] on div at bounding box center [414, 117] width 6 height 6
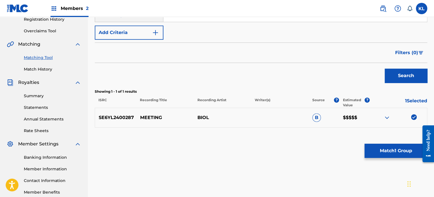
click at [397, 148] on button "Match 1 Group" at bounding box center [395, 151] width 63 height 14
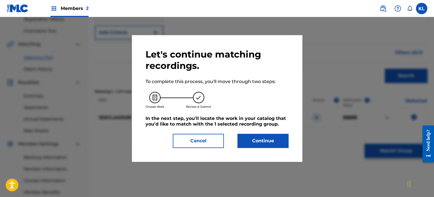
click at [239, 140] on button "Continue" at bounding box center [262, 141] width 51 height 14
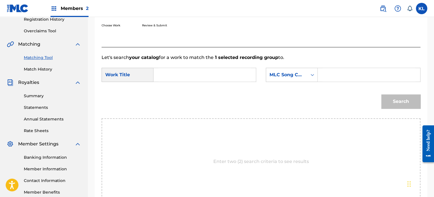
click at [215, 74] on input "Search Form" at bounding box center [204, 75] width 93 height 14
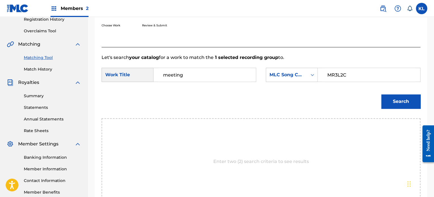
click at [410, 102] on button "Search" at bounding box center [400, 101] width 39 height 14
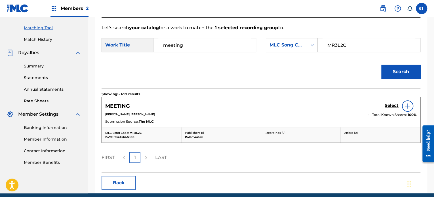
scroll to position [141, 0]
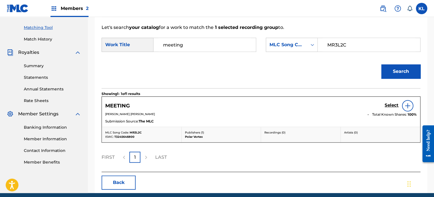
click at [390, 105] on h5 "Select" at bounding box center [392, 105] width 14 height 5
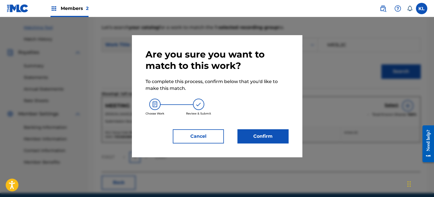
click at [271, 138] on button "Confirm" at bounding box center [262, 136] width 51 height 14
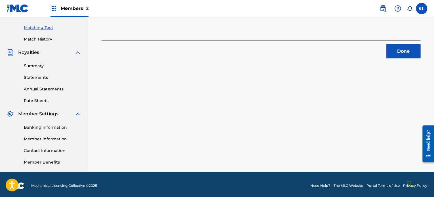
click at [405, 58] on button "Done" at bounding box center [403, 51] width 34 height 14
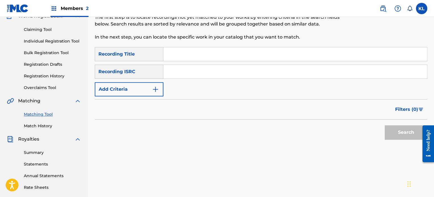
scroll to position [53, 0]
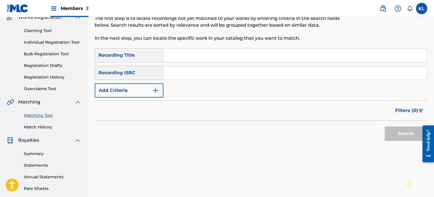
click at [250, 63] on div "SearchWithCriteria96c97808-33ec-4a4c-8952-56f281cb364c Recording Title SearchWi…" at bounding box center [261, 72] width 332 height 49
click at [229, 57] on input "Search Form" at bounding box center [294, 55] width 263 height 14
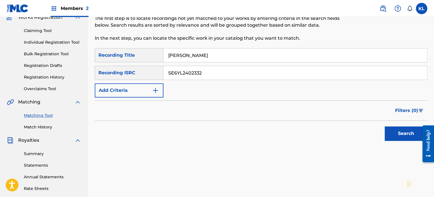
click at [385, 126] on button "Search" at bounding box center [406, 133] width 43 height 14
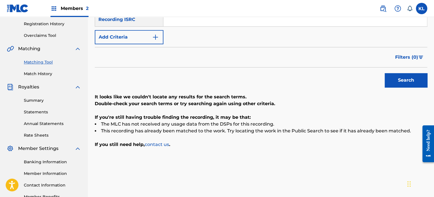
scroll to position [39, 0]
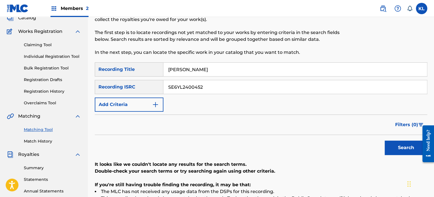
drag, startPoint x: 199, startPoint y: 69, endPoint x: 150, endPoint y: 66, distance: 49.5
click at [150, 66] on div "SearchWithCriteria96c97808-33ec-4a4c-8952-56f281cb364c Recording Title MELISSANI" at bounding box center [261, 69] width 332 height 14
click at [385, 141] on button "Search" at bounding box center [406, 148] width 43 height 14
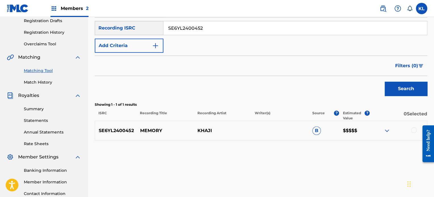
scroll to position [117, 0]
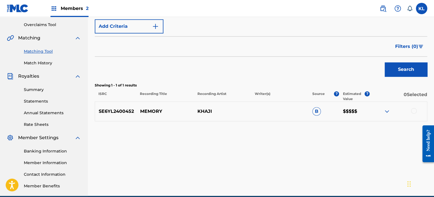
click at [414, 111] on div at bounding box center [414, 111] width 6 height 6
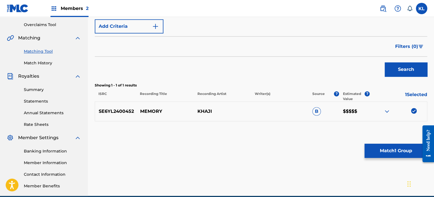
click at [398, 146] on button "Match 1 Group" at bounding box center [395, 151] width 63 height 14
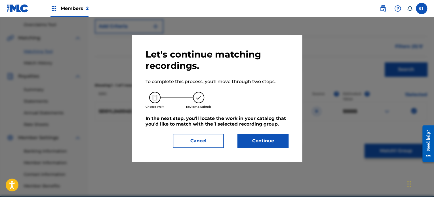
click at [260, 140] on button "Continue" at bounding box center [262, 141] width 51 height 14
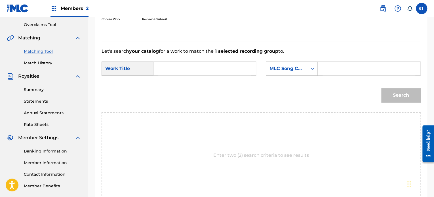
click at [180, 69] on input "Search Form" at bounding box center [204, 69] width 93 height 14
click at [404, 96] on button "Search" at bounding box center [400, 95] width 39 height 14
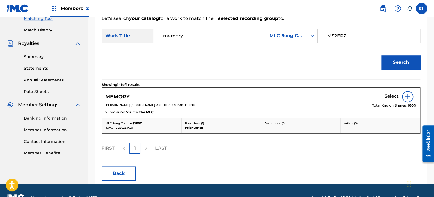
scroll to position [150, 0]
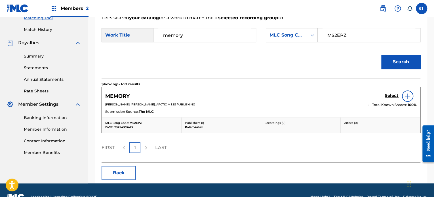
click at [392, 96] on h5 "Select" at bounding box center [392, 95] width 14 height 5
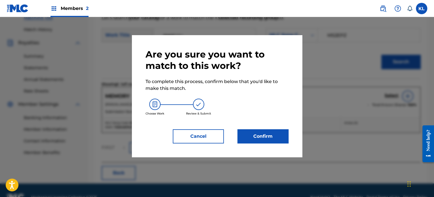
click at [256, 140] on button "Confirm" at bounding box center [262, 136] width 51 height 14
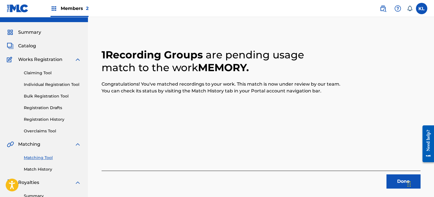
scroll to position [7, 0]
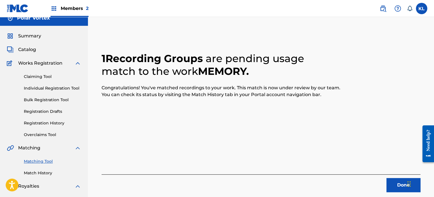
click at [397, 187] on button "Done" at bounding box center [403, 185] width 34 height 14
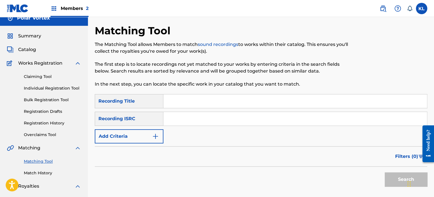
click at [189, 104] on input "Search Form" at bounding box center [294, 101] width 263 height 14
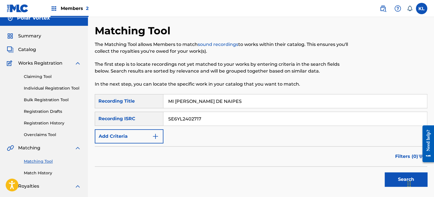
click at [388, 174] on button "Search" at bounding box center [406, 179] width 43 height 14
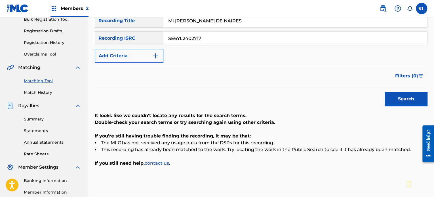
scroll to position [64, 0]
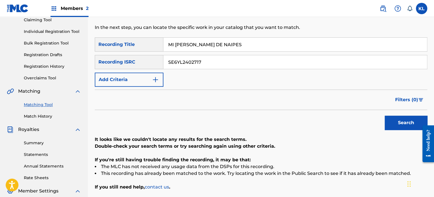
click at [246, 50] on input "MI CASTILLO DE NAIPES" at bounding box center [294, 45] width 263 height 14
click at [385, 116] on button "Search" at bounding box center [406, 123] width 43 height 14
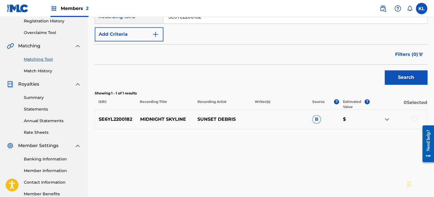
scroll to position [109, 0]
click at [410, 118] on div at bounding box center [398, 119] width 57 height 7
click at [411, 120] on div at bounding box center [414, 119] width 6 height 6
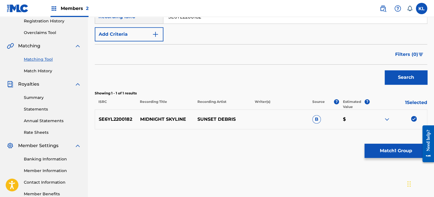
click at [374, 153] on button "Match 1 Group" at bounding box center [395, 151] width 63 height 14
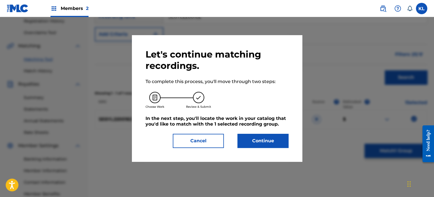
click at [277, 144] on button "Continue" at bounding box center [262, 141] width 51 height 14
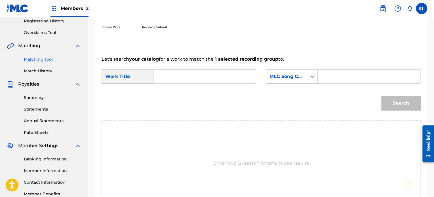
click at [174, 76] on input "Search Form" at bounding box center [204, 77] width 93 height 14
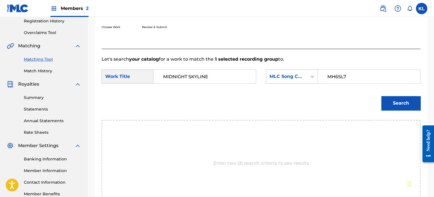
click at [381, 96] on button "Search" at bounding box center [400, 103] width 39 height 14
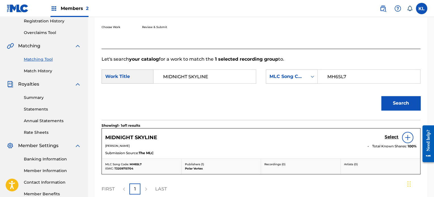
scroll to position [133, 0]
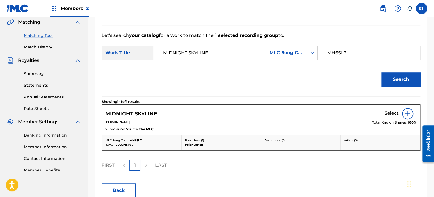
click at [394, 112] on h5 "Select" at bounding box center [392, 113] width 14 height 5
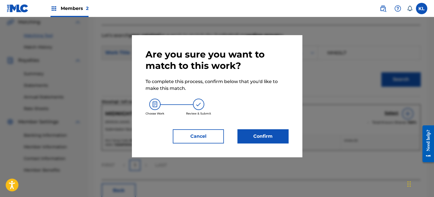
click at [254, 133] on button "Confirm" at bounding box center [262, 136] width 51 height 14
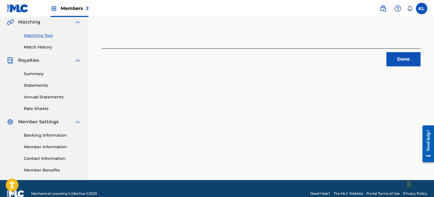
scroll to position [90, 0]
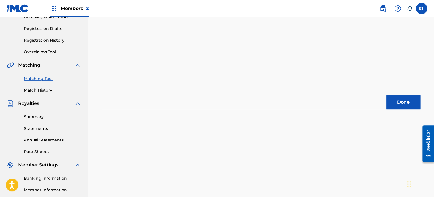
click at [400, 107] on button "Done" at bounding box center [403, 102] width 34 height 14
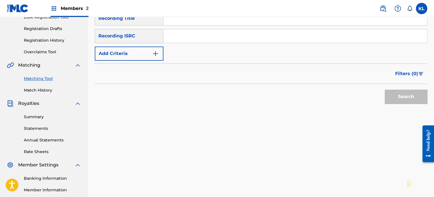
scroll to position [63, 0]
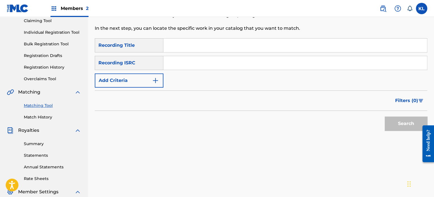
click at [187, 50] on input "Search Form" at bounding box center [294, 46] width 263 height 14
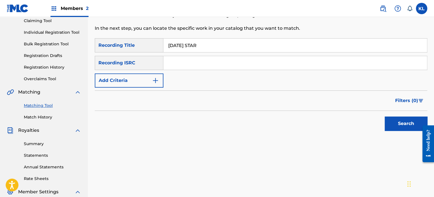
click at [184, 61] on input "Search Form" at bounding box center [294, 63] width 263 height 14
click at [385, 117] on button "Search" at bounding box center [406, 124] width 43 height 14
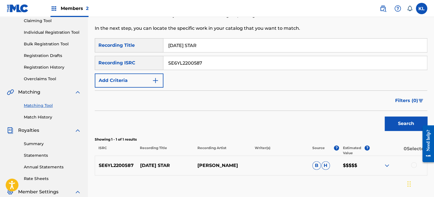
scroll to position [119, 0]
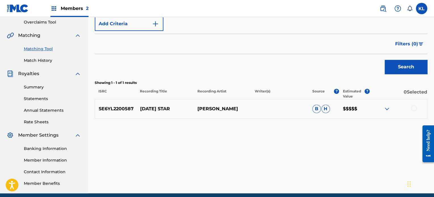
click at [405, 104] on div "SE6YL2200587 MIDSUMMER STAR ADAM DUNBRICK B H $$$$$" at bounding box center [261, 109] width 332 height 20
click at [408, 108] on div at bounding box center [398, 108] width 57 height 7
click at [412, 108] on div at bounding box center [414, 108] width 6 height 6
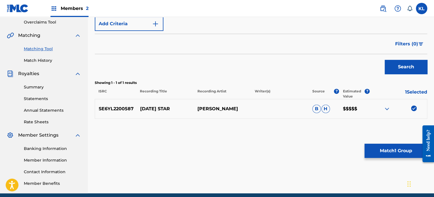
click at [386, 154] on button "Match 1 Group" at bounding box center [395, 151] width 63 height 14
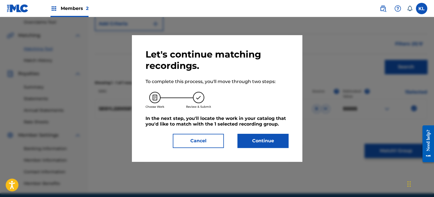
click at [266, 150] on div "Let's continue matching recordings. To complete this process, you'll move throu…" at bounding box center [217, 98] width 170 height 126
click at [261, 145] on button "Continue" at bounding box center [262, 141] width 51 height 14
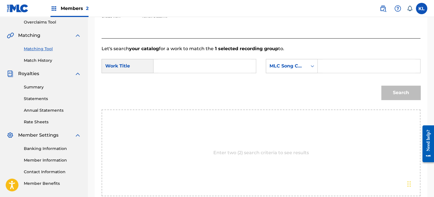
click at [331, 66] on input "Search Form" at bounding box center [368, 66] width 93 height 14
click at [161, 66] on input "Search Form" at bounding box center [204, 66] width 93 height 14
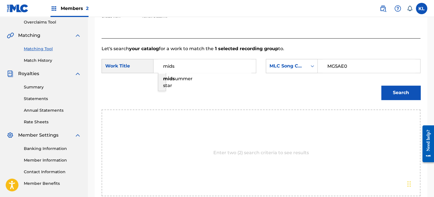
click at [177, 80] on span "ummer star" at bounding box center [177, 82] width 29 height 12
click at [397, 84] on div "Search" at bounding box center [399, 91] width 42 height 23
click at [397, 94] on button "Search" at bounding box center [400, 93] width 39 height 14
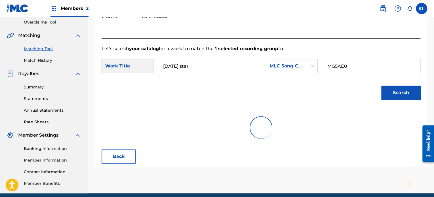
click at [397, 94] on button "Search" at bounding box center [400, 93] width 39 height 14
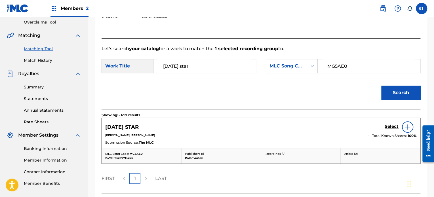
click at [388, 125] on h5 "Select" at bounding box center [392, 126] width 14 height 5
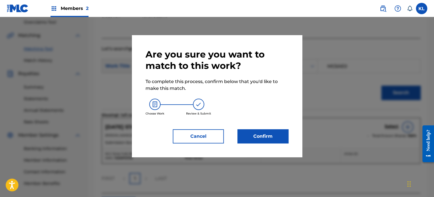
click at [261, 135] on button "Confirm" at bounding box center [262, 136] width 51 height 14
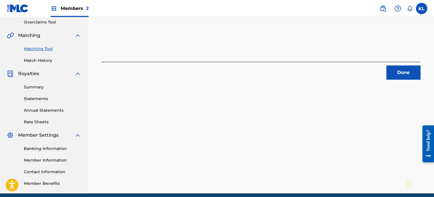
click at [384, 85] on div "1 Recording Groups are pending usage match to the work MIDSUMMER STAR . Congrat…" at bounding box center [261, 53] width 346 height 282
click at [406, 69] on button "Done" at bounding box center [403, 73] width 34 height 14
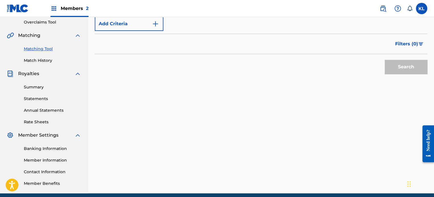
scroll to position [49, 0]
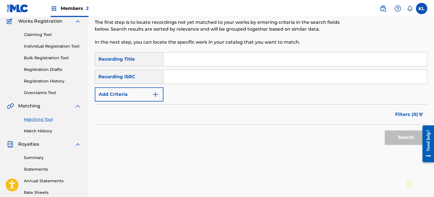
click at [187, 56] on input "Search Form" at bounding box center [294, 59] width 263 height 14
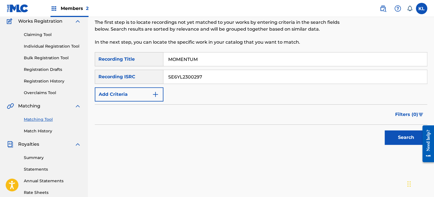
click at [385, 130] on button "Search" at bounding box center [406, 137] width 43 height 14
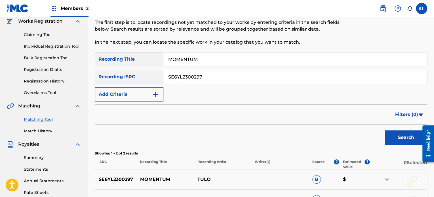
scroll to position [102, 0]
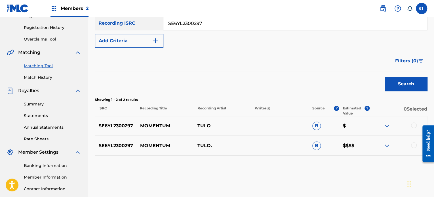
click at [411, 126] on div at bounding box center [414, 126] width 6 height 6
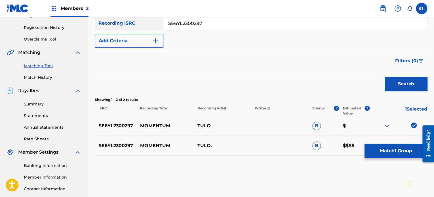
scroll to position [143, 0]
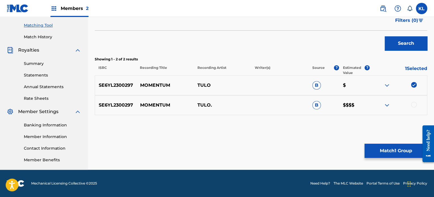
click at [418, 108] on div at bounding box center [398, 105] width 57 height 7
click at [413, 105] on div at bounding box center [414, 105] width 6 height 6
click at [393, 159] on div "Matching Tool The Matching Tool allows Members to match sound recordings to wor…" at bounding box center [261, 29] width 332 height 282
click at [386, 154] on button "Match 2 Groups" at bounding box center [395, 151] width 63 height 14
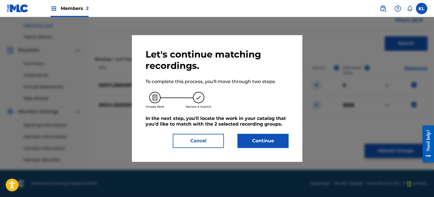
click at [266, 142] on button "Continue" at bounding box center [262, 141] width 51 height 14
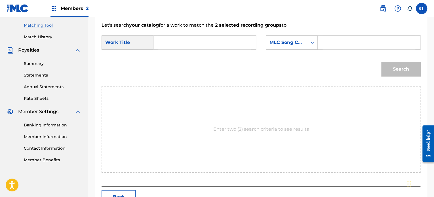
click at [167, 48] on input "Search Form" at bounding box center [204, 43] width 93 height 14
click at [381, 62] on button "Search" at bounding box center [400, 69] width 39 height 14
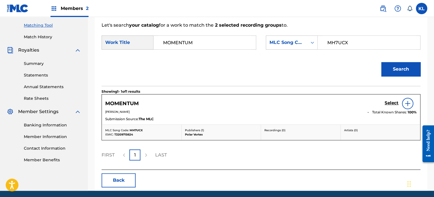
click at [391, 102] on h5 "Select" at bounding box center [392, 102] width 14 height 5
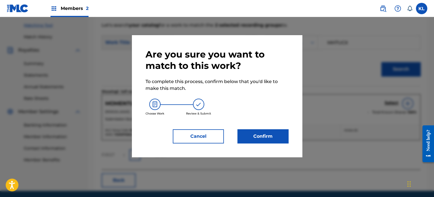
click at [267, 140] on button "Confirm" at bounding box center [262, 136] width 51 height 14
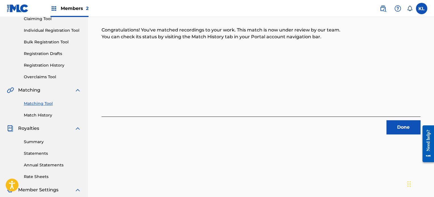
scroll to position [64, 0]
click at [389, 127] on button "Done" at bounding box center [403, 128] width 34 height 14
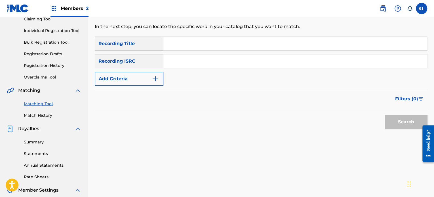
click at [195, 47] on input "Search Form" at bounding box center [294, 44] width 263 height 14
click at [186, 56] on input "Search Form" at bounding box center [294, 61] width 263 height 14
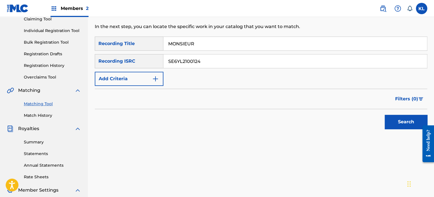
click at [408, 120] on button "Search" at bounding box center [406, 122] width 43 height 14
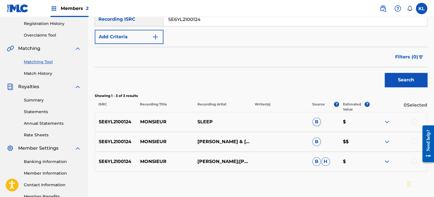
scroll to position [110, 0]
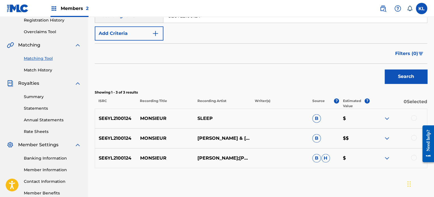
click at [412, 137] on div at bounding box center [414, 138] width 6 height 6
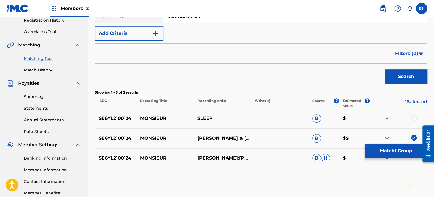
click at [413, 159] on div at bounding box center [414, 158] width 6 height 6
click at [386, 149] on button "Match 2 Groups" at bounding box center [395, 151] width 63 height 14
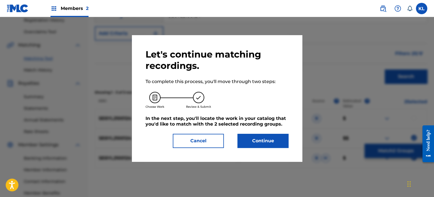
click at [254, 142] on button "Continue" at bounding box center [262, 141] width 51 height 14
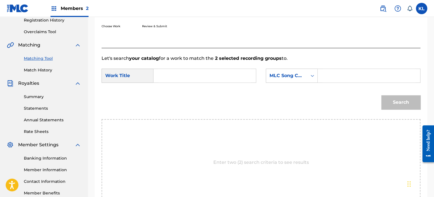
click at [192, 75] on input "Search Form" at bounding box center [204, 76] width 93 height 14
click at [381, 95] on button "Search" at bounding box center [400, 102] width 39 height 14
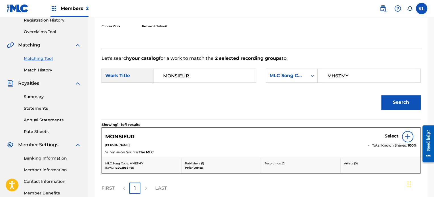
click at [388, 133] on div "Select" at bounding box center [401, 136] width 32 height 11
click at [389, 135] on h5 "Select" at bounding box center [392, 136] width 14 height 5
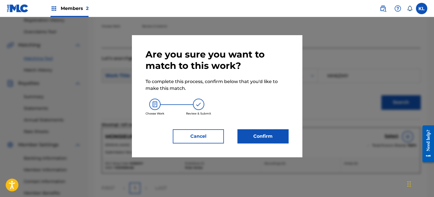
click at [265, 139] on button "Confirm" at bounding box center [262, 136] width 51 height 14
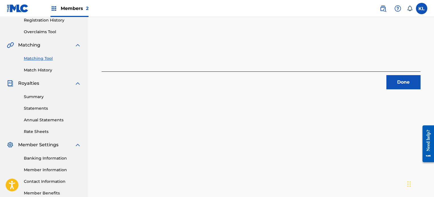
click at [413, 71] on div "2 Recording Groups are pending usage match to the work MONSIEUR . Congratulatio…" at bounding box center [261, 13] width 319 height 154
click at [405, 85] on button "Done" at bounding box center [403, 82] width 34 height 14
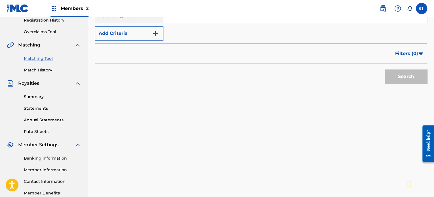
scroll to position [31, 0]
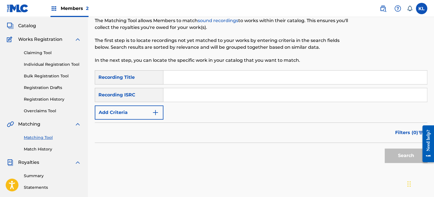
click at [178, 76] on input "Search Form" at bounding box center [294, 78] width 263 height 14
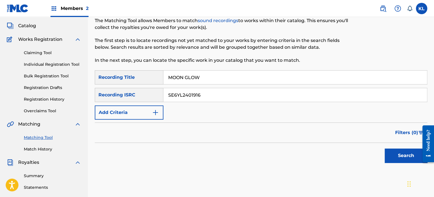
click at [400, 159] on button "Search" at bounding box center [406, 156] width 43 height 14
click at [400, 159] on div "Search" at bounding box center [404, 154] width 45 height 23
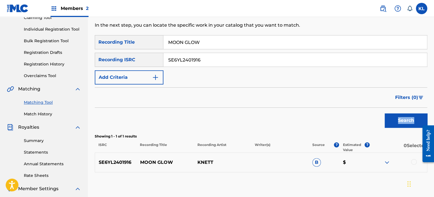
scroll to position [128, 0]
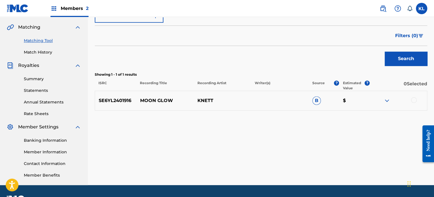
click at [415, 102] on div at bounding box center [414, 100] width 6 height 6
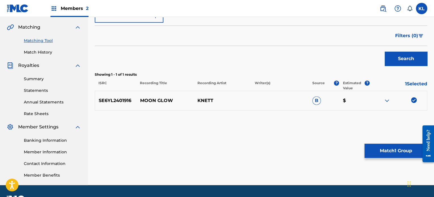
click at [392, 150] on button "Match 1 Group" at bounding box center [395, 151] width 63 height 14
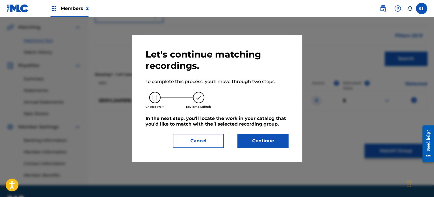
click at [271, 142] on button "Continue" at bounding box center [262, 141] width 51 height 14
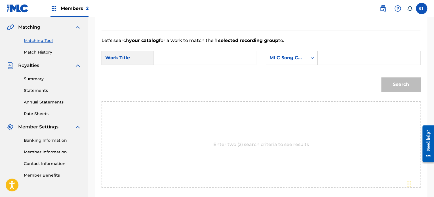
scroll to position [74, 0]
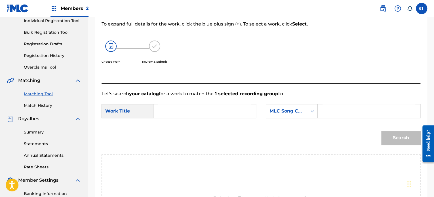
click at [170, 109] on input "Search Form" at bounding box center [204, 111] width 93 height 14
click at [407, 133] on button "Search" at bounding box center [400, 138] width 39 height 14
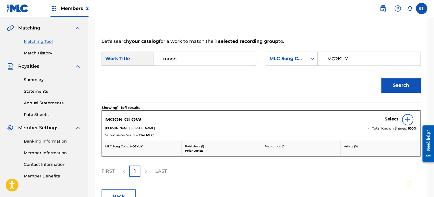
scroll to position [127, 0]
click at [385, 117] on h5 "Select" at bounding box center [392, 118] width 14 height 5
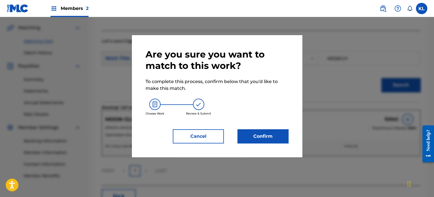
click at [257, 139] on button "Confirm" at bounding box center [262, 136] width 51 height 14
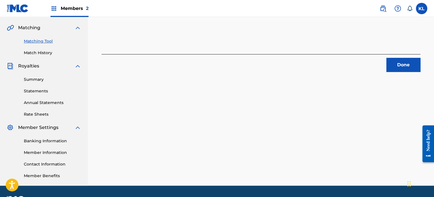
click at [407, 61] on button "Done" at bounding box center [403, 65] width 34 height 14
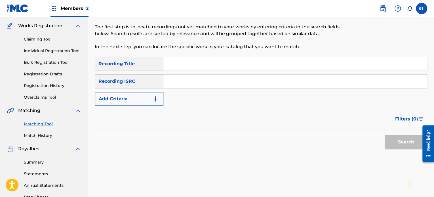
scroll to position [41, 0]
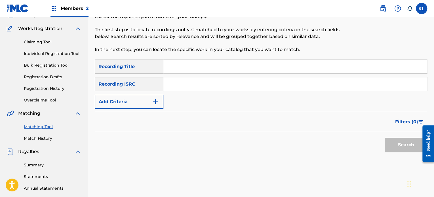
click at [186, 70] on input "Search Form" at bounding box center [294, 67] width 263 height 14
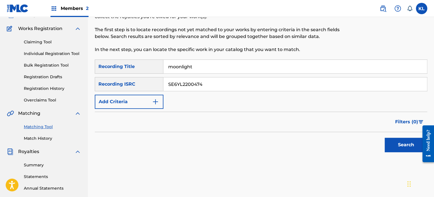
click at [385, 138] on button "Search" at bounding box center [406, 145] width 43 height 14
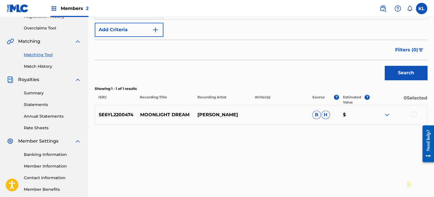
scroll to position [114, 0]
click at [413, 117] on div at bounding box center [398, 114] width 57 height 7
click at [412, 114] on div at bounding box center [414, 114] width 6 height 6
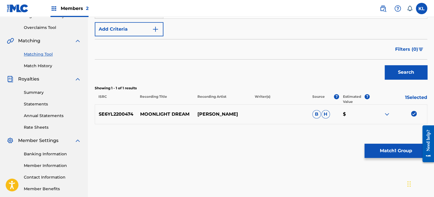
click at [382, 156] on button "Match 1 Group" at bounding box center [395, 151] width 63 height 14
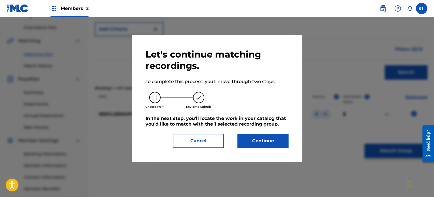
click at [243, 137] on button "Continue" at bounding box center [262, 141] width 51 height 14
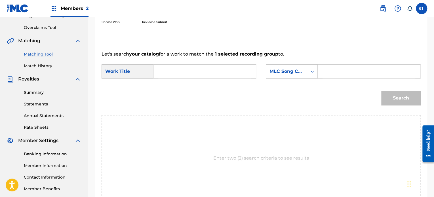
click at [171, 70] on input "Search Form" at bounding box center [204, 72] width 93 height 14
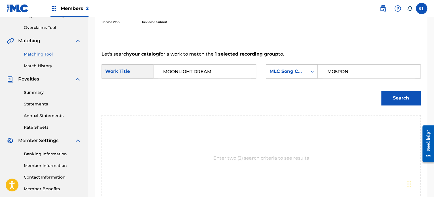
click at [381, 91] on button "Search" at bounding box center [400, 98] width 39 height 14
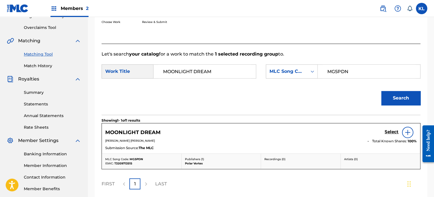
scroll to position [142, 0]
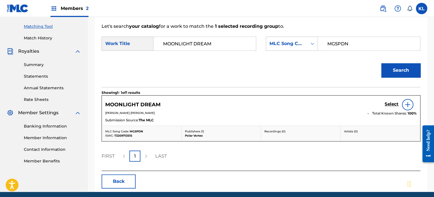
click at [394, 106] on h5 "Select" at bounding box center [392, 104] width 14 height 5
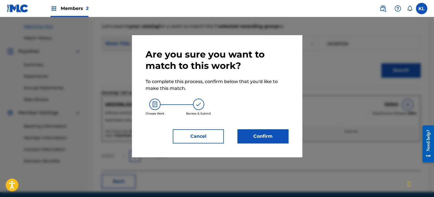
click at [258, 148] on div "Are you sure you want to match to this work? To complete this process, confirm …" at bounding box center [217, 96] width 170 height 122
click at [265, 140] on button "Confirm" at bounding box center [262, 136] width 51 height 14
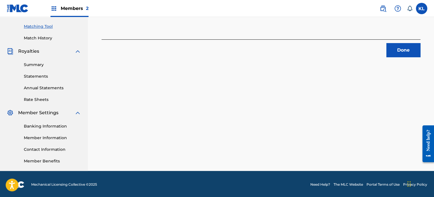
click at [402, 45] on button "Done" at bounding box center [403, 50] width 34 height 14
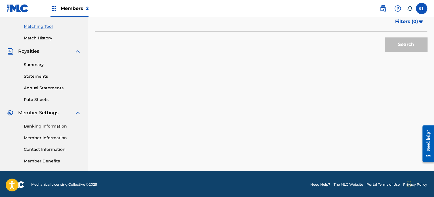
click at [402, 45] on div "Matching Tool The Matching Tool allows Members to match sound recordings to wor…" at bounding box center [261, 30] width 332 height 282
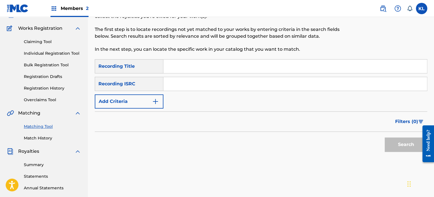
click at [175, 74] on div "SearchWithCriteria96c97808-33ec-4a4c-8952-56f281cb364c Recording Title SearchWi…" at bounding box center [261, 83] width 332 height 49
click at [184, 68] on input "Search Form" at bounding box center [294, 67] width 263 height 14
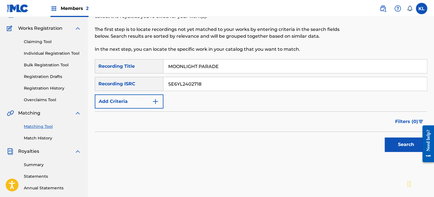
click at [385, 138] on button "Search" at bounding box center [406, 145] width 43 height 14
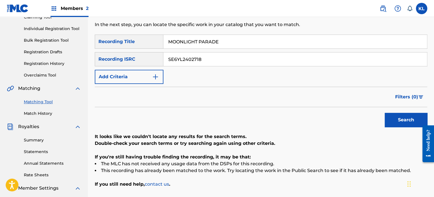
scroll to position [67, 0]
drag, startPoint x: 227, startPoint y: 42, endPoint x: 199, endPoint y: 43, distance: 28.1
click at [199, 43] on input "MOONLIGHT PARADE" at bounding box center [294, 42] width 263 height 14
click at [385, 113] on button "Search" at bounding box center [406, 120] width 43 height 14
click at [183, 40] on input "MOONLIGHT" at bounding box center [294, 42] width 263 height 14
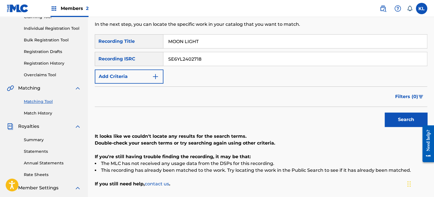
click at [385, 113] on button "Search" at bounding box center [406, 120] width 43 height 14
click at [210, 61] on input "SE6YL2402718" at bounding box center [294, 59] width 263 height 14
click at [385, 113] on button "Search" at bounding box center [406, 120] width 43 height 14
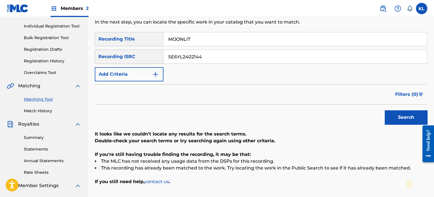
scroll to position [69, 0]
click at [200, 37] on input "MOONLIT" at bounding box center [294, 40] width 263 height 14
click at [385, 111] on button "Search" at bounding box center [406, 118] width 43 height 14
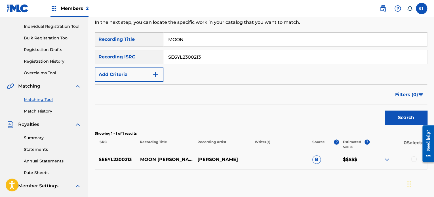
scroll to position [111, 0]
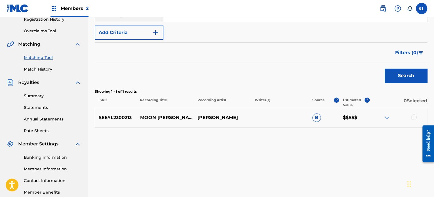
click at [412, 118] on div at bounding box center [414, 117] width 6 height 6
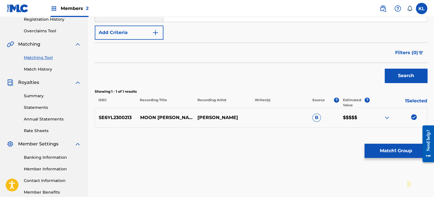
click at [402, 147] on button "Match 1 Group" at bounding box center [395, 151] width 63 height 14
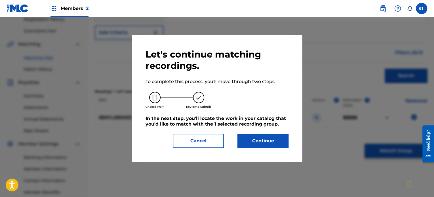
click at [276, 139] on button "Continue" at bounding box center [262, 141] width 51 height 14
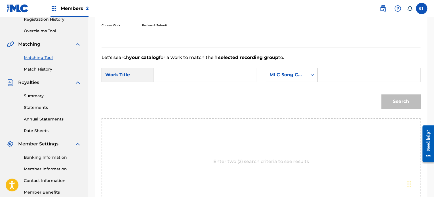
click at [170, 76] on input "Search Form" at bounding box center [204, 75] width 93 height 14
click at [381, 94] on button "Search" at bounding box center [400, 101] width 39 height 14
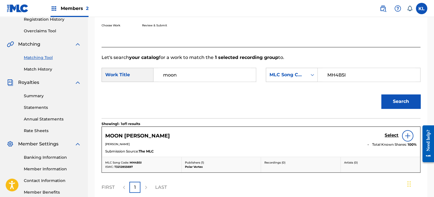
scroll to position [129, 0]
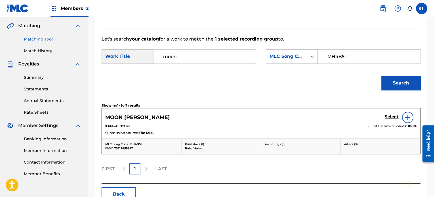
click at [397, 115] on h5 "Select" at bounding box center [392, 116] width 14 height 5
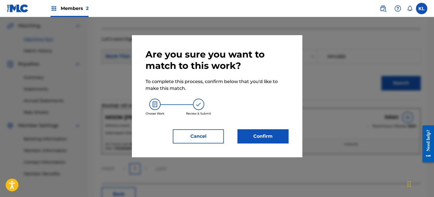
click at [270, 136] on button "Confirm" at bounding box center [262, 136] width 51 height 14
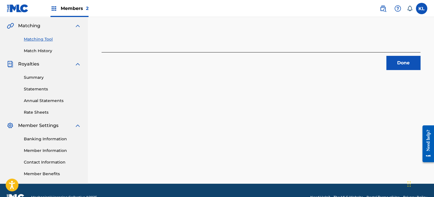
click at [401, 66] on button "Done" at bounding box center [403, 63] width 34 height 14
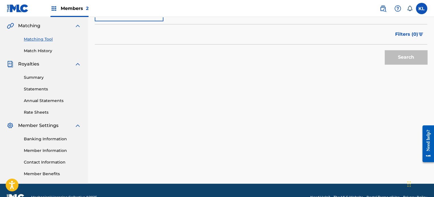
scroll to position [71, 0]
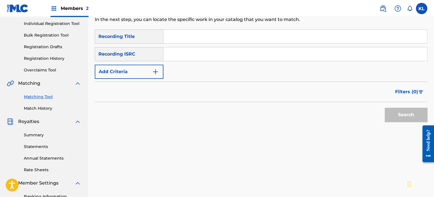
click at [172, 30] on input "Search Form" at bounding box center [294, 37] width 263 height 14
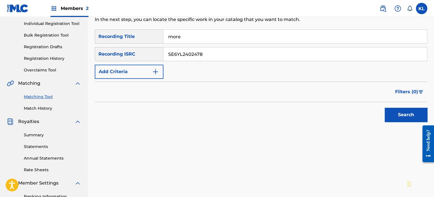
click at [385, 108] on button "Search" at bounding box center [406, 115] width 43 height 14
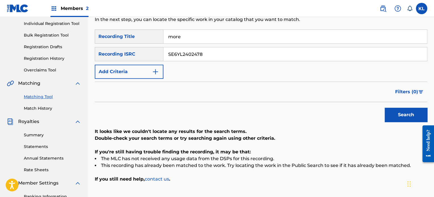
click at [191, 34] on input "more" at bounding box center [294, 37] width 263 height 14
click at [385, 108] on button "Search" at bounding box center [406, 115] width 43 height 14
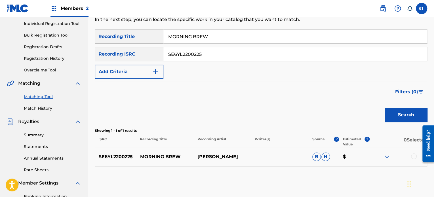
scroll to position [98, 0]
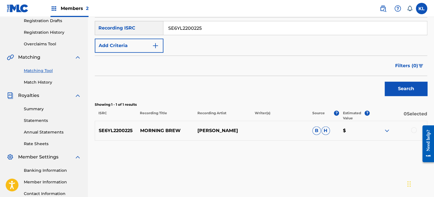
click at [413, 130] on div at bounding box center [414, 130] width 6 height 6
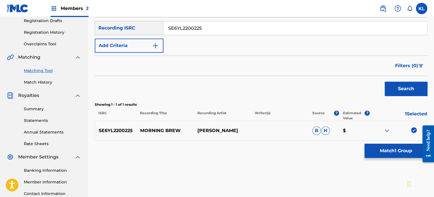
click at [402, 153] on button "Match 1 Group" at bounding box center [395, 151] width 63 height 14
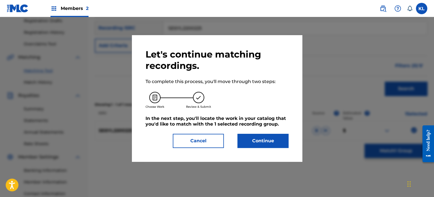
click at [276, 138] on button "Continue" at bounding box center [262, 141] width 51 height 14
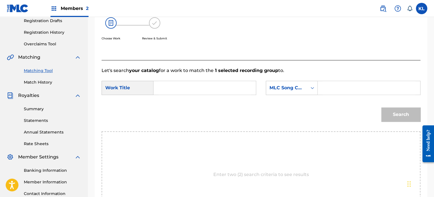
click at [197, 84] on input "Search Form" at bounding box center [204, 88] width 93 height 14
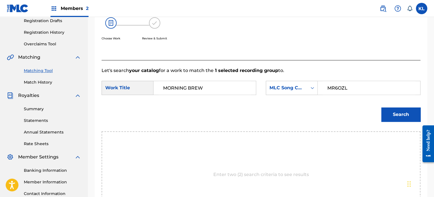
click at [381, 107] on button "Search" at bounding box center [400, 114] width 39 height 14
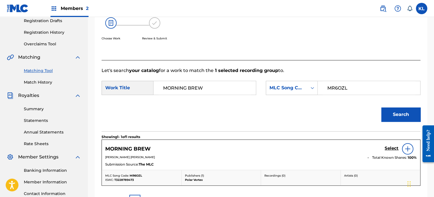
scroll to position [124, 0]
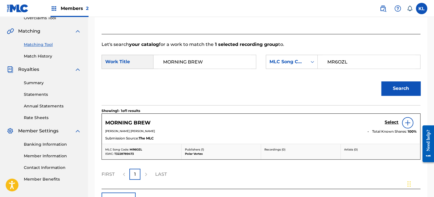
click at [391, 121] on h5 "Select" at bounding box center [392, 122] width 14 height 5
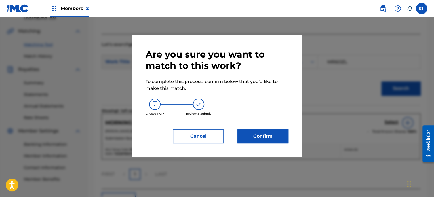
click at [266, 136] on button "Confirm" at bounding box center [262, 136] width 51 height 14
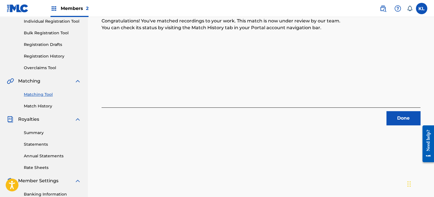
scroll to position [73, 0]
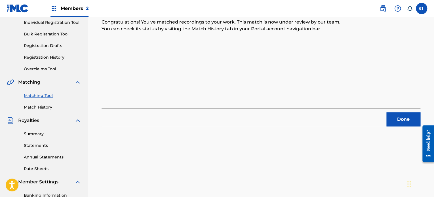
click at [409, 119] on button "Done" at bounding box center [403, 119] width 34 height 14
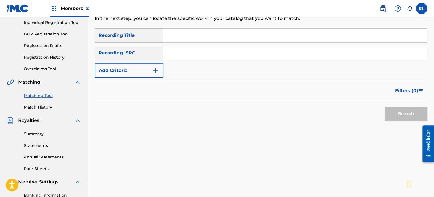
scroll to position [9, 0]
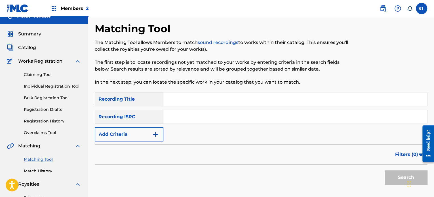
click at [168, 98] on input "Search Form" at bounding box center [294, 99] width 263 height 14
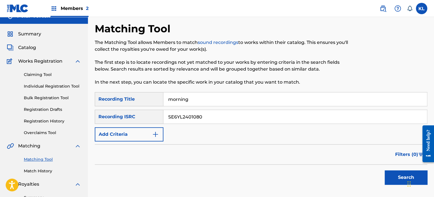
click at [385, 170] on button "Search" at bounding box center [406, 177] width 43 height 14
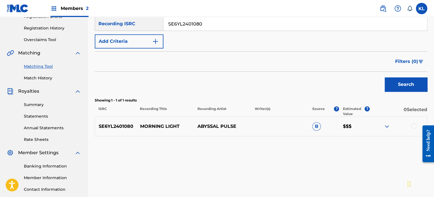
click at [412, 125] on div at bounding box center [414, 126] width 6 height 6
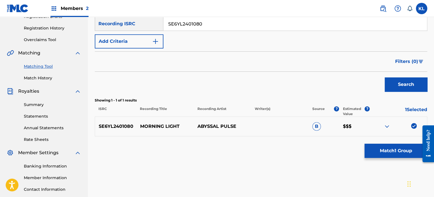
click at [407, 145] on button "Match 1 Group" at bounding box center [395, 151] width 63 height 14
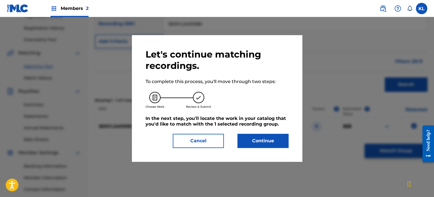
click at [268, 140] on button "Continue" at bounding box center [262, 141] width 51 height 14
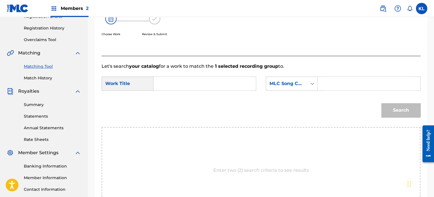
click at [183, 89] on input "Search Form" at bounding box center [204, 84] width 93 height 14
click at [381, 103] on button "Search" at bounding box center [400, 110] width 39 height 14
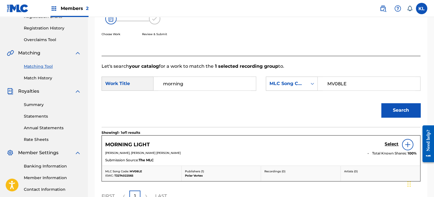
scroll to position [123, 0]
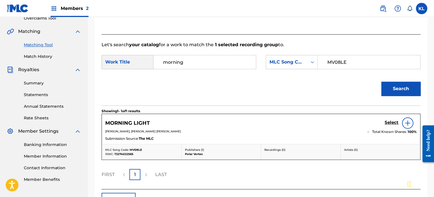
click at [390, 121] on h5 "Select" at bounding box center [392, 122] width 14 height 5
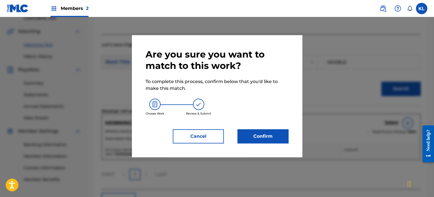
click at [256, 138] on button "Confirm" at bounding box center [262, 136] width 51 height 14
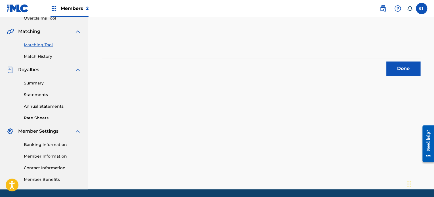
click at [410, 73] on button "Done" at bounding box center [403, 69] width 34 height 14
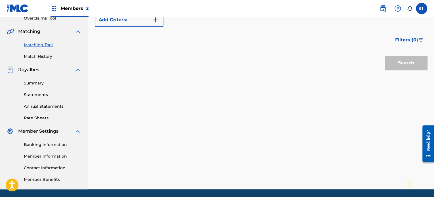
scroll to position [76, 0]
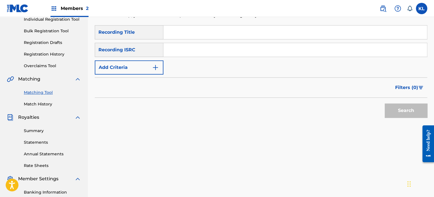
click at [186, 31] on input "Search Form" at bounding box center [294, 33] width 263 height 14
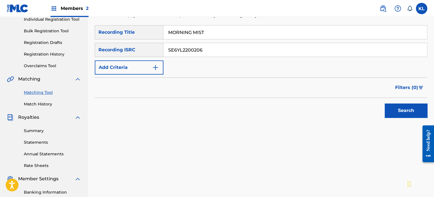
click at [385, 104] on button "Search" at bounding box center [406, 111] width 43 height 14
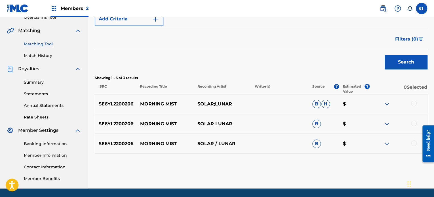
scroll to position [143, 0]
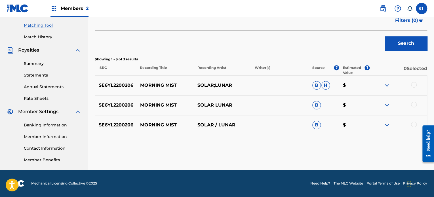
click at [415, 85] on div at bounding box center [414, 85] width 6 height 6
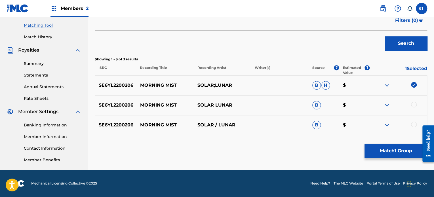
click at [412, 103] on div at bounding box center [414, 105] width 6 height 6
click at [414, 124] on div at bounding box center [414, 125] width 6 height 6
click at [402, 145] on button "Match 3 Groups" at bounding box center [395, 151] width 63 height 14
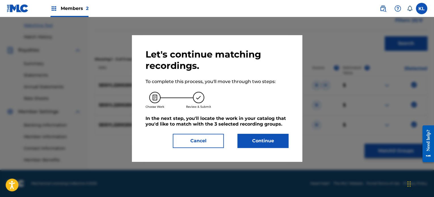
click at [262, 140] on button "Continue" at bounding box center [262, 141] width 51 height 14
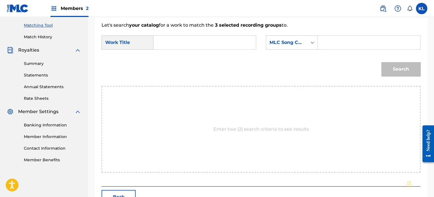
click at [170, 41] on input "Search Form" at bounding box center [204, 43] width 93 height 14
click at [381, 62] on button "Search" at bounding box center [400, 69] width 39 height 14
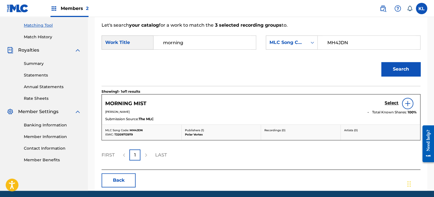
scroll to position [152, 0]
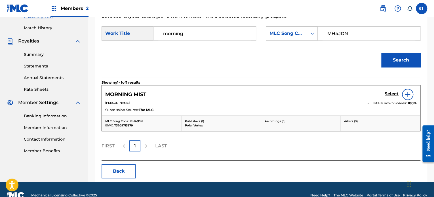
click at [390, 93] on h5 "Select" at bounding box center [392, 93] width 14 height 5
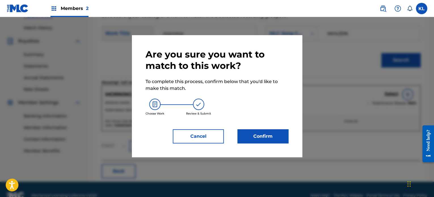
click at [255, 138] on button "Confirm" at bounding box center [262, 136] width 51 height 14
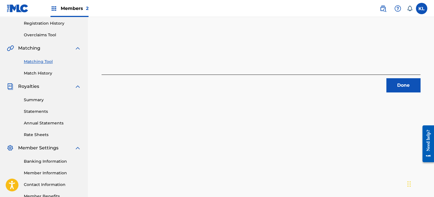
scroll to position [106, 0]
click at [392, 88] on button "Done" at bounding box center [403, 86] width 34 height 14
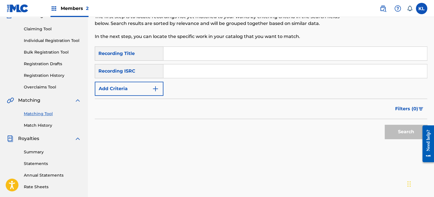
scroll to position [53, 0]
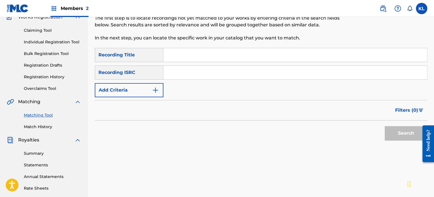
click at [180, 56] on input "Search Form" at bounding box center [294, 55] width 263 height 14
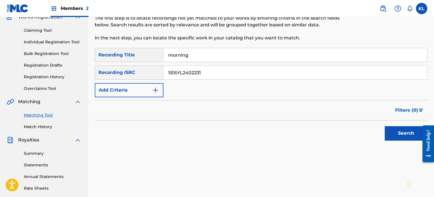
click at [385, 126] on button "Search" at bounding box center [406, 133] width 43 height 14
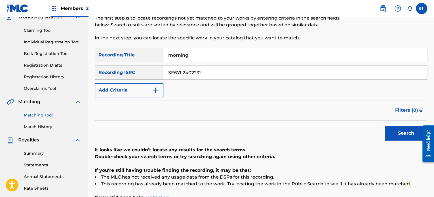
click at [195, 51] on input "morning" at bounding box center [294, 55] width 263 height 14
click at [385, 126] on button "Search" at bounding box center [406, 133] width 43 height 14
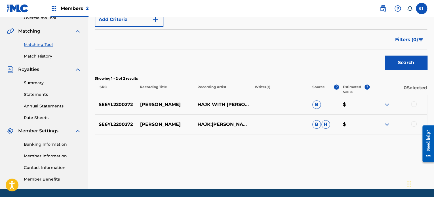
scroll to position [124, 0]
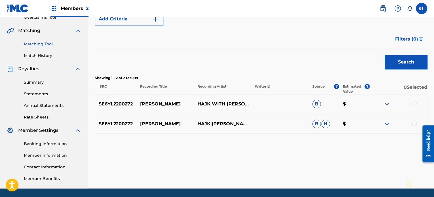
click at [411, 105] on div at bounding box center [398, 104] width 57 height 7
click at [412, 103] on div at bounding box center [414, 104] width 6 height 6
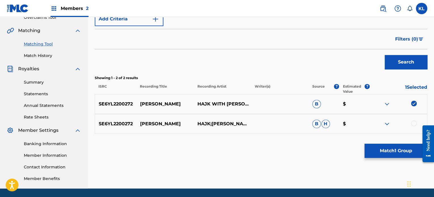
click at [413, 123] on div at bounding box center [414, 124] width 6 height 6
click at [407, 147] on button "Match 2 Groups" at bounding box center [395, 151] width 63 height 14
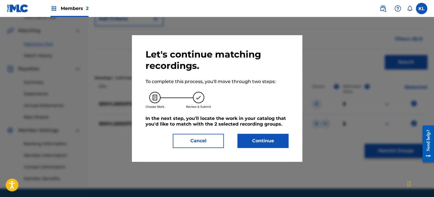
click at [251, 138] on button "Continue" at bounding box center [262, 141] width 51 height 14
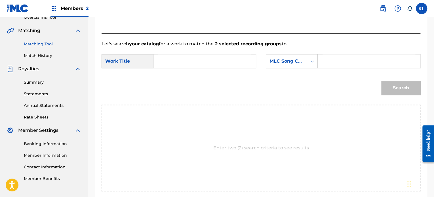
click at [185, 62] on input "Search Form" at bounding box center [204, 61] width 93 height 14
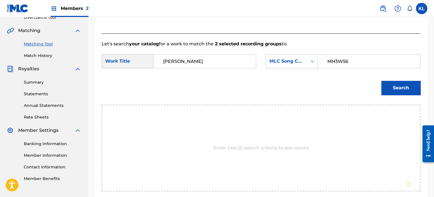
click at [403, 89] on button "Search" at bounding box center [400, 88] width 39 height 14
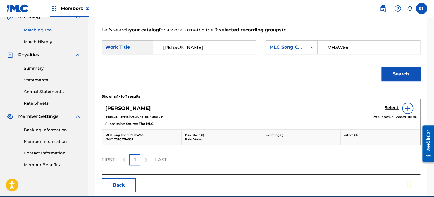
scroll to position [143, 0]
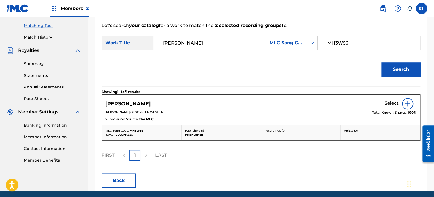
click at [390, 103] on h5 "Select" at bounding box center [392, 103] width 14 height 5
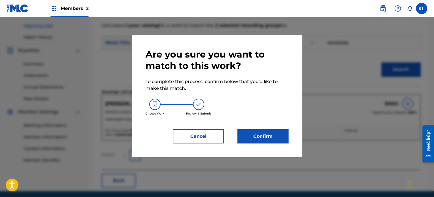
click at [256, 138] on button "Confirm" at bounding box center [262, 136] width 51 height 14
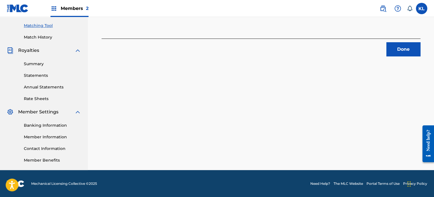
click at [406, 54] on button "Done" at bounding box center [403, 49] width 34 height 14
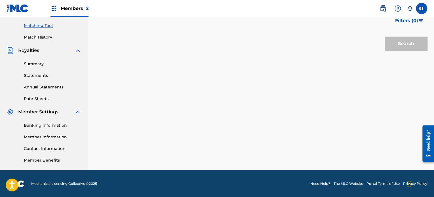
scroll to position [76, 0]
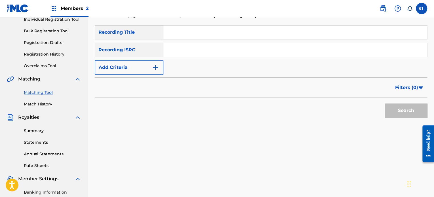
click at [174, 30] on input "Search Form" at bounding box center [294, 33] width 263 height 14
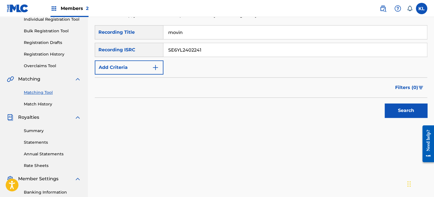
click at [385, 104] on button "Search" at bounding box center [406, 111] width 43 height 14
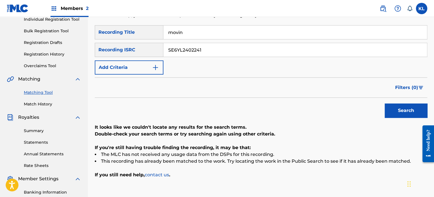
click at [200, 39] on div "SearchWithCriteria96c97808-33ec-4a4c-8952-56f281cb364c Recording Title movin Se…" at bounding box center [261, 49] width 332 height 49
click at [194, 33] on input "movin" at bounding box center [294, 33] width 263 height 14
click at [385, 104] on button "Search" at bounding box center [406, 111] width 43 height 14
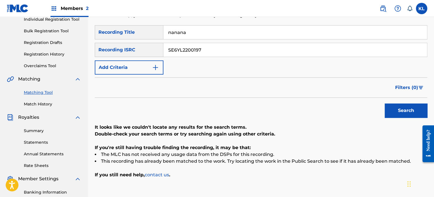
click at [385, 104] on button "Search" at bounding box center [406, 111] width 43 height 14
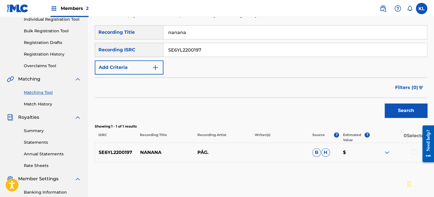
click at [412, 155] on div at bounding box center [398, 152] width 57 height 7
click at [415, 154] on div at bounding box center [398, 152] width 57 height 7
click at [412, 149] on div at bounding box center [414, 152] width 6 height 6
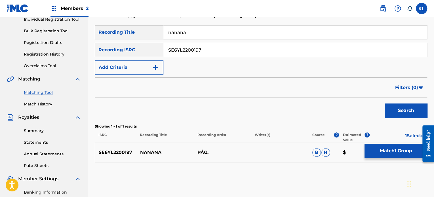
click at [395, 149] on button "Match 1 Group" at bounding box center [395, 151] width 63 height 14
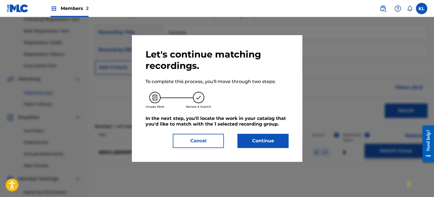
click at [265, 139] on button "Continue" at bounding box center [262, 141] width 51 height 14
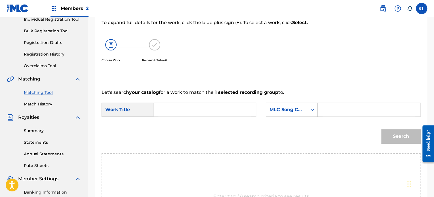
click at [166, 106] on input "Search Form" at bounding box center [204, 110] width 93 height 14
click at [381, 129] on button "Search" at bounding box center [400, 136] width 39 height 14
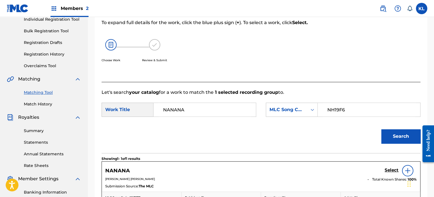
scroll to position [163, 0]
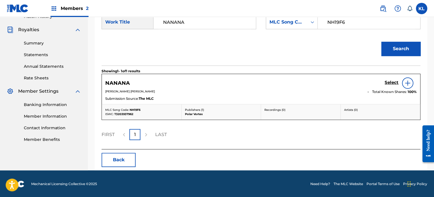
click at [397, 83] on h5 "Select" at bounding box center [392, 82] width 14 height 5
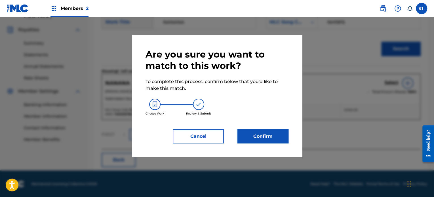
click at [260, 135] on button "Confirm" at bounding box center [262, 136] width 51 height 14
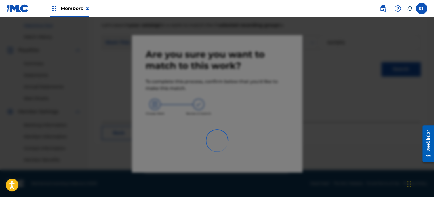
scroll to position [143, 0]
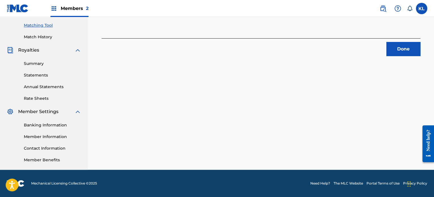
click at [406, 54] on button "Done" at bounding box center [403, 49] width 34 height 14
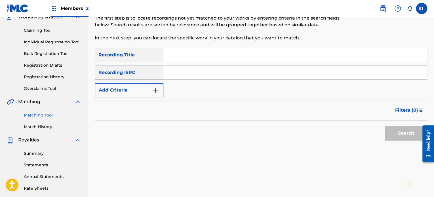
scroll to position [53, 0]
click at [181, 56] on input "Search Form" at bounding box center [294, 55] width 263 height 14
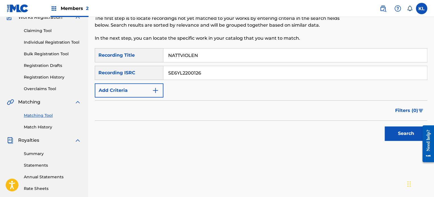
click at [385, 126] on button "Search" at bounding box center [406, 133] width 43 height 14
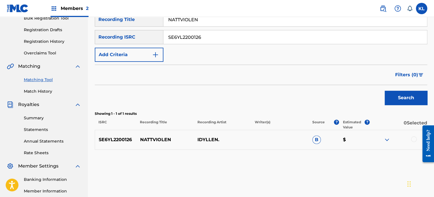
scroll to position [95, 0]
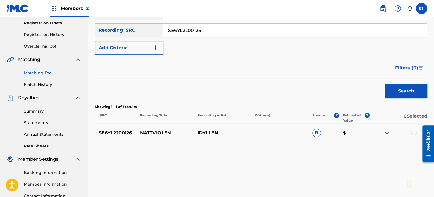
click at [411, 131] on div at bounding box center [398, 133] width 57 height 7
click at [416, 132] on div at bounding box center [414, 133] width 6 height 6
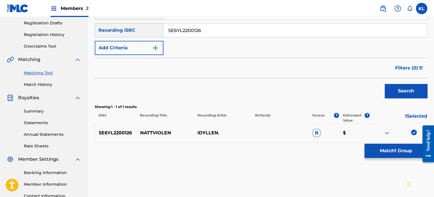
click at [402, 150] on button "Match 1 Group" at bounding box center [395, 151] width 63 height 14
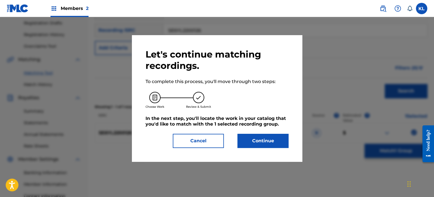
click at [266, 138] on button "Continue" at bounding box center [262, 141] width 51 height 14
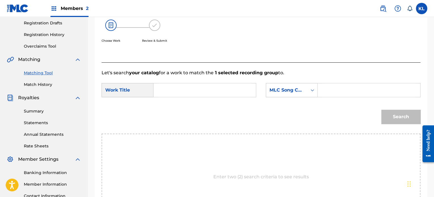
click at [191, 89] on input "Search Form" at bounding box center [204, 90] width 93 height 14
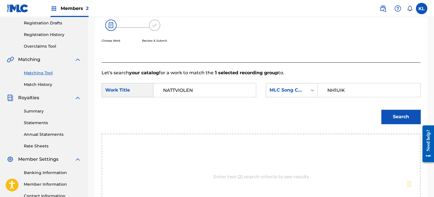
click at [394, 114] on button "Search" at bounding box center [400, 117] width 39 height 14
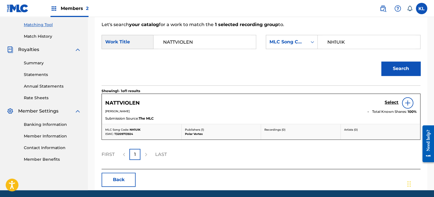
scroll to position [144, 0]
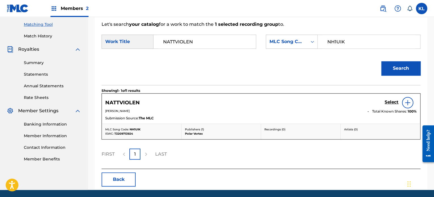
click at [393, 101] on h5 "Select" at bounding box center [392, 102] width 14 height 5
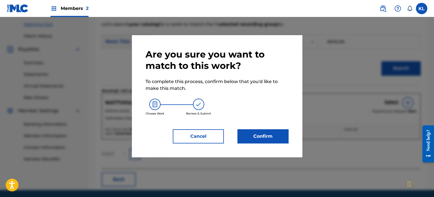
click at [282, 130] on button "Confirm" at bounding box center [262, 136] width 51 height 14
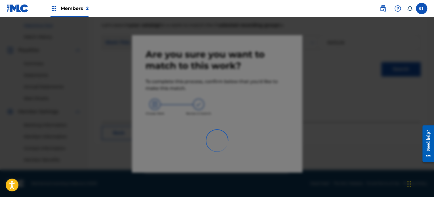
scroll to position [143, 0]
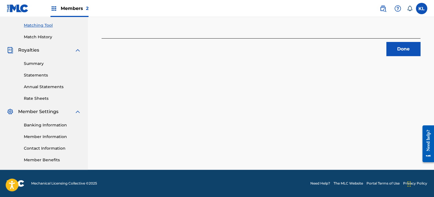
click at [399, 51] on button "Done" at bounding box center [403, 49] width 34 height 14
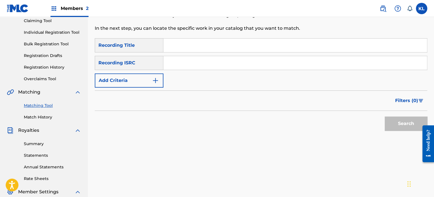
scroll to position [29, 0]
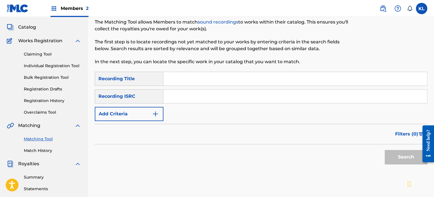
click at [179, 81] on input "Search Form" at bounding box center [294, 79] width 263 height 14
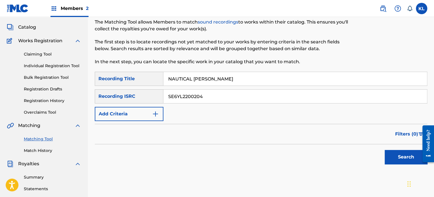
click at [385, 150] on button "Search" at bounding box center [406, 157] width 43 height 14
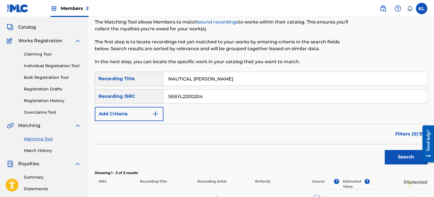
scroll to position [142, 0]
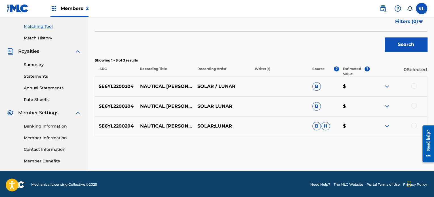
click at [412, 86] on div at bounding box center [414, 86] width 6 height 6
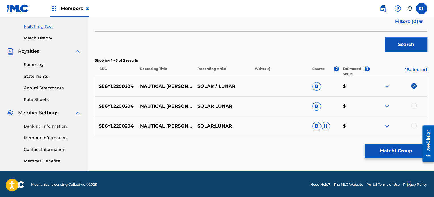
click at [413, 104] on div at bounding box center [414, 106] width 6 height 6
click at [413, 125] on div at bounding box center [414, 126] width 6 height 6
click at [410, 143] on div "Matching Tool The Matching Tool allows Members to match sound recordings to wor…" at bounding box center [261, 30] width 332 height 282
click at [392, 155] on button "Match 3 Groups" at bounding box center [395, 151] width 63 height 14
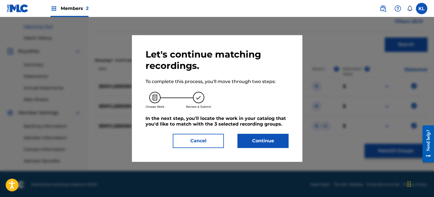
click at [244, 136] on button "Continue" at bounding box center [262, 141] width 51 height 14
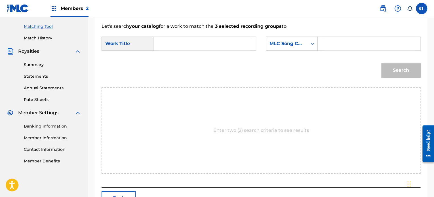
click at [207, 45] on input "Search Form" at bounding box center [204, 44] width 93 height 14
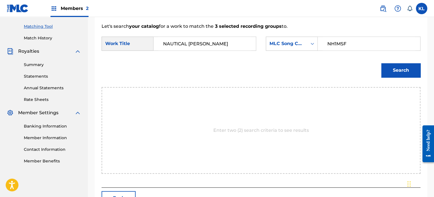
click at [381, 63] on button "Search" at bounding box center [400, 70] width 39 height 14
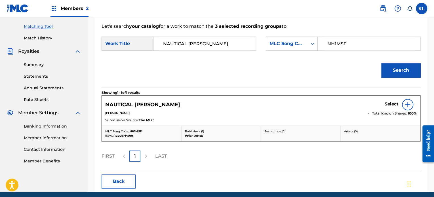
click at [387, 104] on h5 "Select" at bounding box center [392, 104] width 14 height 5
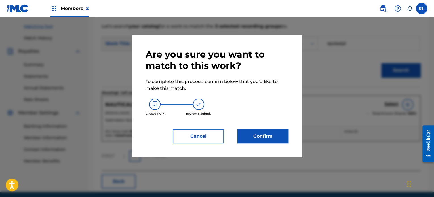
click at [265, 136] on button "Confirm" at bounding box center [262, 136] width 51 height 14
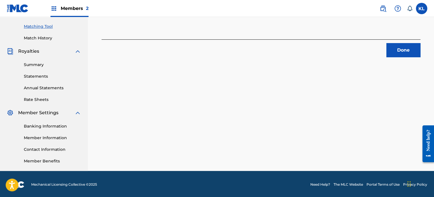
click at [223, 181] on footer "Mechanical Licensing Collective © 2025 Need Help? The MLC Website Portal Terms …" at bounding box center [217, 184] width 434 height 27
click at [392, 50] on button "Done" at bounding box center [403, 50] width 34 height 14
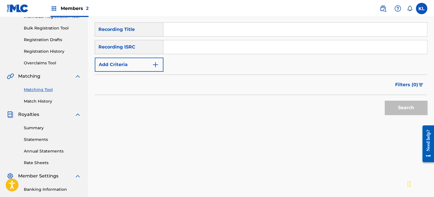
scroll to position [75, 0]
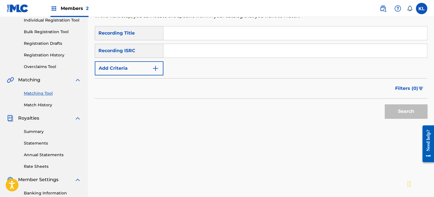
click at [177, 40] on div "SearchWithCriteria96c97808-33ec-4a4c-8952-56f281cb364c Recording Title SearchWi…" at bounding box center [261, 50] width 332 height 49
click at [178, 37] on input "Search Form" at bounding box center [294, 33] width 263 height 14
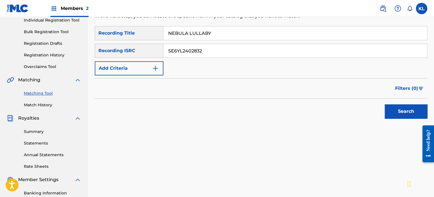
click at [385, 104] on button "Search" at bounding box center [406, 111] width 43 height 14
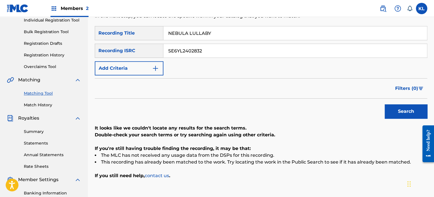
click at [229, 32] on input "NEBULA LULLABY" at bounding box center [294, 33] width 263 height 14
click at [385, 104] on button "Search" at bounding box center [406, 111] width 43 height 14
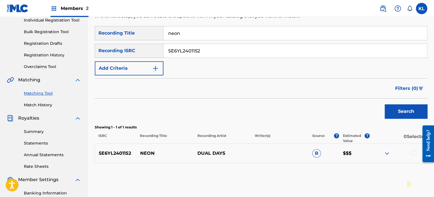
scroll to position [96, 0]
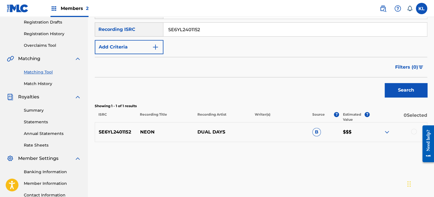
click at [411, 134] on div at bounding box center [398, 132] width 57 height 7
click at [414, 132] on div at bounding box center [414, 132] width 6 height 6
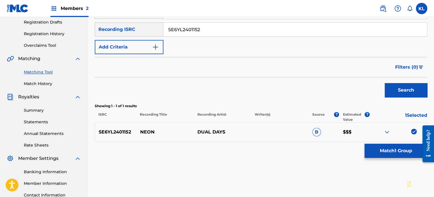
click at [392, 160] on div "Matching Tool The Matching Tool allows Members to match sound recordings to wor…" at bounding box center [261, 76] width 332 height 282
click at [378, 151] on button "Match 1 Group" at bounding box center [395, 151] width 63 height 14
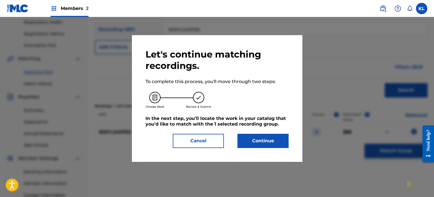
click at [263, 142] on button "Continue" at bounding box center [262, 141] width 51 height 14
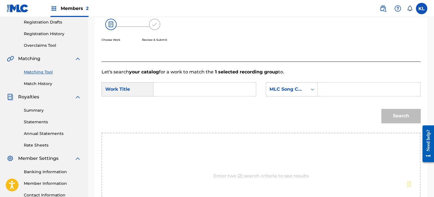
click at [174, 96] on div "SearchWithCriteria53be67ea-841f-48da-9c46-7cb67bb54a77 Work Title SearchWithCri…" at bounding box center [261, 91] width 319 height 18
click at [185, 90] on input "Search Form" at bounding box center [204, 90] width 93 height 14
click at [381, 109] on button "Search" at bounding box center [400, 116] width 39 height 14
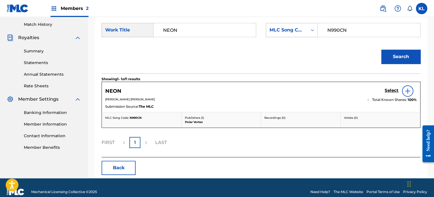
scroll to position [157, 0]
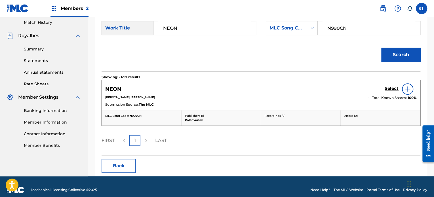
click at [385, 89] on h5 "Select" at bounding box center [392, 88] width 14 height 5
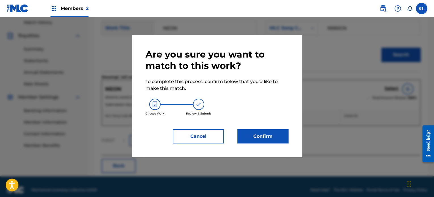
click at [273, 138] on button "Confirm" at bounding box center [262, 136] width 51 height 14
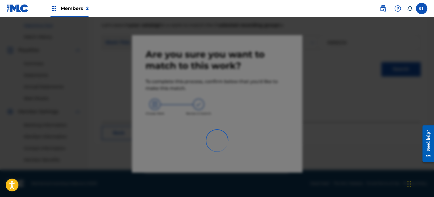
scroll to position [143, 0]
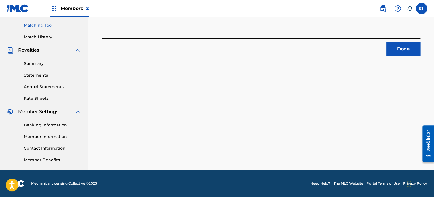
click at [408, 50] on button "Done" at bounding box center [403, 49] width 34 height 14
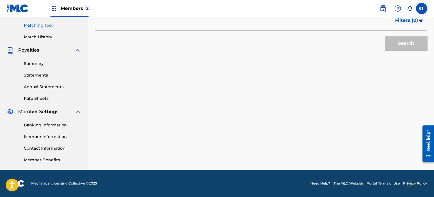
scroll to position [79, 0]
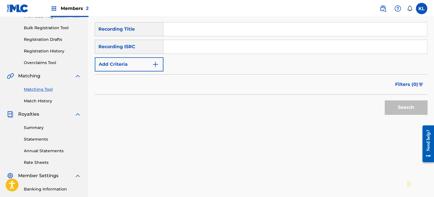
click at [186, 30] on input "Search Form" at bounding box center [294, 29] width 263 height 14
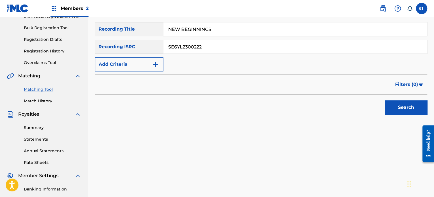
click at [385, 100] on button "Search" at bounding box center [406, 107] width 43 height 14
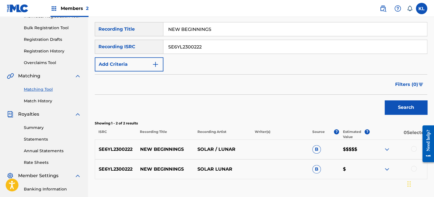
click at [411, 151] on div at bounding box center [398, 149] width 57 height 7
click at [416, 149] on div at bounding box center [414, 149] width 6 height 6
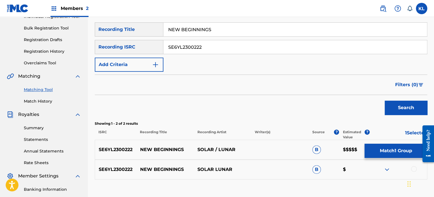
scroll to position [78, 0]
click at [416, 168] on div at bounding box center [398, 169] width 57 height 7
click at [413, 169] on div at bounding box center [414, 169] width 6 height 6
click at [394, 148] on button "Match 2 Groups" at bounding box center [395, 151] width 63 height 14
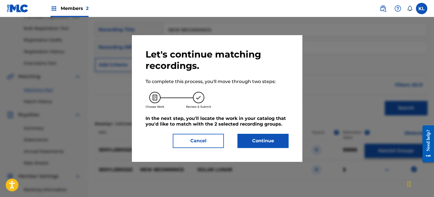
click at [261, 145] on button "Continue" at bounding box center [262, 141] width 51 height 14
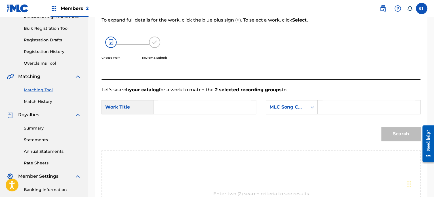
click at [164, 111] on input "Search Form" at bounding box center [204, 107] width 93 height 14
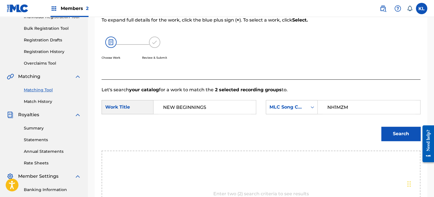
click at [381, 127] on button "Search" at bounding box center [400, 134] width 39 height 14
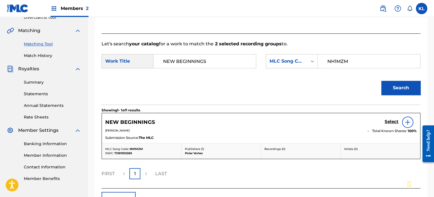
scroll to position [125, 0]
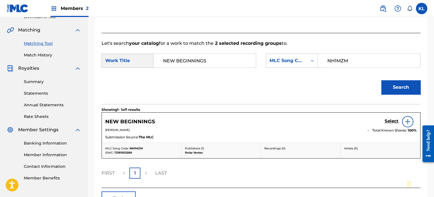
click at [396, 123] on h5 "Select" at bounding box center [392, 121] width 14 height 5
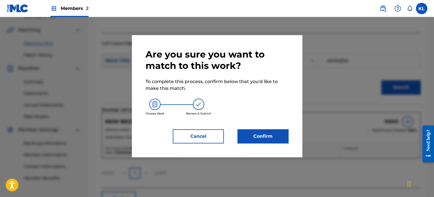
click at [272, 138] on button "Confirm" at bounding box center [262, 136] width 51 height 14
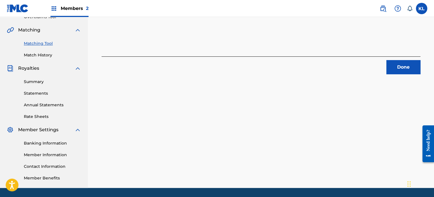
click at [395, 68] on button "Done" at bounding box center [403, 67] width 34 height 14
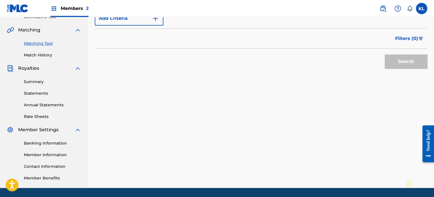
scroll to position [44, 0]
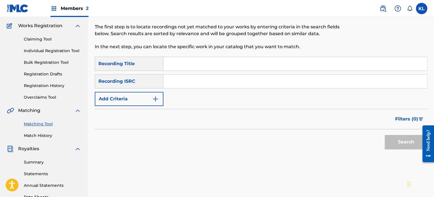
click at [171, 63] on input "Search Form" at bounding box center [294, 64] width 263 height 14
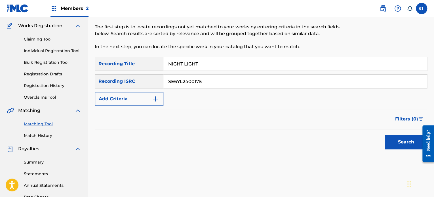
click at [385, 135] on button "Search" at bounding box center [406, 142] width 43 height 14
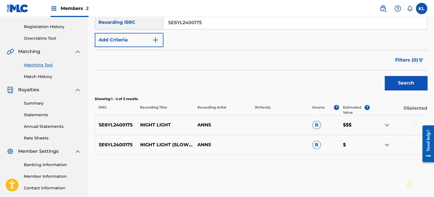
scroll to position [130, 0]
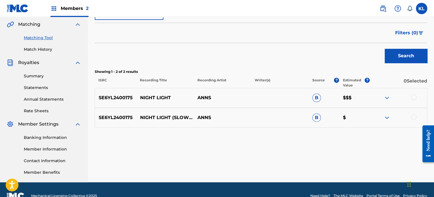
click at [415, 98] on div at bounding box center [414, 97] width 6 height 6
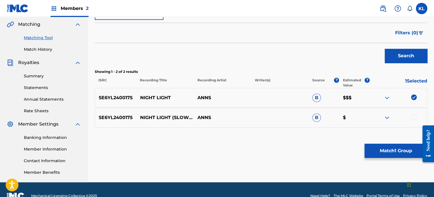
click at [413, 118] on div at bounding box center [414, 117] width 6 height 6
click at [381, 155] on button "Match 2 Groups" at bounding box center [395, 151] width 63 height 14
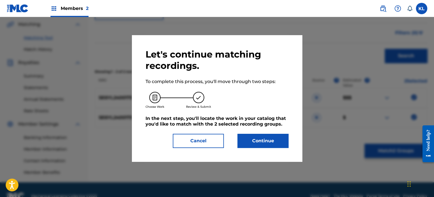
click at [258, 143] on button "Continue" at bounding box center [262, 141] width 51 height 14
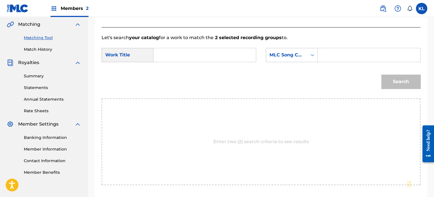
click at [169, 57] on input "Search Form" at bounding box center [204, 55] width 93 height 14
click at [381, 75] on button "Search" at bounding box center [400, 82] width 39 height 14
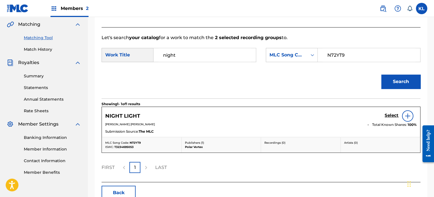
click at [392, 114] on h5 "Select" at bounding box center [392, 115] width 14 height 5
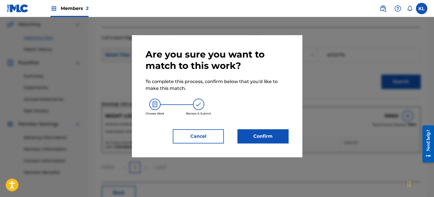
click at [265, 129] on button "Confirm" at bounding box center [262, 136] width 51 height 14
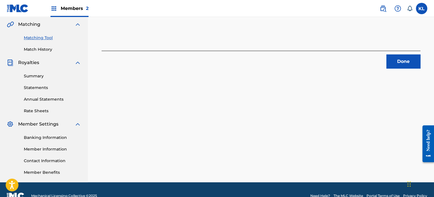
click at [402, 54] on div "Done" at bounding box center [261, 60] width 319 height 18
click at [400, 61] on button "Done" at bounding box center [403, 61] width 34 height 14
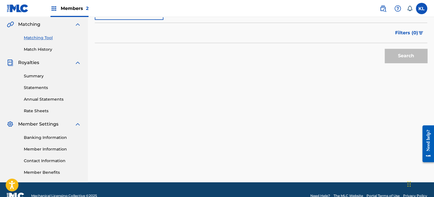
scroll to position [55, 0]
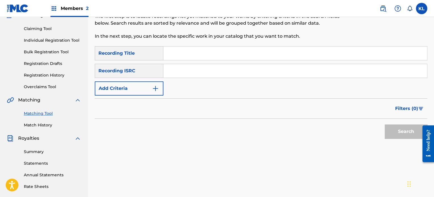
click at [182, 47] on input "Search Form" at bounding box center [294, 54] width 263 height 14
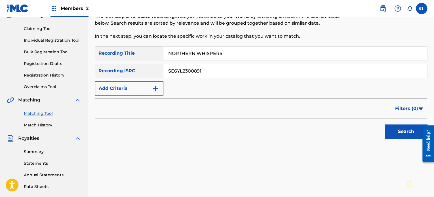
click at [385, 124] on button "Search" at bounding box center [406, 131] width 43 height 14
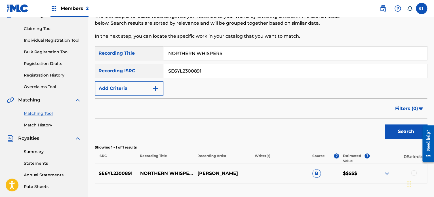
scroll to position [112, 0]
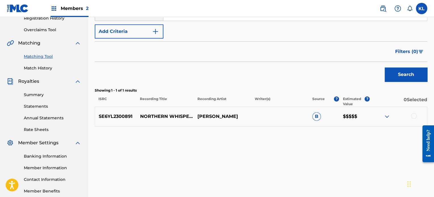
click at [416, 115] on div at bounding box center [414, 116] width 6 height 6
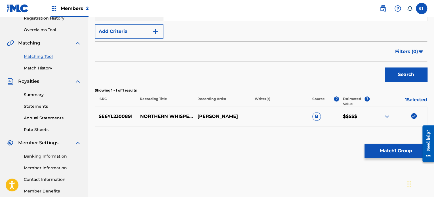
click at [406, 147] on button "Match 1 Group" at bounding box center [395, 151] width 63 height 14
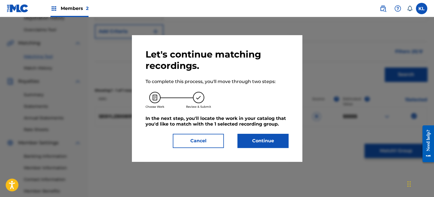
click at [269, 137] on button "Continue" at bounding box center [262, 141] width 51 height 14
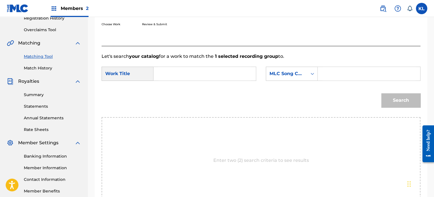
click at [177, 72] on input "Search Form" at bounding box center [204, 74] width 93 height 14
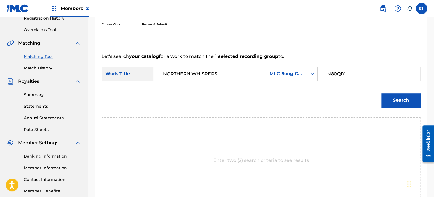
click at [381, 93] on button "Search" at bounding box center [400, 100] width 39 height 14
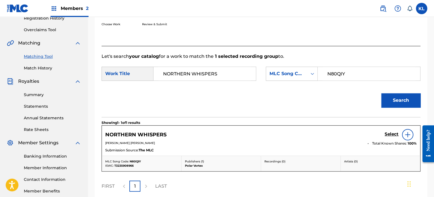
scroll to position [157, 0]
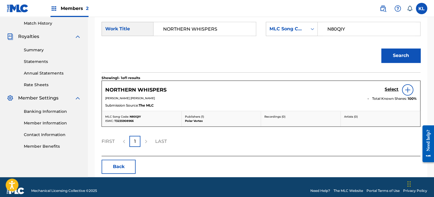
click at [393, 90] on h5 "Select" at bounding box center [392, 89] width 14 height 5
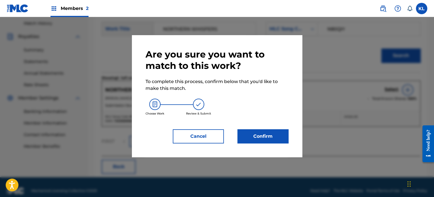
click at [270, 139] on button "Confirm" at bounding box center [262, 136] width 51 height 14
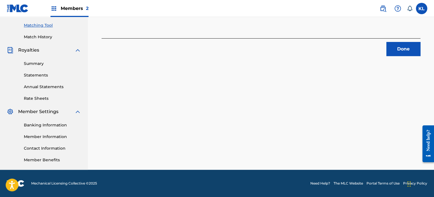
scroll to position [61, 0]
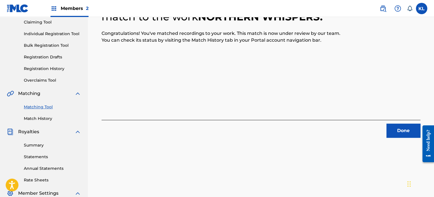
click at [398, 132] on button "Done" at bounding box center [403, 131] width 34 height 14
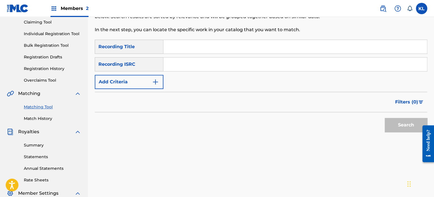
scroll to position [23, 0]
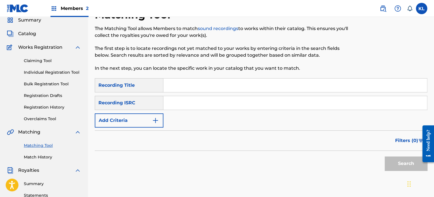
click at [203, 87] on input "Search Form" at bounding box center [294, 86] width 263 height 14
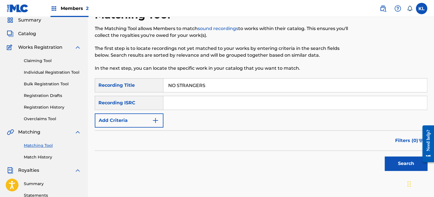
click at [181, 103] on input "Search Form" at bounding box center [294, 103] width 263 height 14
click at [385, 157] on button "Search" at bounding box center [406, 164] width 43 height 14
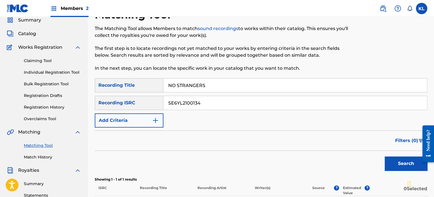
scroll to position [115, 0]
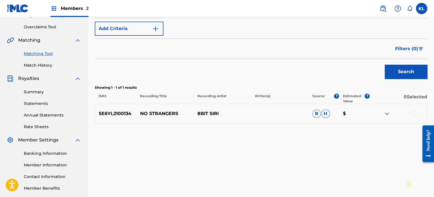
click at [414, 113] on div at bounding box center [414, 113] width 6 height 6
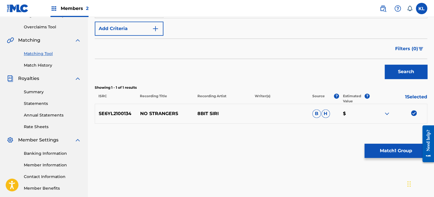
click at [398, 154] on button "Match 1 Group" at bounding box center [395, 151] width 63 height 14
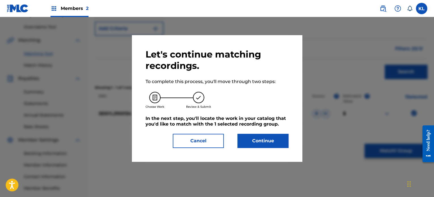
click at [277, 136] on button "Continue" at bounding box center [262, 141] width 51 height 14
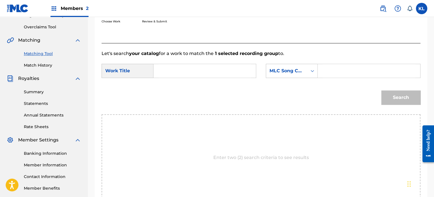
click at [183, 76] on input "Search Form" at bounding box center [204, 71] width 93 height 14
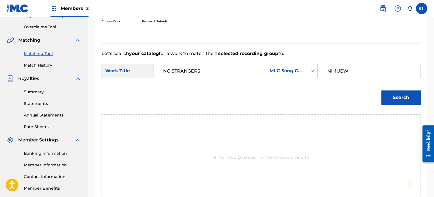
click at [381, 90] on button "Search" at bounding box center [400, 97] width 39 height 14
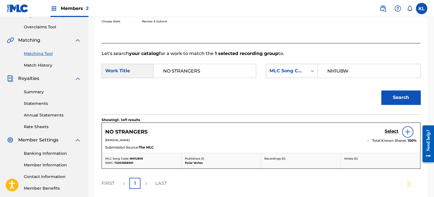
scroll to position [157, 0]
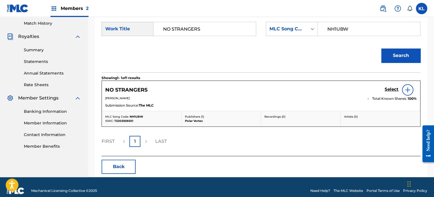
click at [396, 88] on h5 "Select" at bounding box center [392, 89] width 14 height 5
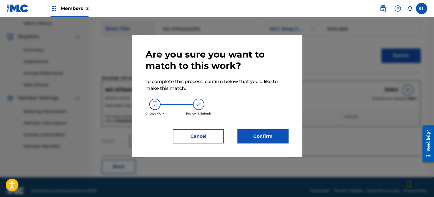
click at [270, 131] on button "Confirm" at bounding box center [262, 136] width 51 height 14
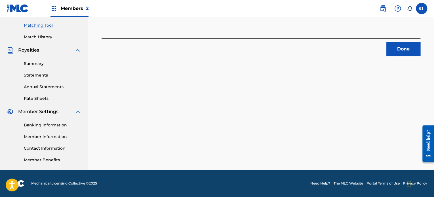
click at [398, 51] on button "Done" at bounding box center [403, 49] width 34 height 14
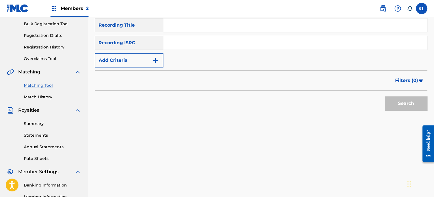
scroll to position [83, 0]
click at [211, 23] on input "Search Form" at bounding box center [294, 25] width 263 height 14
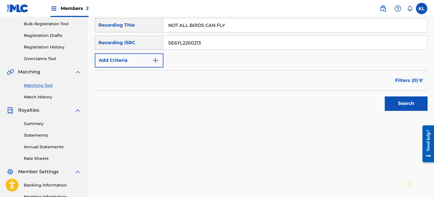
click at [385, 96] on button "Search" at bounding box center [406, 103] width 43 height 14
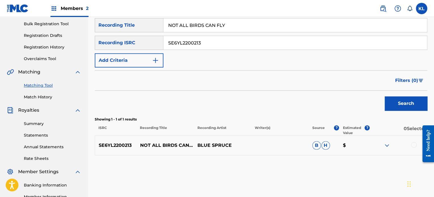
scroll to position [116, 0]
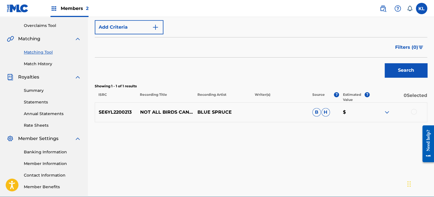
click at [412, 113] on div at bounding box center [414, 112] width 6 height 6
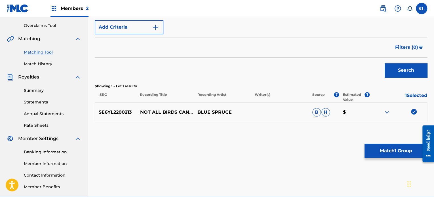
click at [400, 145] on button "Match 1 Group" at bounding box center [395, 151] width 63 height 14
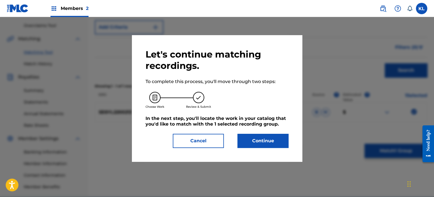
click at [260, 140] on button "Continue" at bounding box center [262, 141] width 51 height 14
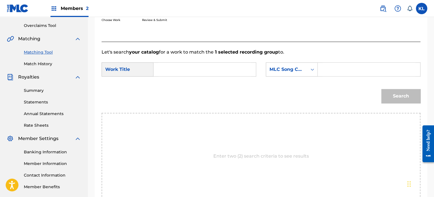
click at [176, 72] on input "Search Form" at bounding box center [204, 70] width 93 height 14
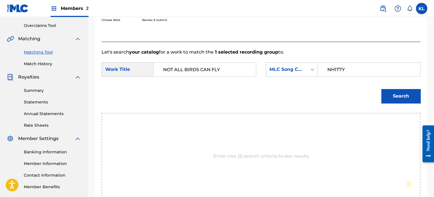
click at [381, 89] on button "Search" at bounding box center [400, 96] width 39 height 14
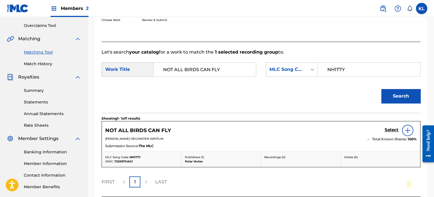
scroll to position [149, 0]
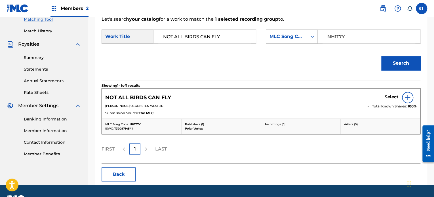
click at [391, 95] on h5 "Select" at bounding box center [392, 96] width 14 height 5
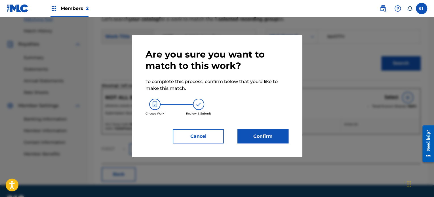
click at [248, 130] on button "Confirm" at bounding box center [262, 136] width 51 height 14
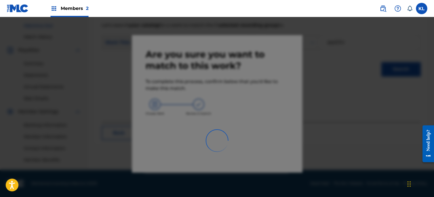
scroll to position [143, 0]
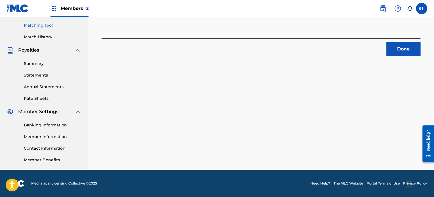
click at [398, 53] on button "Done" at bounding box center [403, 49] width 34 height 14
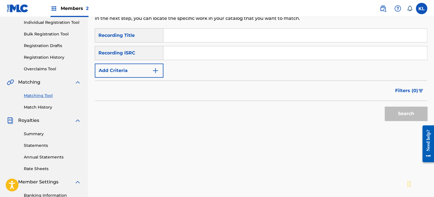
scroll to position [68, 0]
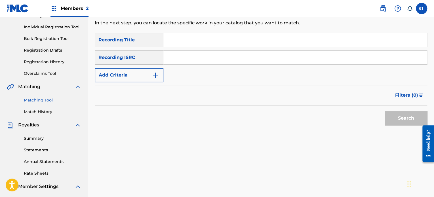
click at [181, 38] on input "Search Form" at bounding box center [294, 40] width 263 height 14
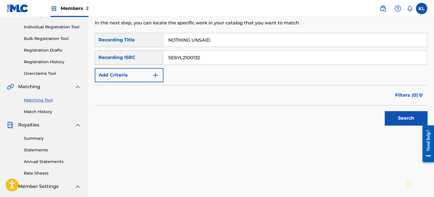
click at [385, 111] on button "Search" at bounding box center [406, 118] width 43 height 14
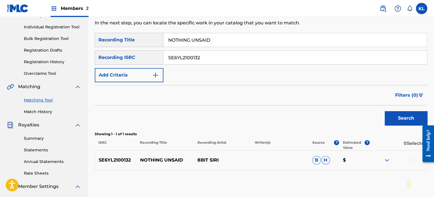
scroll to position [107, 0]
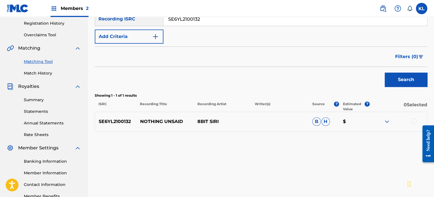
click at [409, 123] on div at bounding box center [398, 121] width 57 height 7
click at [411, 122] on div at bounding box center [414, 121] width 6 height 6
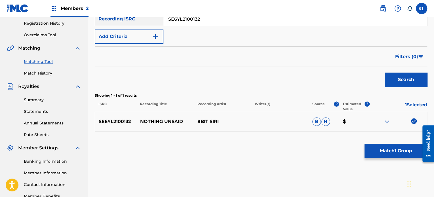
click at [402, 151] on button "Match 1 Group" at bounding box center [395, 151] width 63 height 14
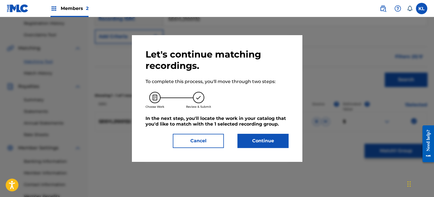
click at [270, 143] on button "Continue" at bounding box center [262, 141] width 51 height 14
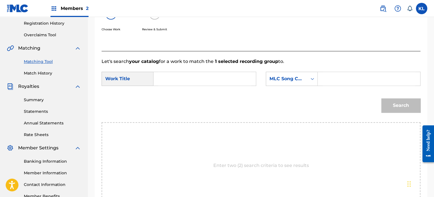
click at [172, 75] on input "Search Form" at bounding box center [204, 79] width 93 height 14
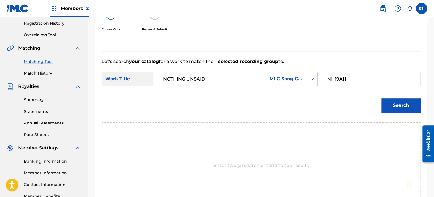
click at [381, 98] on button "Search" at bounding box center [400, 105] width 39 height 14
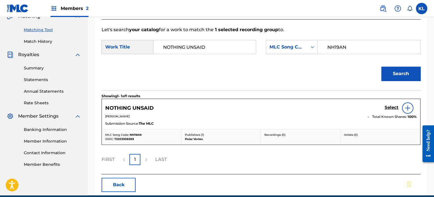
scroll to position [139, 0]
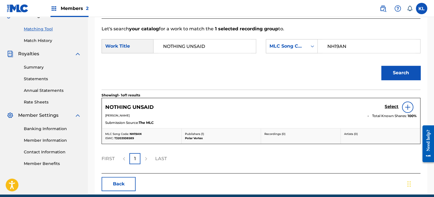
click at [392, 106] on h5 "Select" at bounding box center [392, 106] width 14 height 5
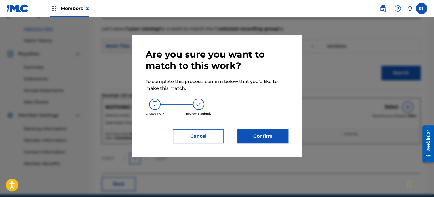
click at [259, 134] on button "Confirm" at bounding box center [262, 136] width 51 height 14
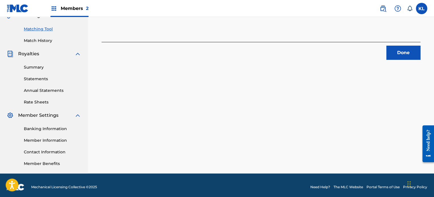
scroll to position [83, 0]
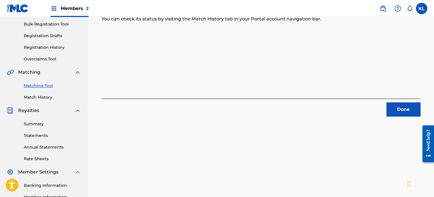
click at [402, 111] on button "Done" at bounding box center [403, 109] width 34 height 14
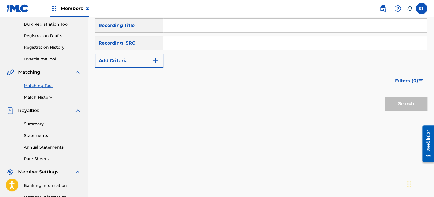
scroll to position [13, 0]
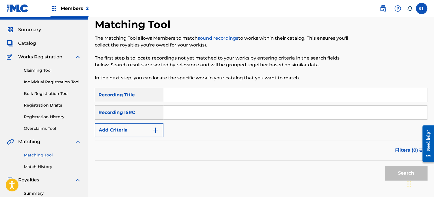
click at [209, 94] on input "Search Form" at bounding box center [294, 95] width 263 height 14
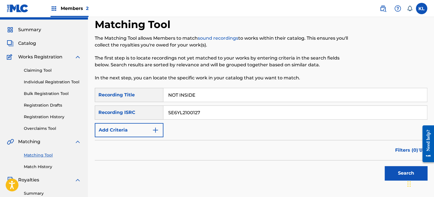
click at [385, 166] on button "Search" at bounding box center [406, 173] width 43 height 14
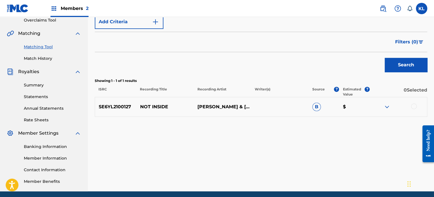
click at [414, 102] on div "SE6YL2100127 NOT INSIDE BERG & STRÖM B $" at bounding box center [261, 107] width 332 height 20
click at [413, 107] on div at bounding box center [414, 107] width 6 height 6
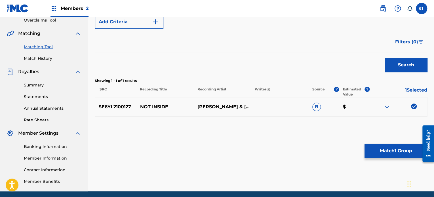
click at [396, 156] on button "Match 1 Group" at bounding box center [395, 151] width 63 height 14
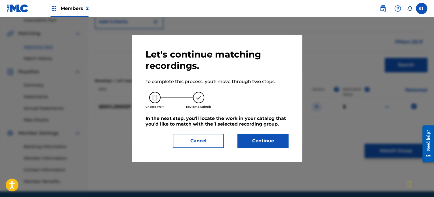
click at [248, 141] on button "Continue" at bounding box center [262, 141] width 51 height 14
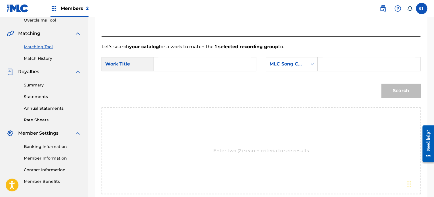
click at [175, 62] on input "Search Form" at bounding box center [204, 64] width 93 height 14
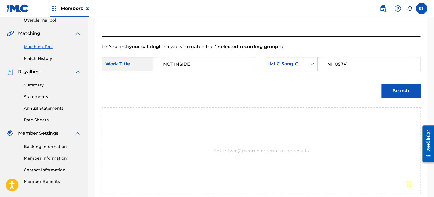
click at [381, 84] on button "Search" at bounding box center [400, 91] width 39 height 14
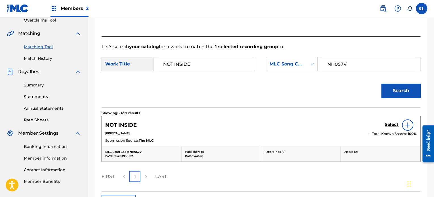
scroll to position [144, 0]
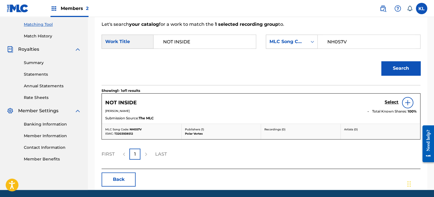
click at [390, 103] on h5 "Select" at bounding box center [392, 102] width 14 height 5
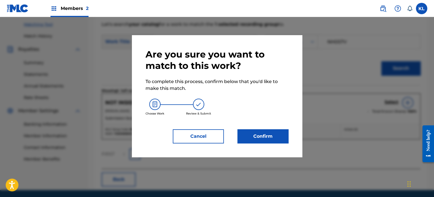
click at [259, 130] on button "Confirm" at bounding box center [262, 136] width 51 height 14
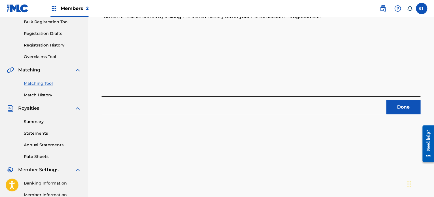
scroll to position [84, 0]
click at [410, 110] on button "Done" at bounding box center [403, 108] width 34 height 14
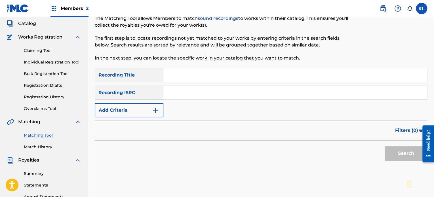
scroll to position [26, 0]
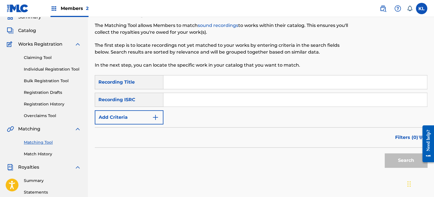
click at [168, 81] on input "Search Form" at bounding box center [294, 82] width 263 height 14
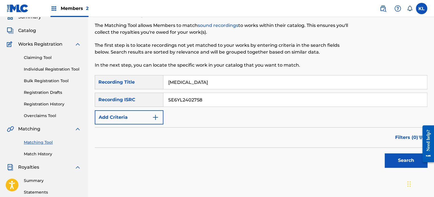
click at [385, 153] on button "Search" at bounding box center [406, 160] width 43 height 14
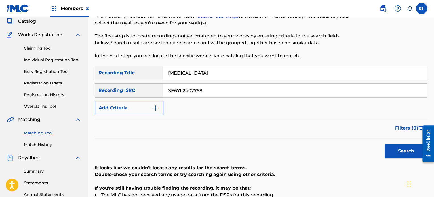
scroll to position [30, 0]
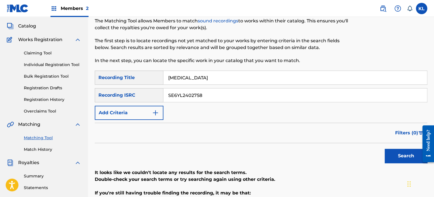
click at [208, 81] on input "NUVESSA" at bounding box center [294, 78] width 263 height 14
click at [385, 149] on button "Search" at bounding box center [406, 156] width 43 height 14
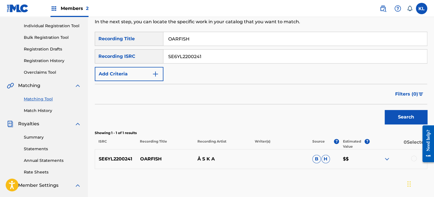
scroll to position [113, 0]
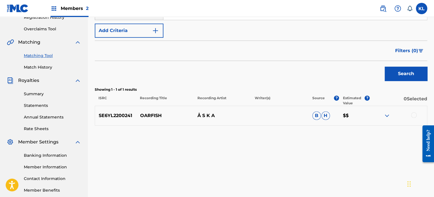
click at [409, 117] on div at bounding box center [398, 115] width 57 height 7
click at [413, 117] on div at bounding box center [414, 115] width 6 height 6
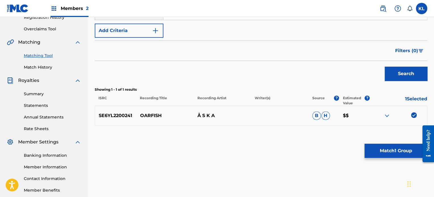
click at [396, 154] on button "Match 1 Group" at bounding box center [395, 151] width 63 height 14
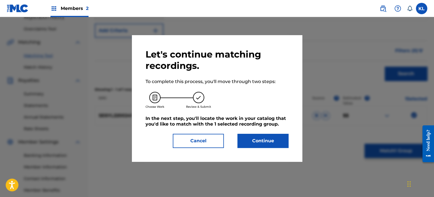
click at [255, 145] on button "Continue" at bounding box center [262, 141] width 51 height 14
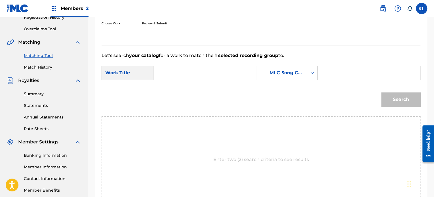
click at [176, 76] on input "Search Form" at bounding box center [204, 73] width 93 height 14
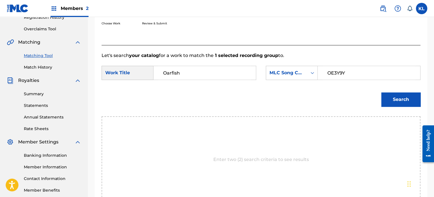
click at [381, 92] on button "Search" at bounding box center [400, 99] width 39 height 14
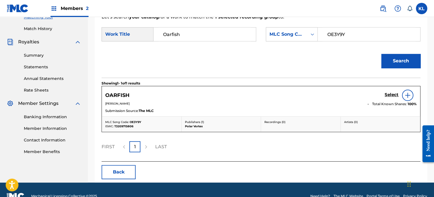
scroll to position [153, 0]
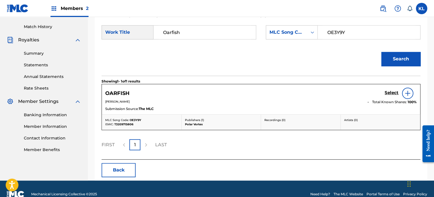
click at [393, 90] on h5 "Select" at bounding box center [392, 92] width 14 height 5
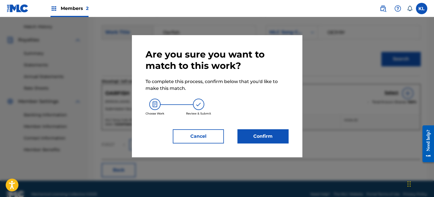
click at [256, 126] on div "Are you sure you want to match to this work? To complete this process, confirm …" at bounding box center [216, 96] width 143 height 95
click at [260, 138] on button "Confirm" at bounding box center [262, 136] width 51 height 14
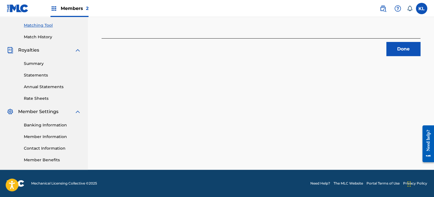
click at [399, 46] on button "Done" at bounding box center [403, 49] width 34 height 14
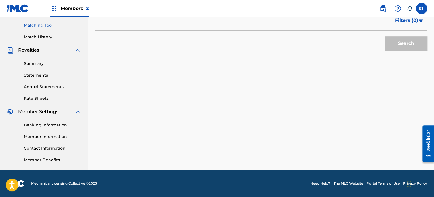
scroll to position [57, 0]
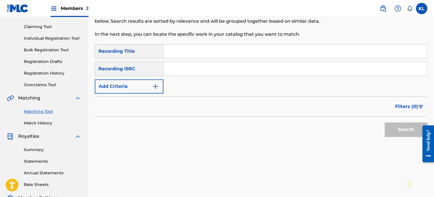
click at [181, 51] on input "Search Form" at bounding box center [294, 52] width 263 height 14
click at [175, 70] on input "Search Form" at bounding box center [294, 69] width 263 height 14
click at [385, 123] on button "Search" at bounding box center [406, 130] width 43 height 14
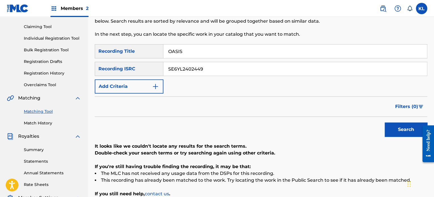
click at [385, 123] on button "Search" at bounding box center [406, 130] width 43 height 14
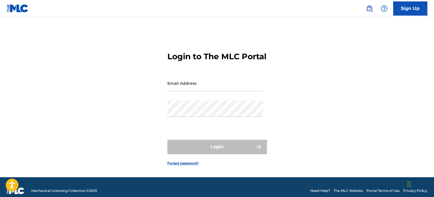
click at [197, 89] on input "Email Address" at bounding box center [215, 83] width 96 height 16
type input "[PERSON_NAME][EMAIL_ADDRESS][DOMAIN_NAME]"
